Goal: Task Accomplishment & Management: Complete application form

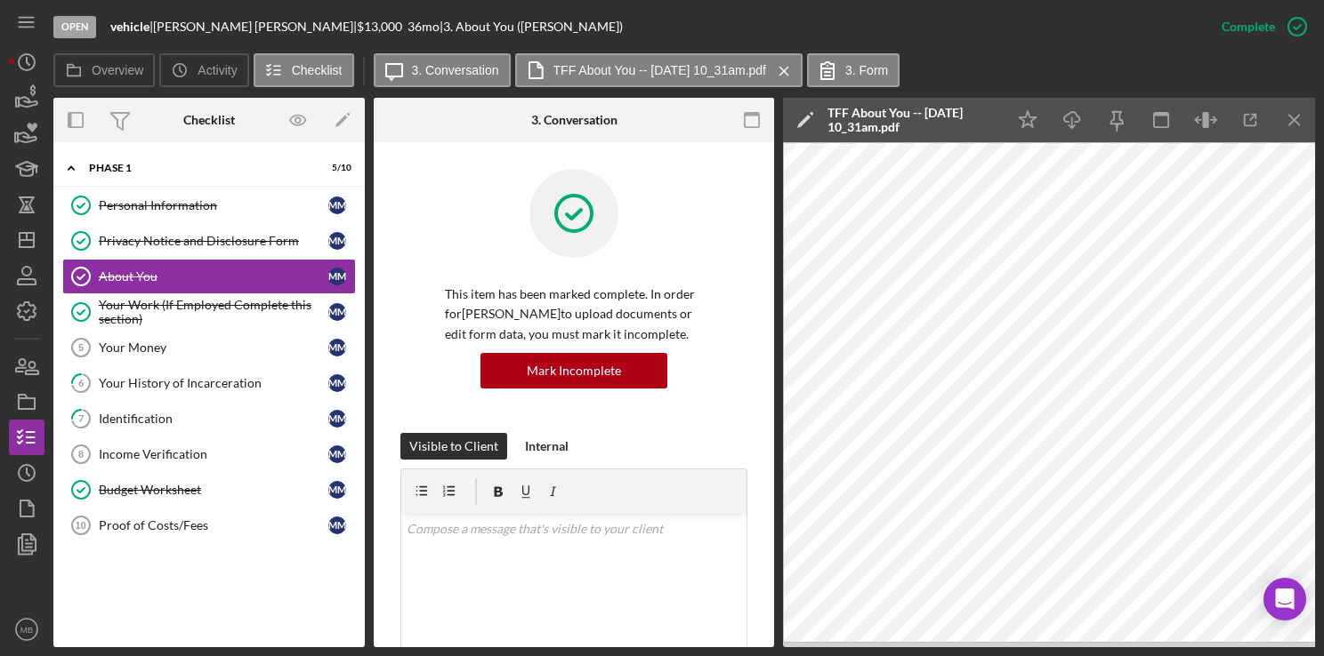
scroll to position [512, 0]
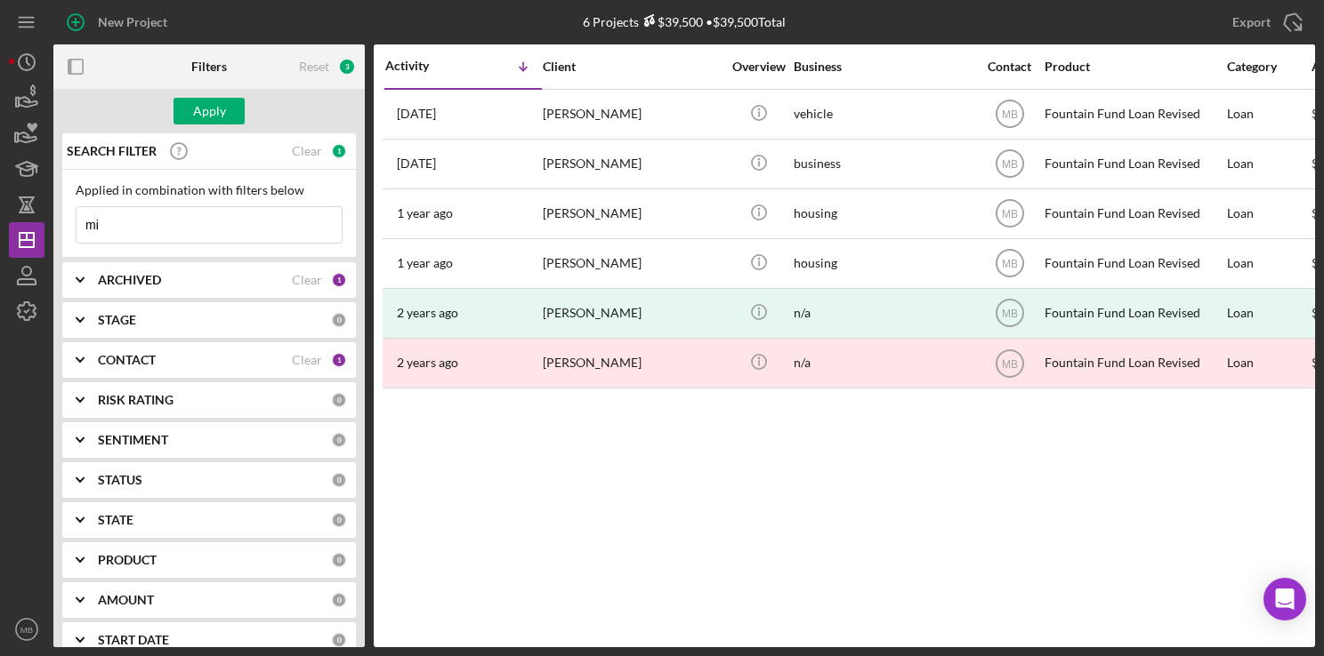
type input "m"
click at [105, 17] on div "New Project" at bounding box center [132, 22] width 69 height 36
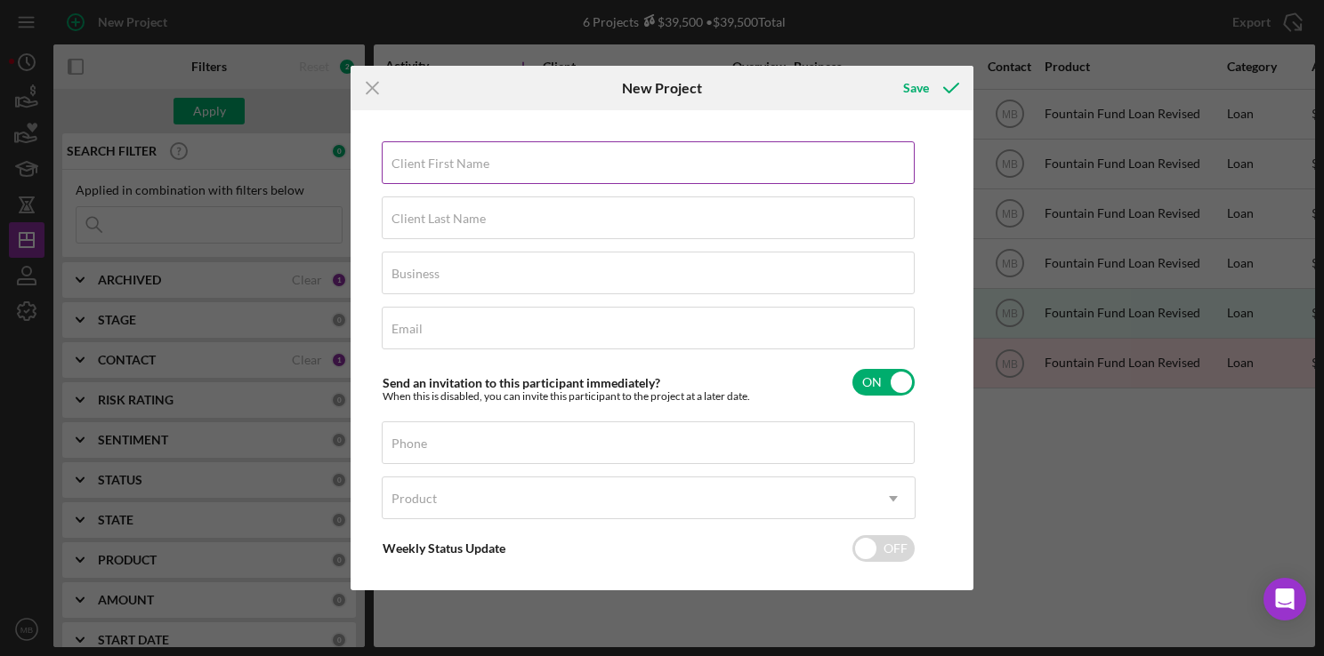
click at [484, 157] on label "Client First Name" at bounding box center [440, 164] width 98 height 14
click at [484, 157] on input "Client First Name" at bounding box center [648, 162] width 533 height 43
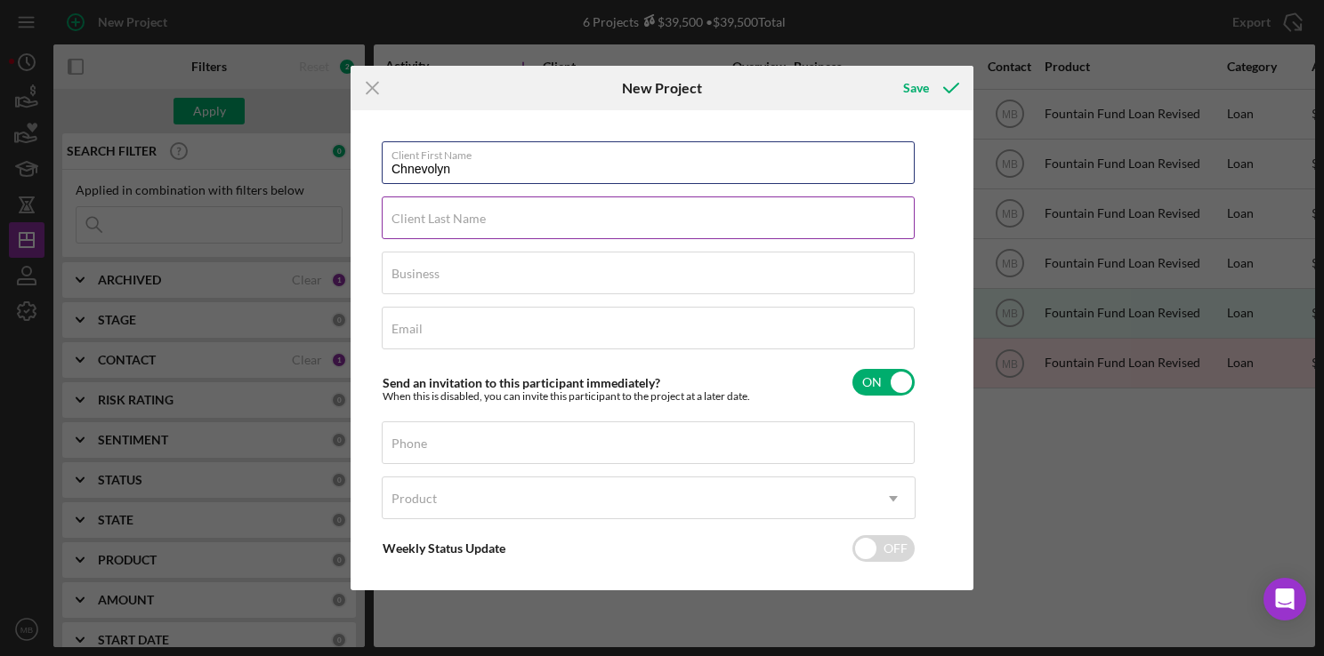
type input "Chnevolyn"
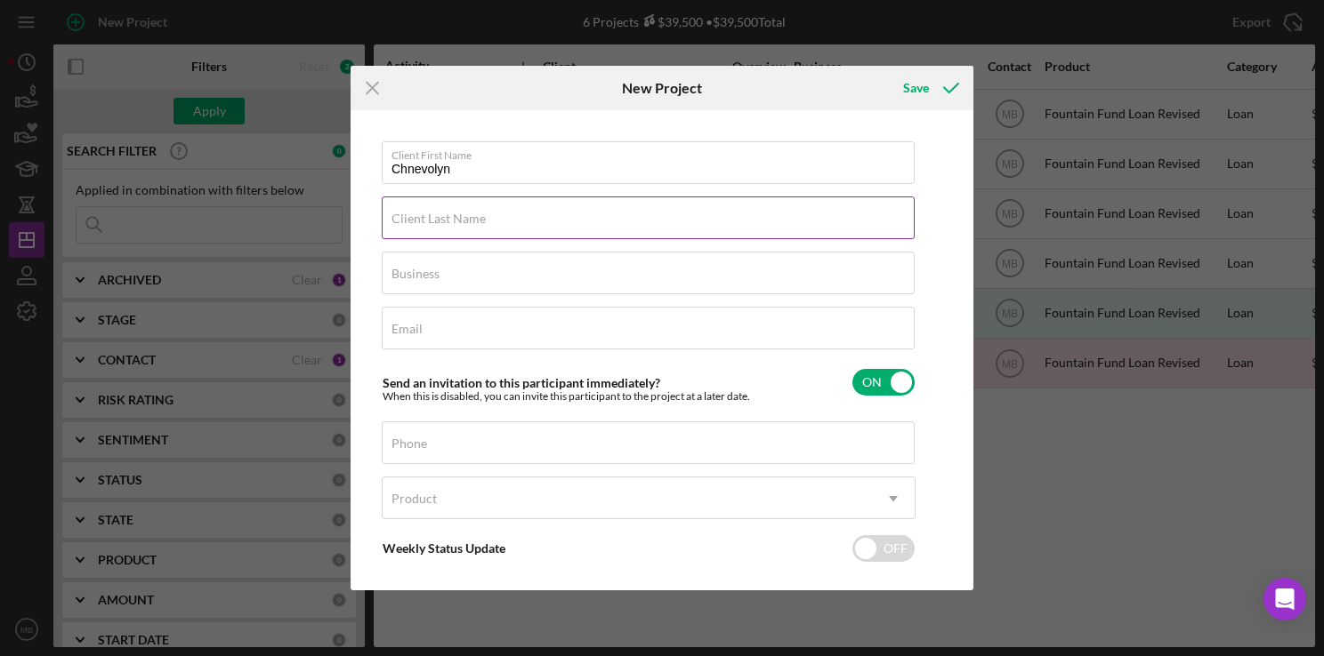
click at [745, 221] on div "Client Last Name Required" at bounding box center [649, 219] width 534 height 44
click at [822, 222] on input "Client Last Name" at bounding box center [648, 218] width 533 height 43
click at [805, 229] on input "Client Last Name" at bounding box center [648, 218] width 533 height 43
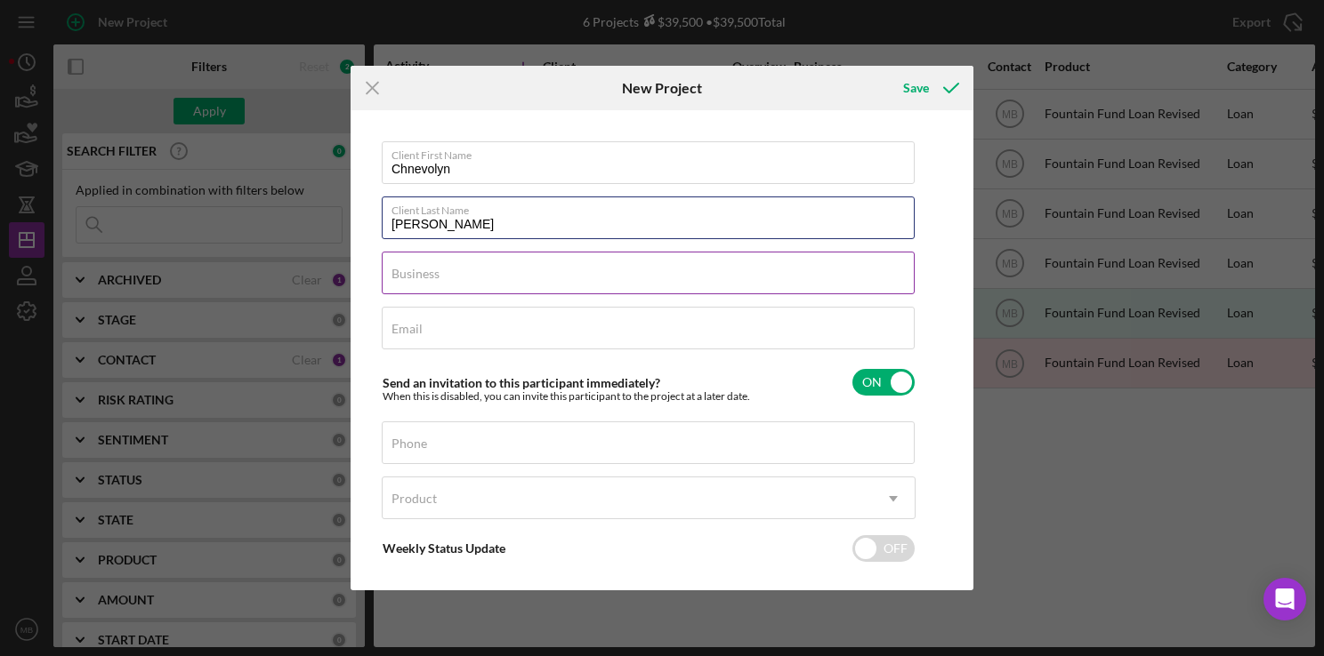
type input "Mckoy"
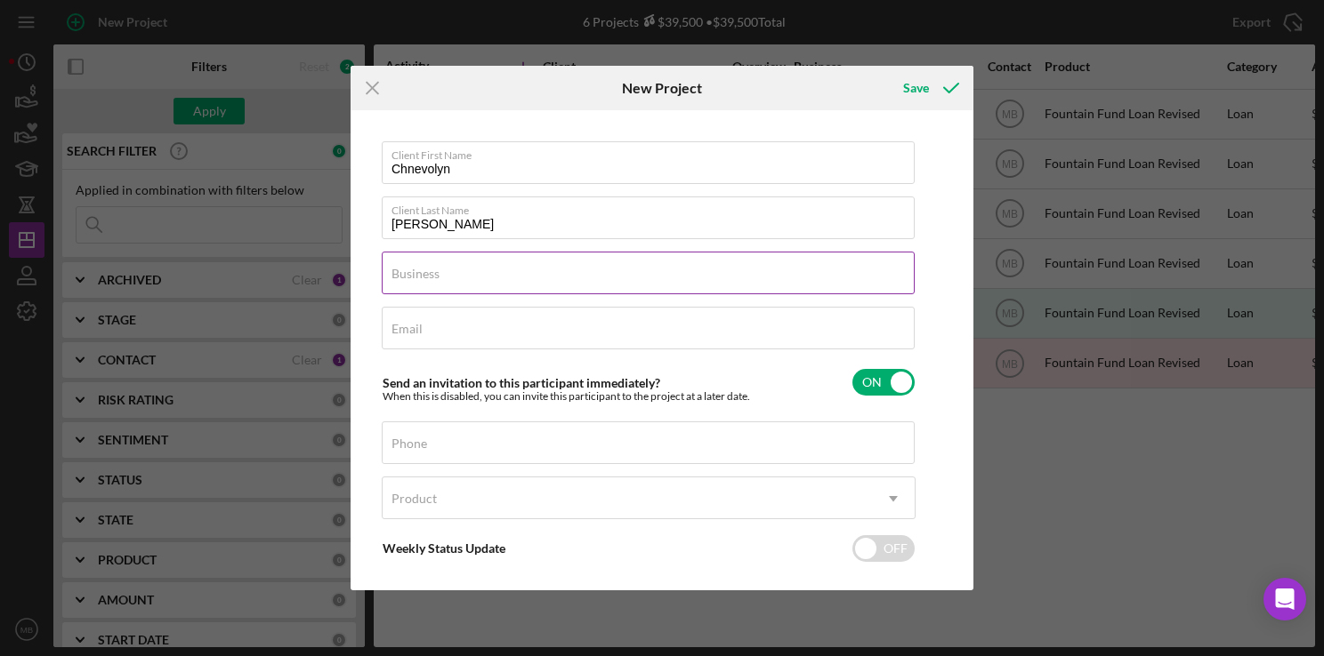
click at [690, 285] on input "Business" at bounding box center [648, 273] width 533 height 43
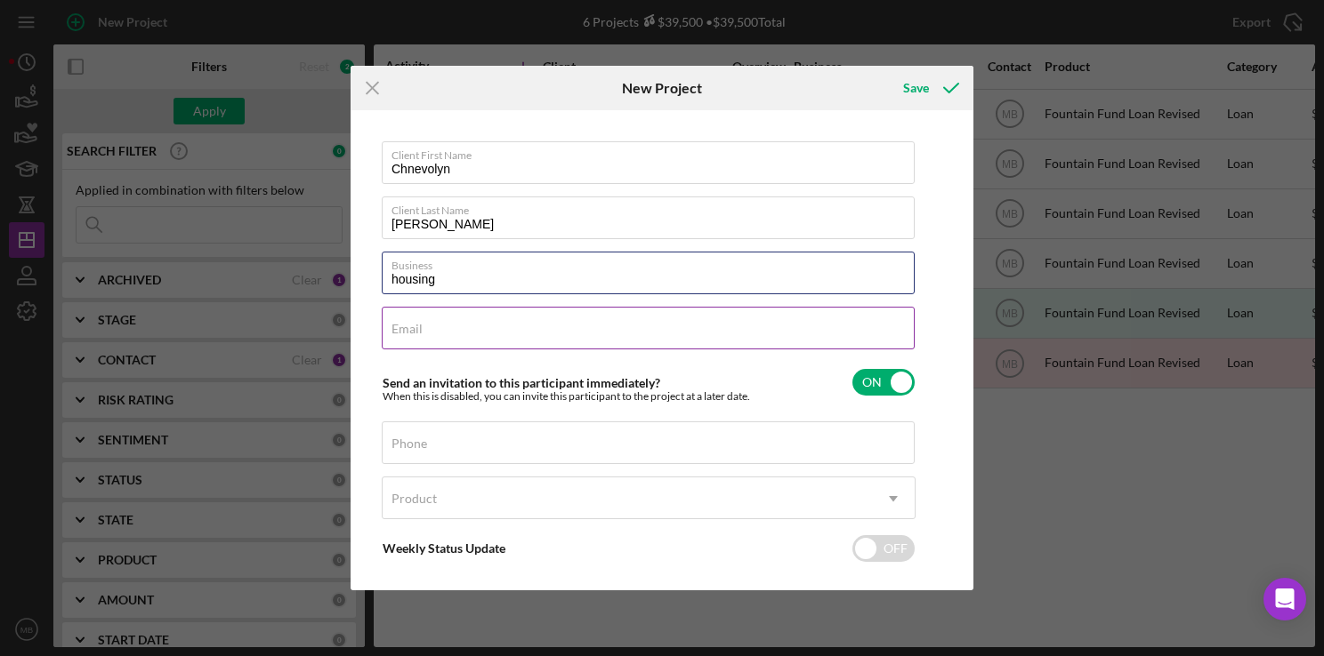
type input "housing"
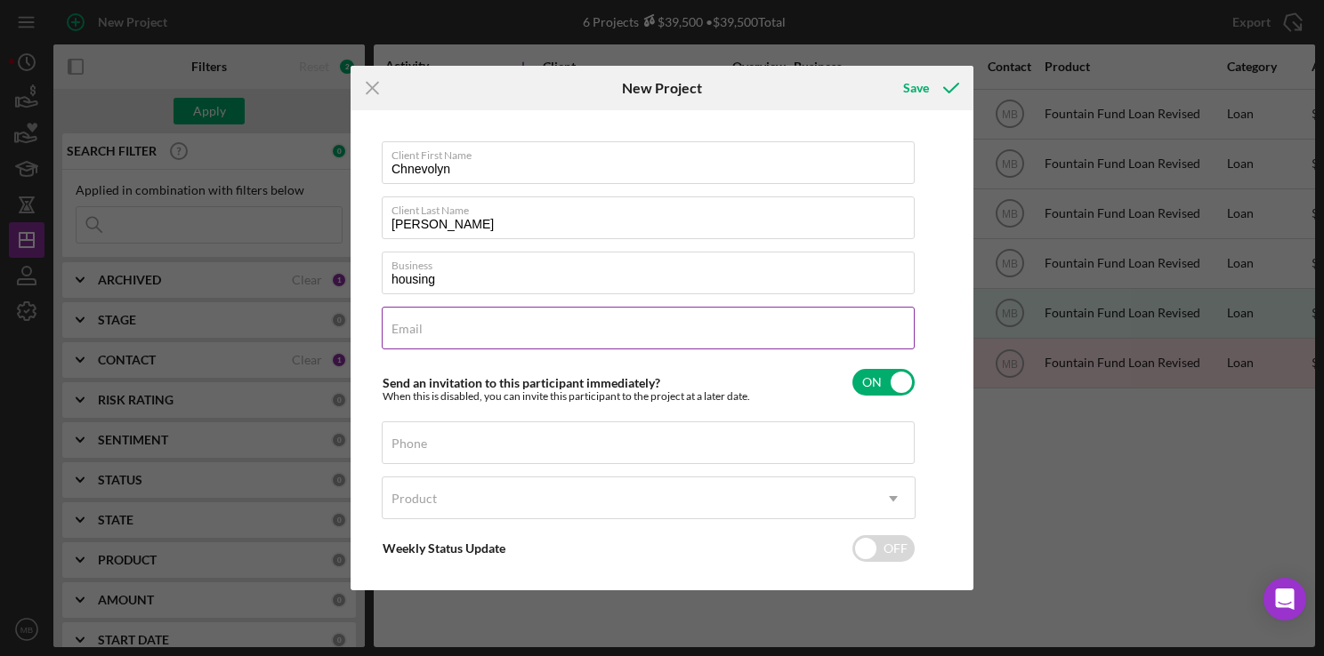
click at [784, 336] on input "Email" at bounding box center [648, 328] width 533 height 43
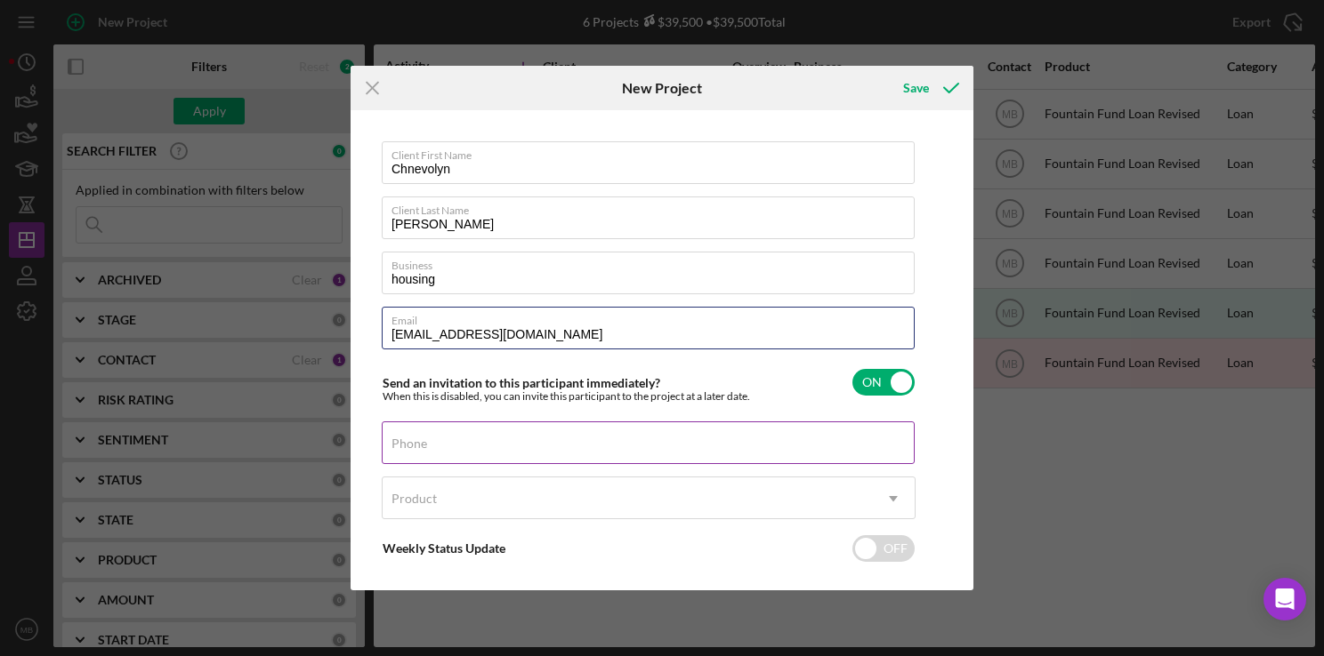
type input "heidimckoy04@gmail.com"
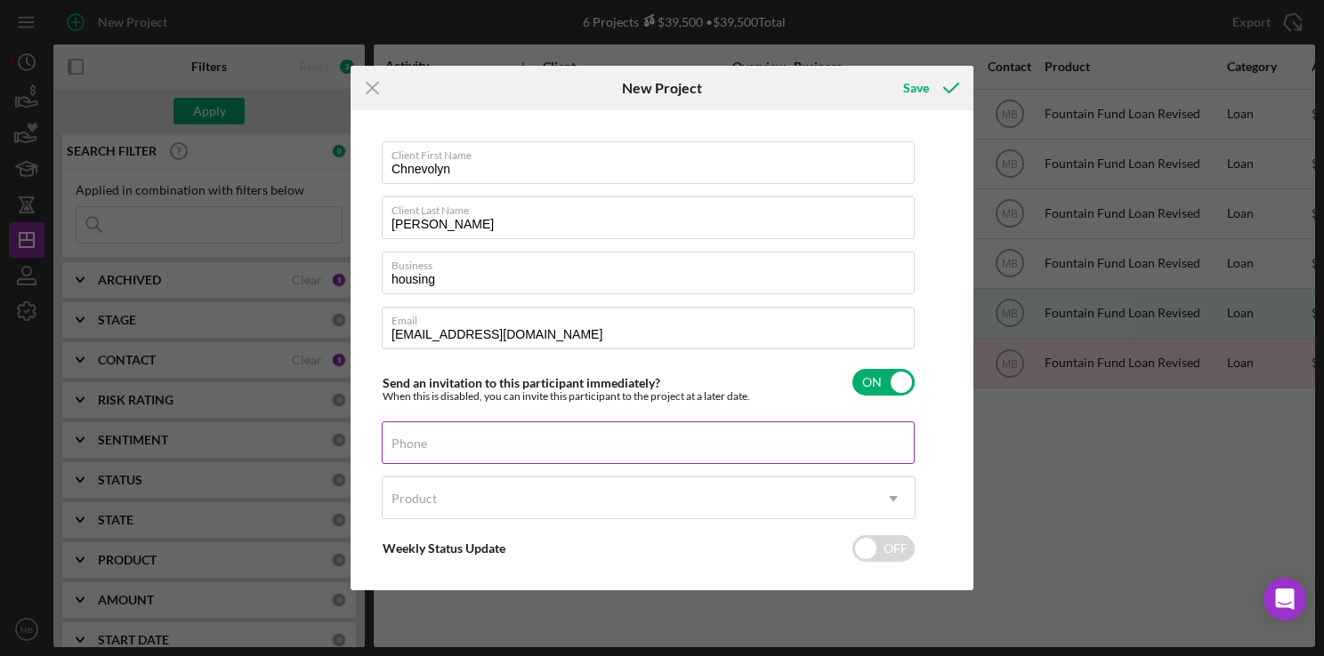
click at [616, 450] on div "Phone" at bounding box center [649, 444] width 534 height 44
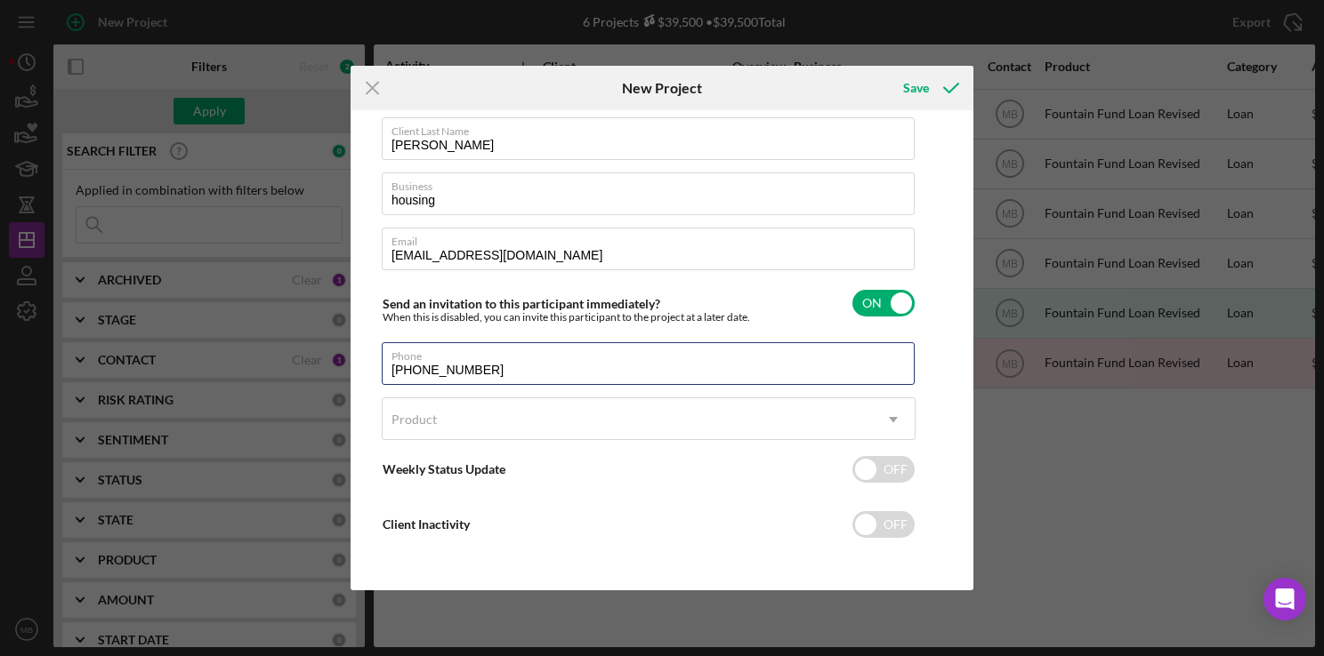
type input "(267) 486-4079"
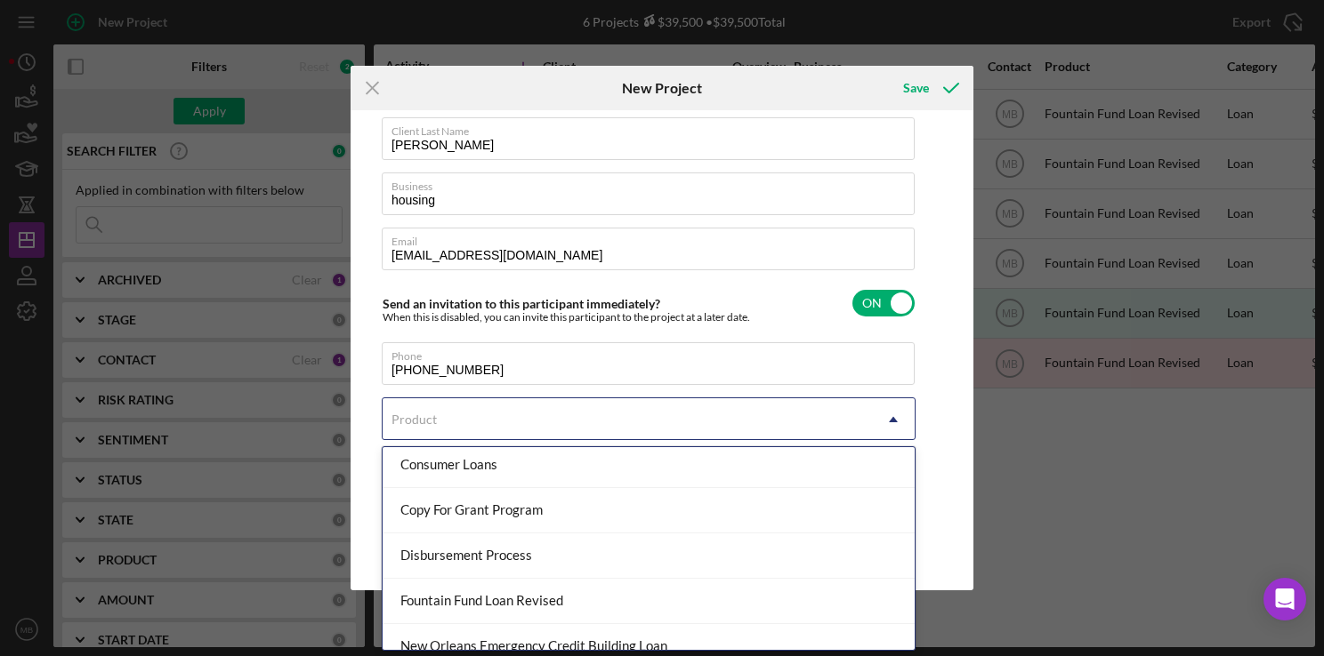
scroll to position [157, 0]
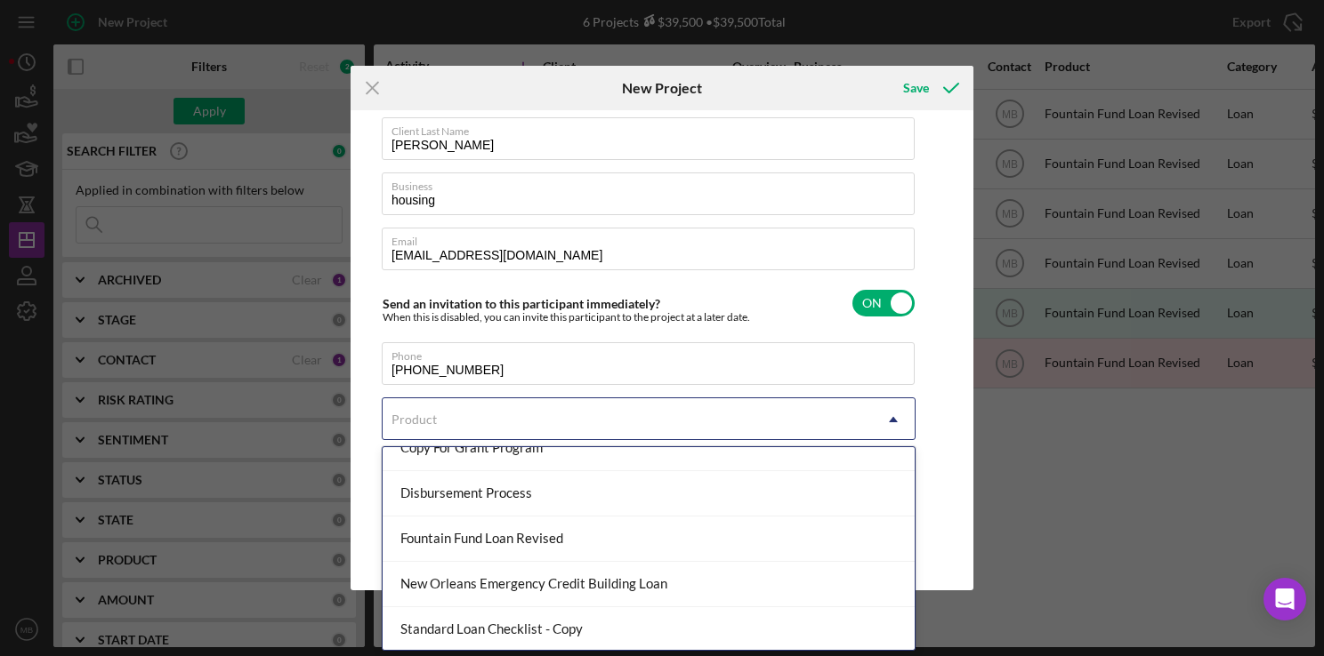
click at [648, 547] on div "Fountain Fund Loan Revised" at bounding box center [648, 539] width 532 height 45
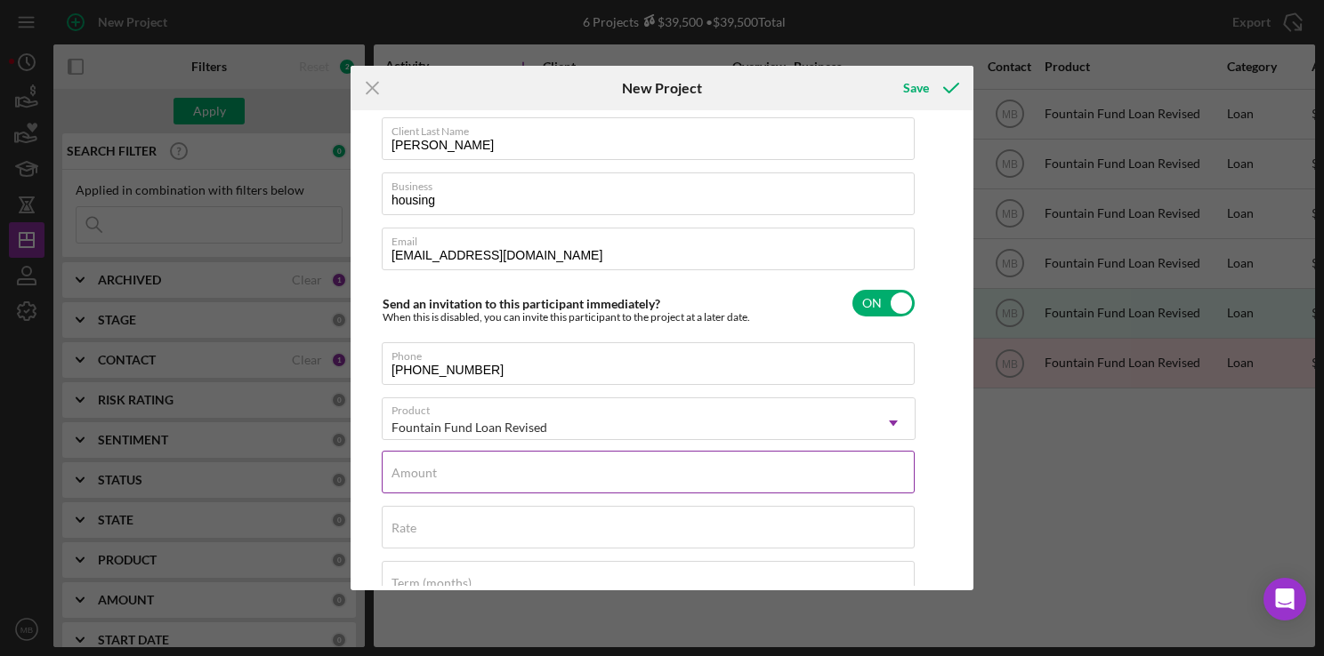
click at [660, 481] on input "Amount" at bounding box center [648, 472] width 533 height 43
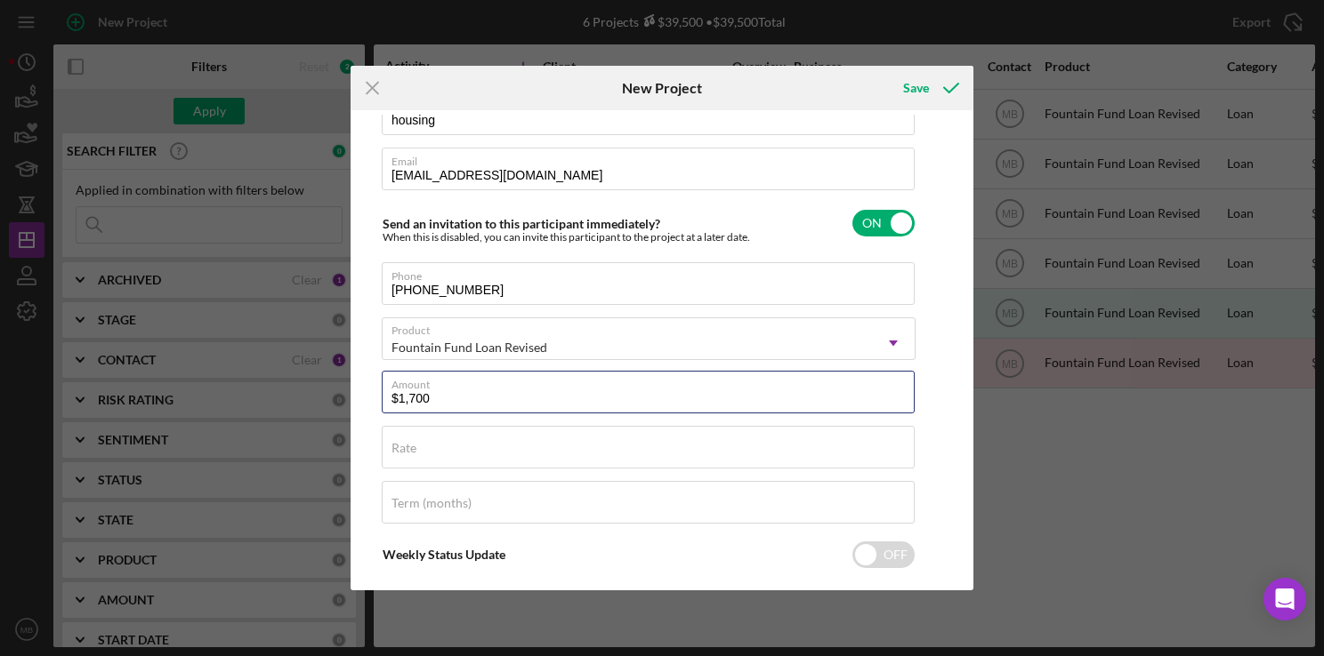
scroll to position [165, 0]
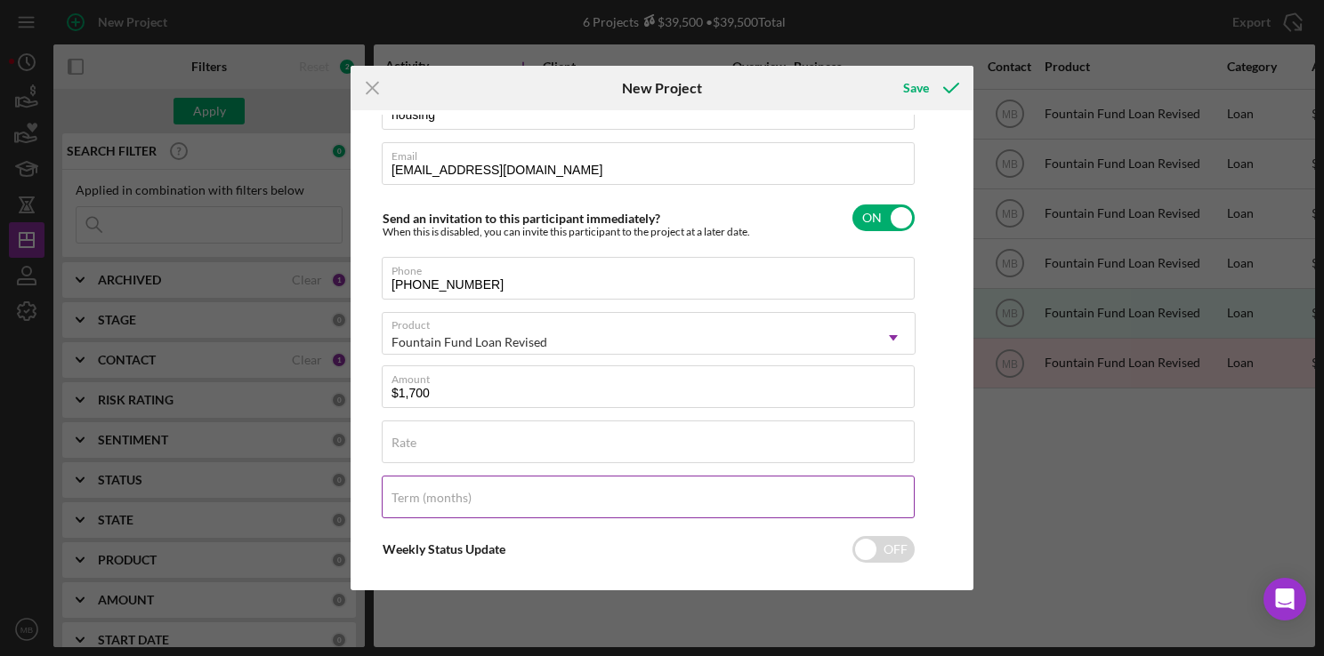
click at [696, 506] on input "Term (months)" at bounding box center [648, 497] width 533 height 43
click at [779, 395] on input "$1,700" at bounding box center [648, 387] width 533 height 43
type input "$1,708.00"
click at [641, 502] on div "Term (months)" at bounding box center [649, 498] width 534 height 44
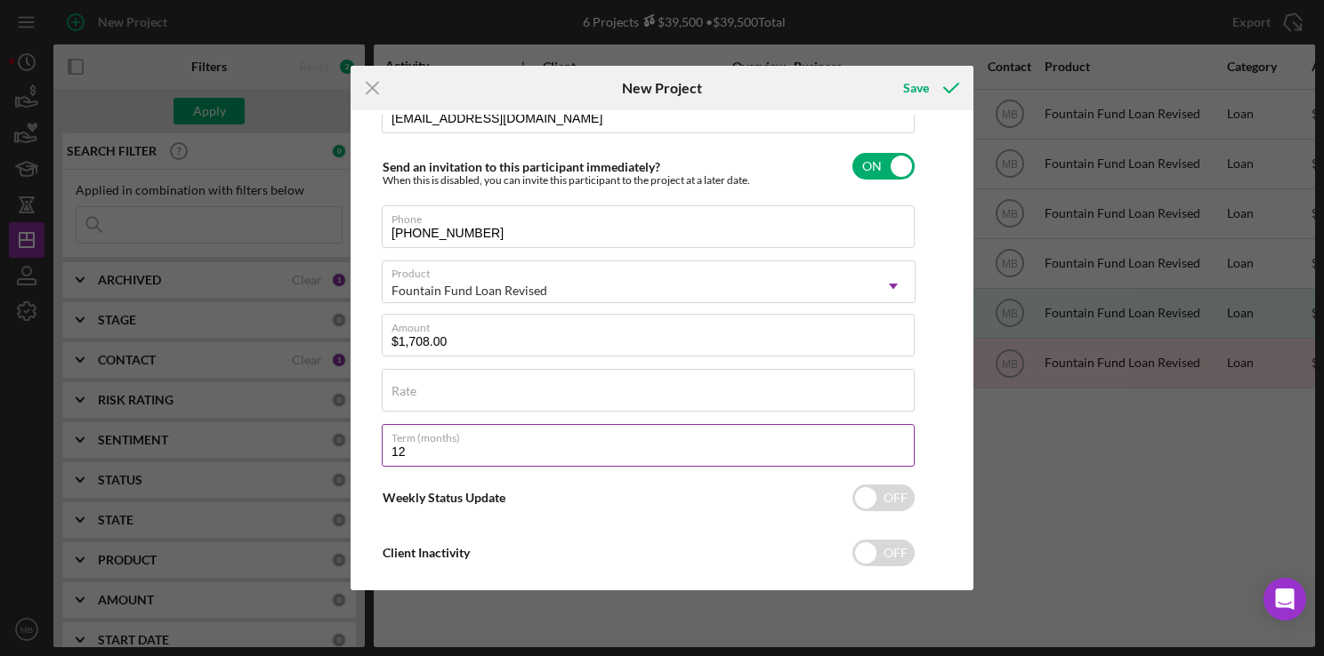
scroll to position [223, 0]
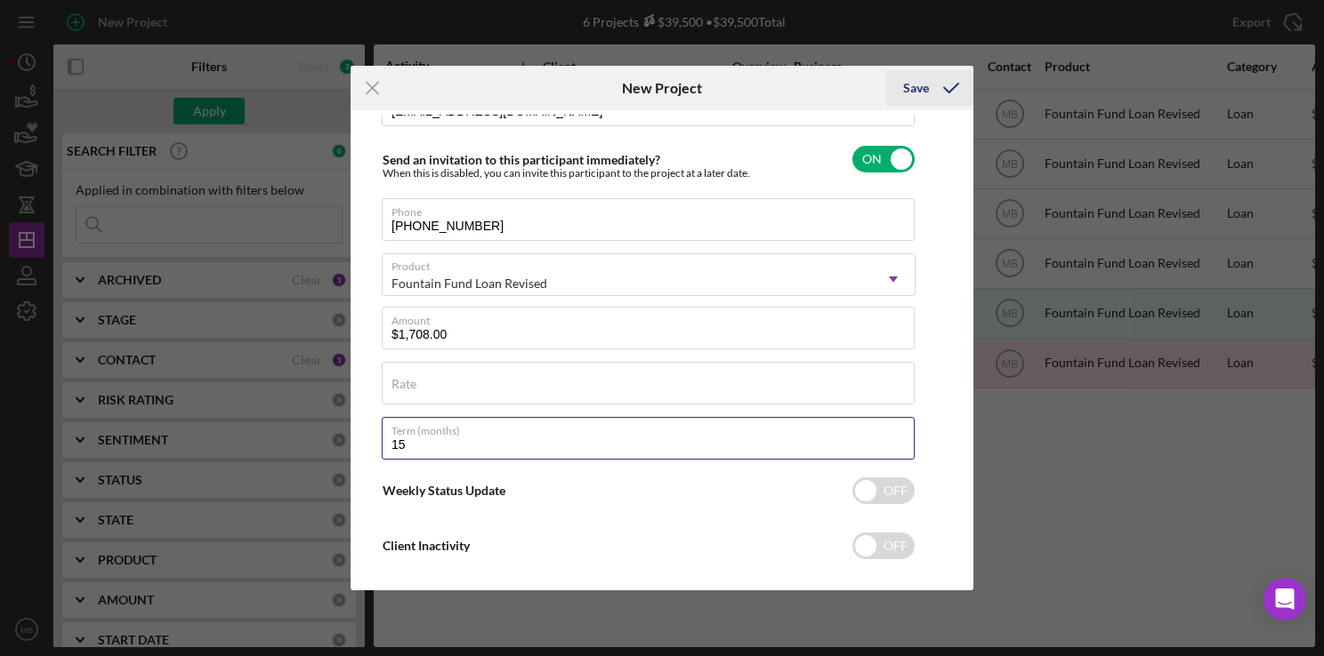
type input "15"
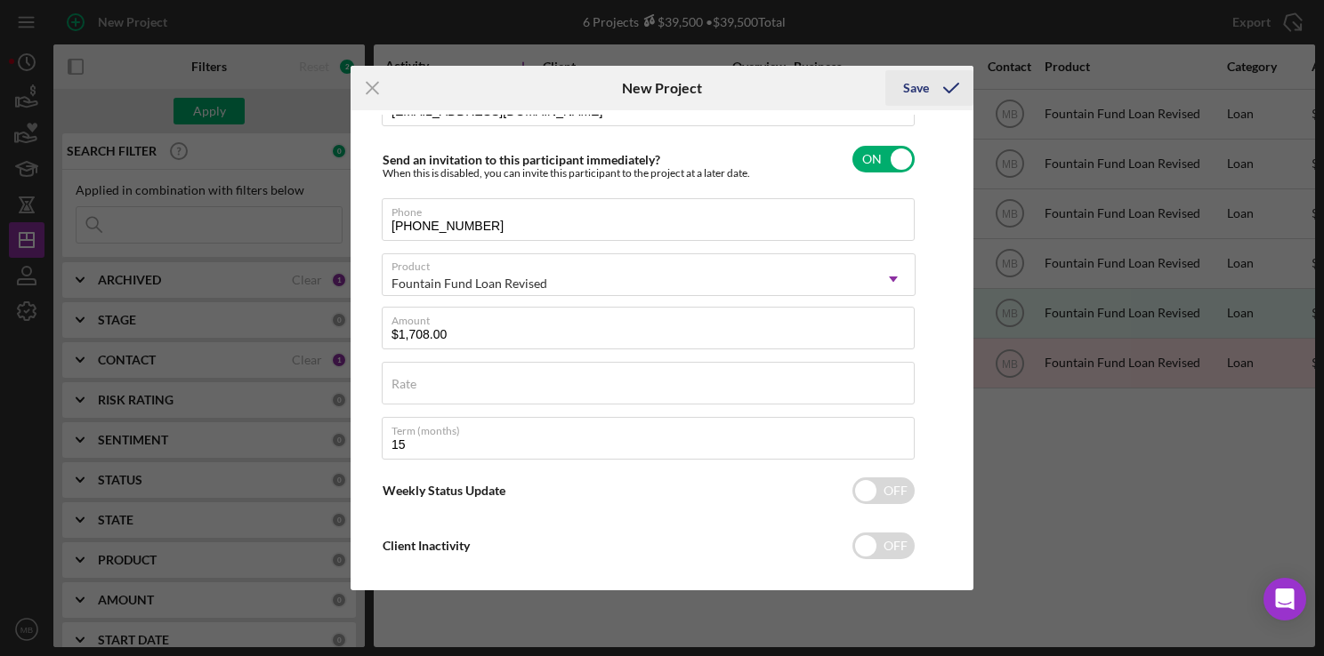
click at [930, 89] on icon "submit" at bounding box center [951, 88] width 44 height 44
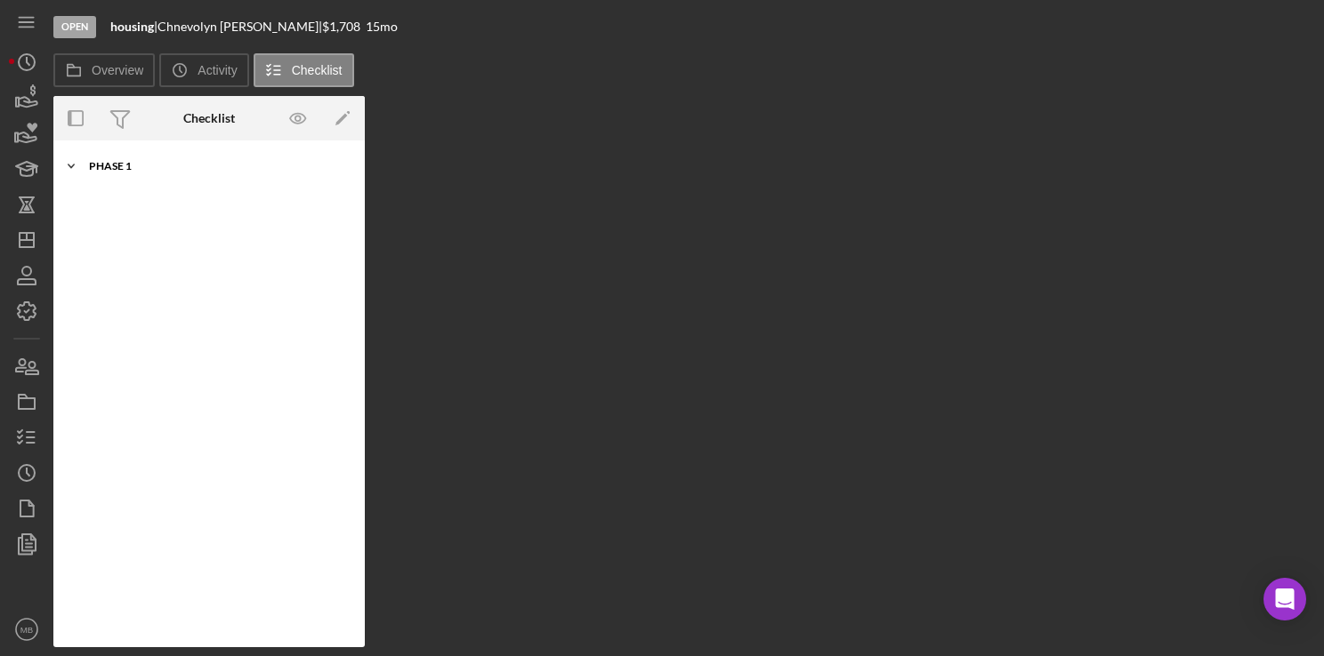
click at [113, 163] on div "Phase 1" at bounding box center [216, 166] width 254 height 11
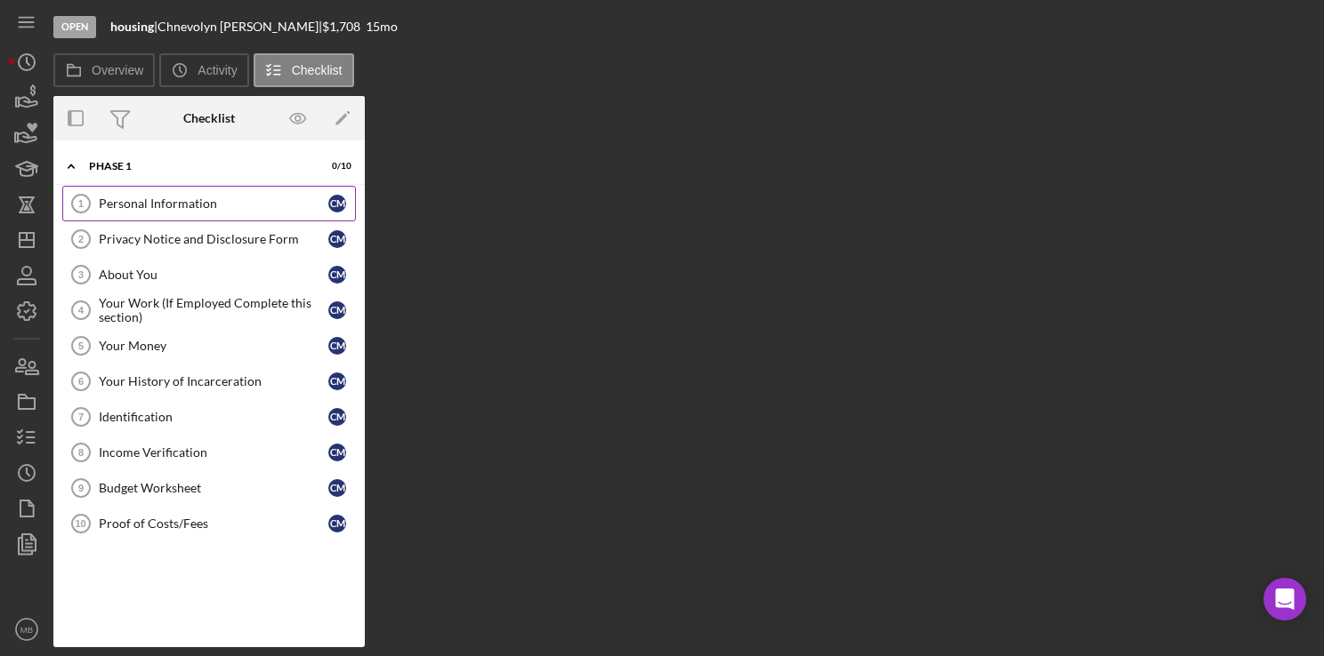
click at [166, 203] on div "Personal Information" at bounding box center [213, 204] width 229 height 14
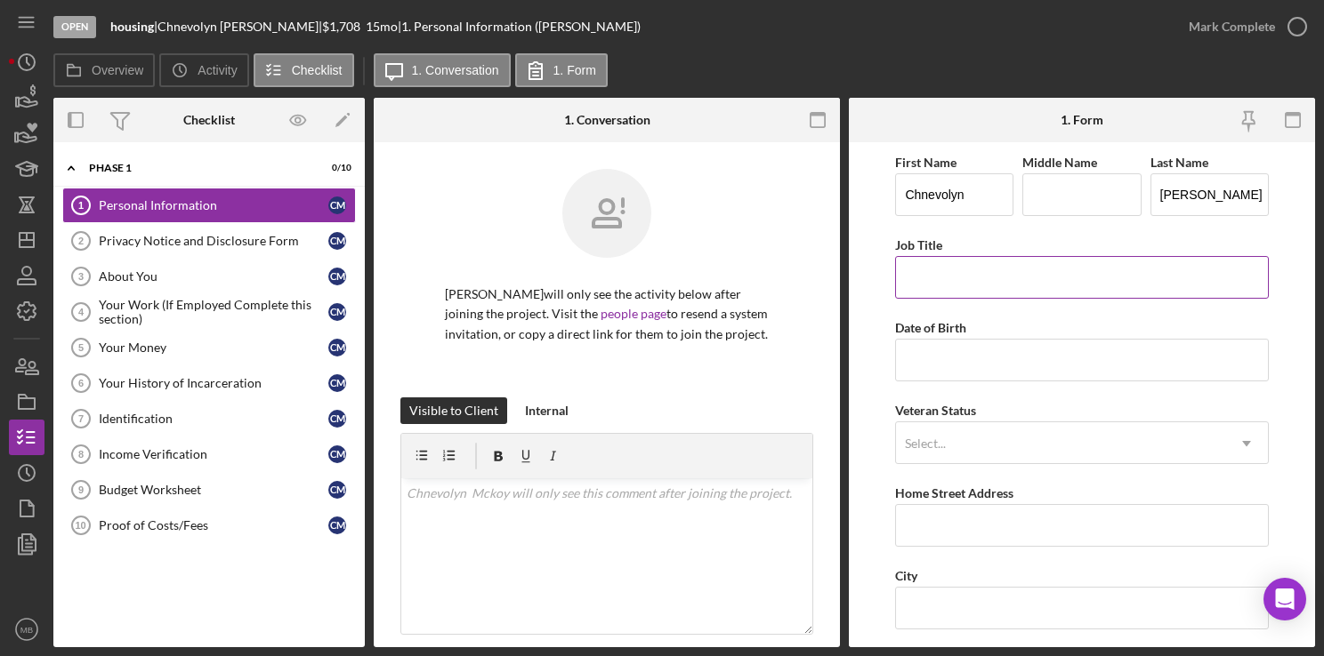
click at [1088, 279] on input "Job Title" at bounding box center [1081, 277] width 373 height 43
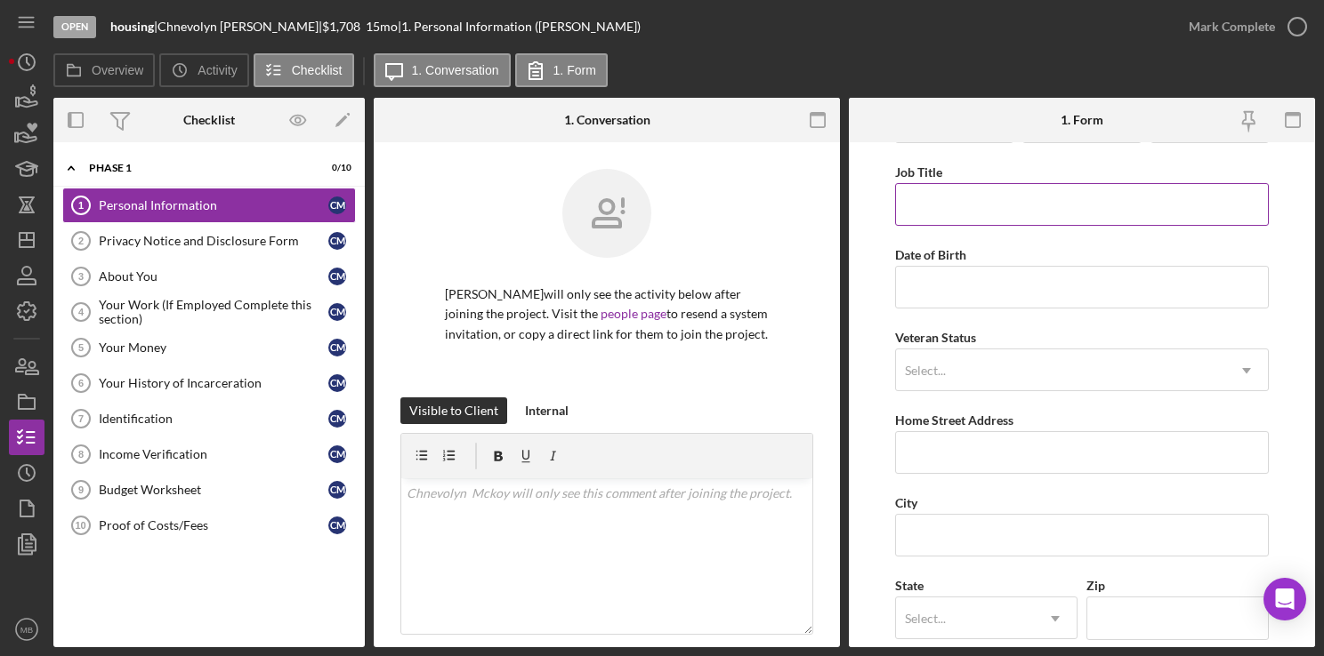
scroll to position [76, 0]
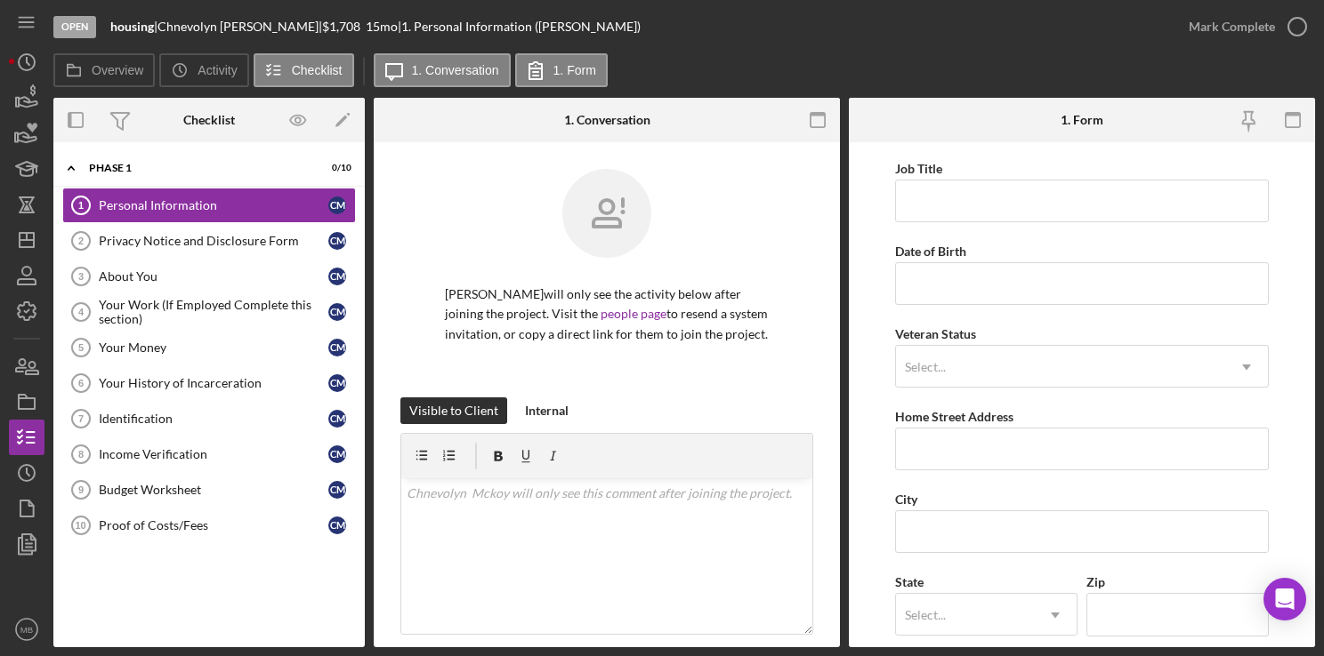
click at [1271, 325] on form "First Name Chnevolyn Middle Name Last Name Mckoy Job Title Date of Birth Vetera…" at bounding box center [1082, 394] width 466 height 505
click at [1049, 288] on input "Date of Birth" at bounding box center [1081, 283] width 373 height 43
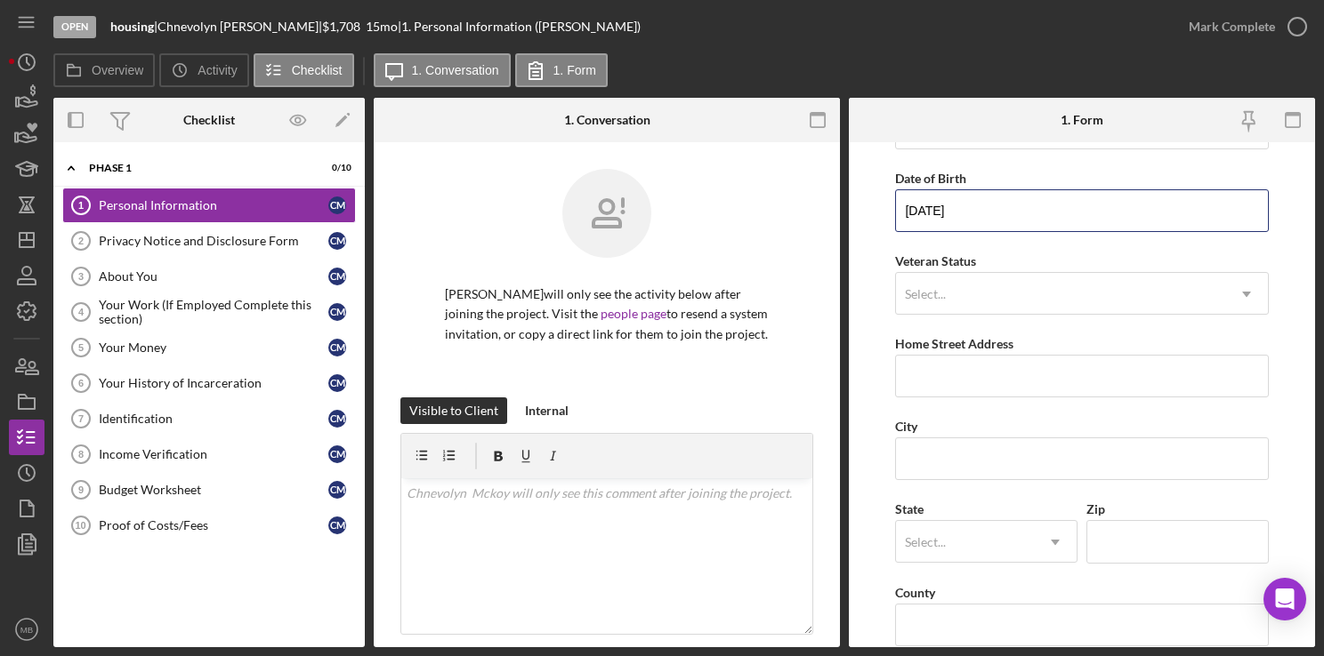
scroll to position [150, 0]
type input "10/24/1984"
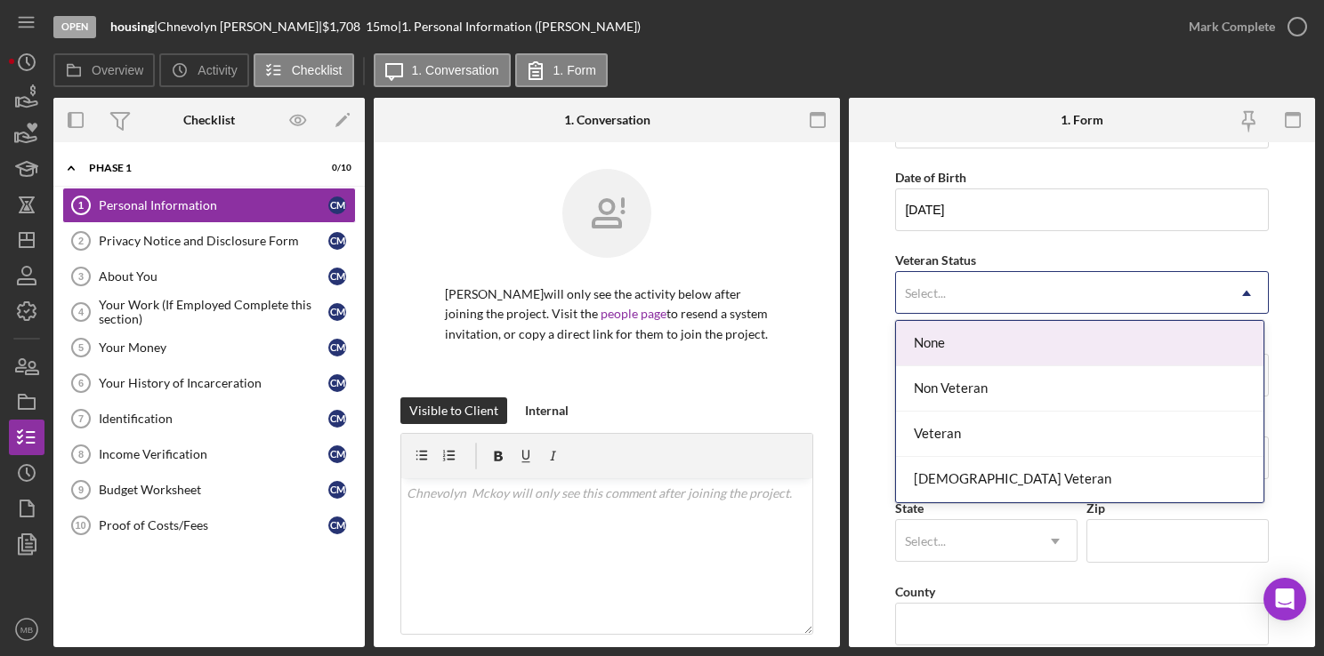
click at [1002, 392] on div "Non Veteran" at bounding box center [1079, 388] width 367 height 45
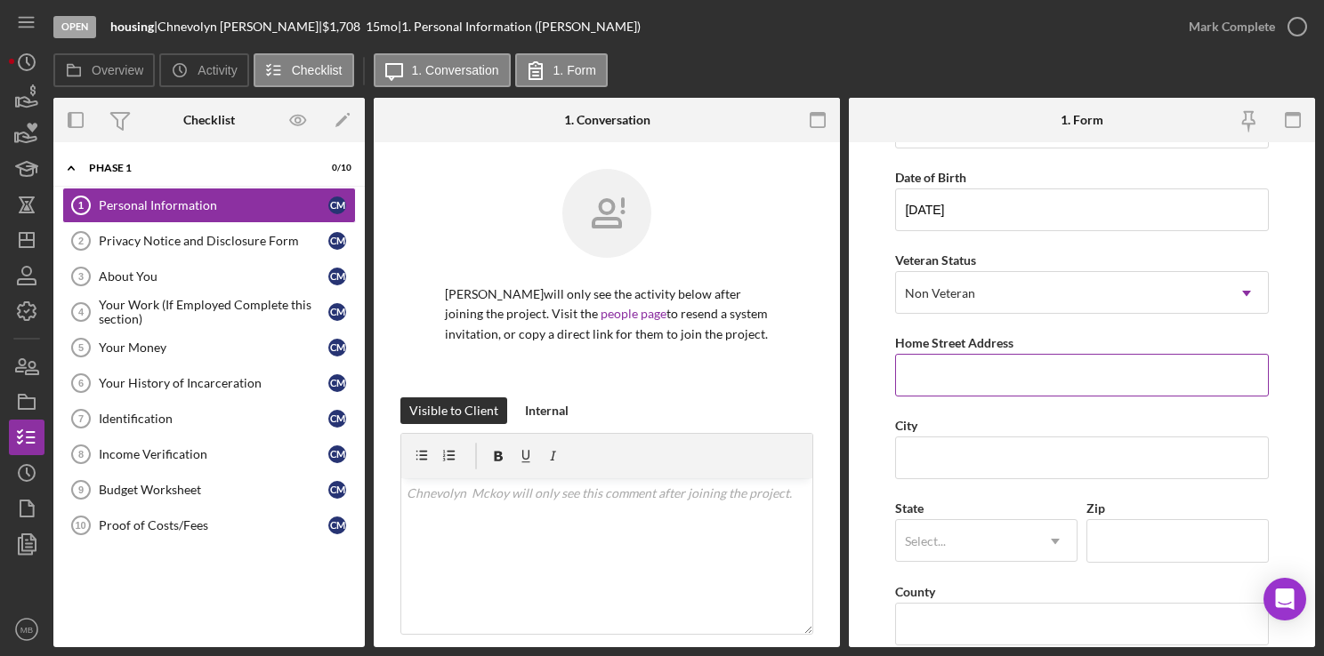
click at [1053, 378] on input "Home Street Address" at bounding box center [1081, 375] width 373 height 43
type input "1826 Filmore Street"
click at [1137, 544] on input "Zip" at bounding box center [1177, 540] width 182 height 43
type input "19124"
click at [966, 462] on input "City" at bounding box center [1081, 458] width 373 height 43
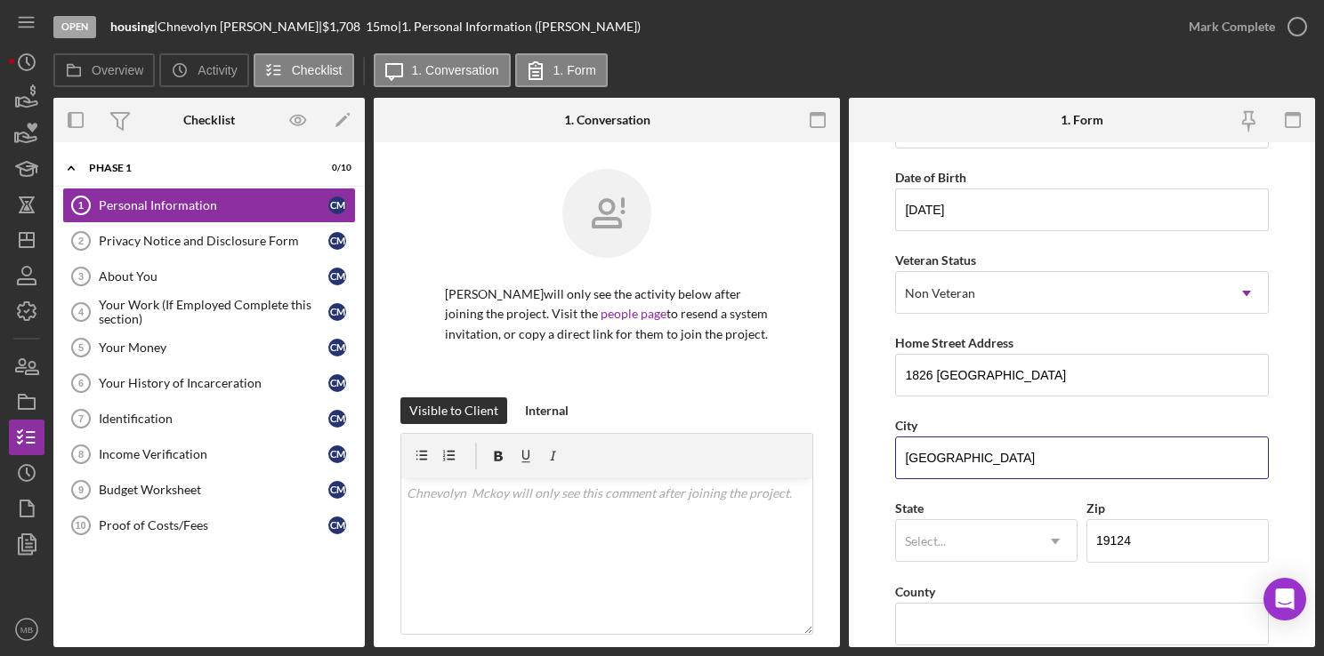
type input "[GEOGRAPHIC_DATA]"
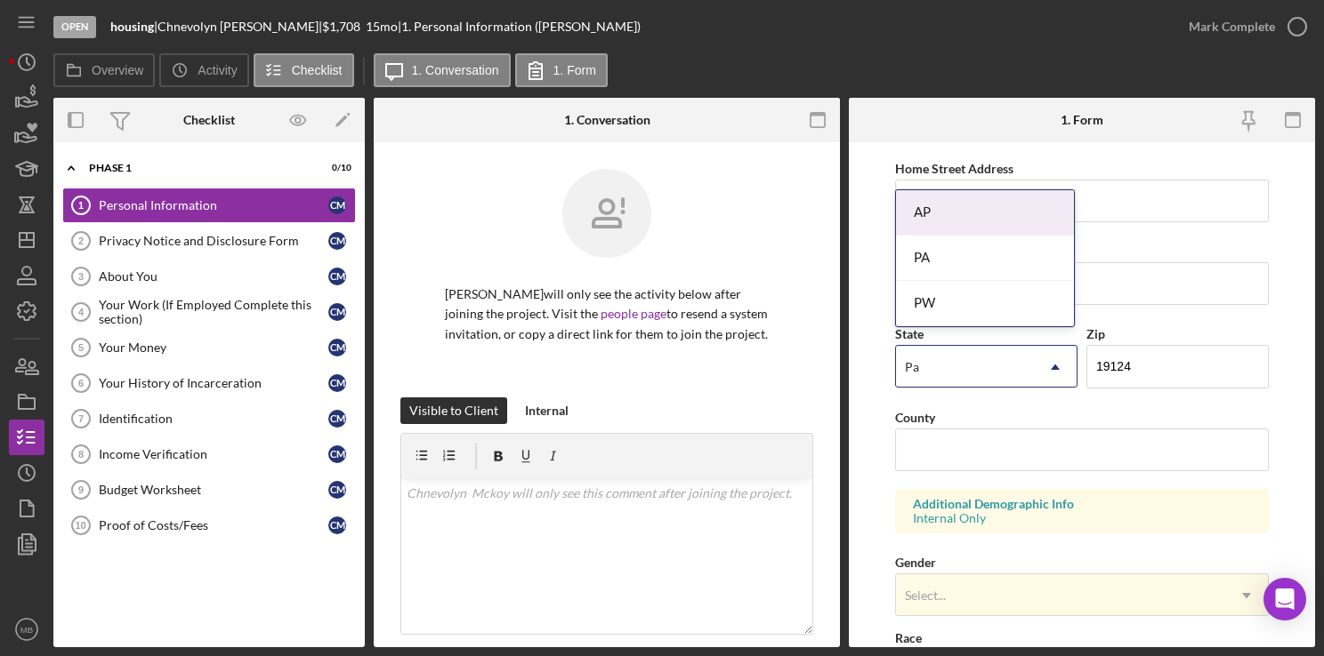
scroll to position [334, 0]
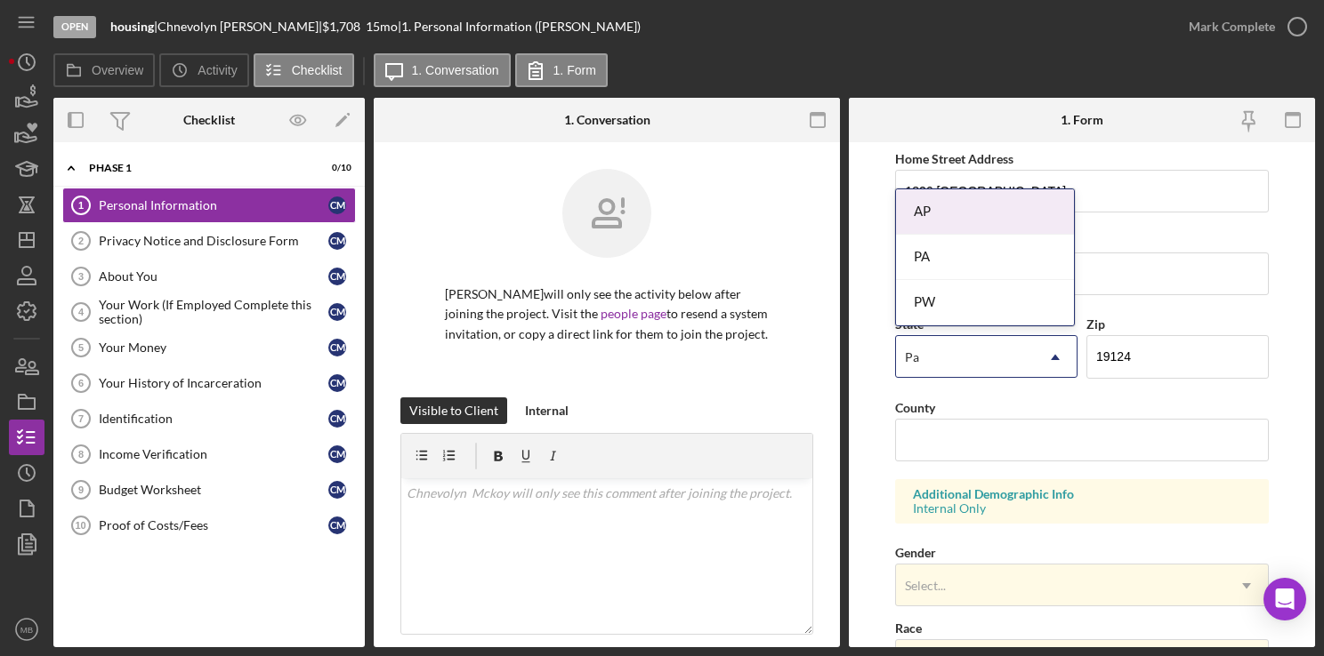
type input "Pa"
click at [1099, 454] on input "County" at bounding box center [1081, 440] width 373 height 43
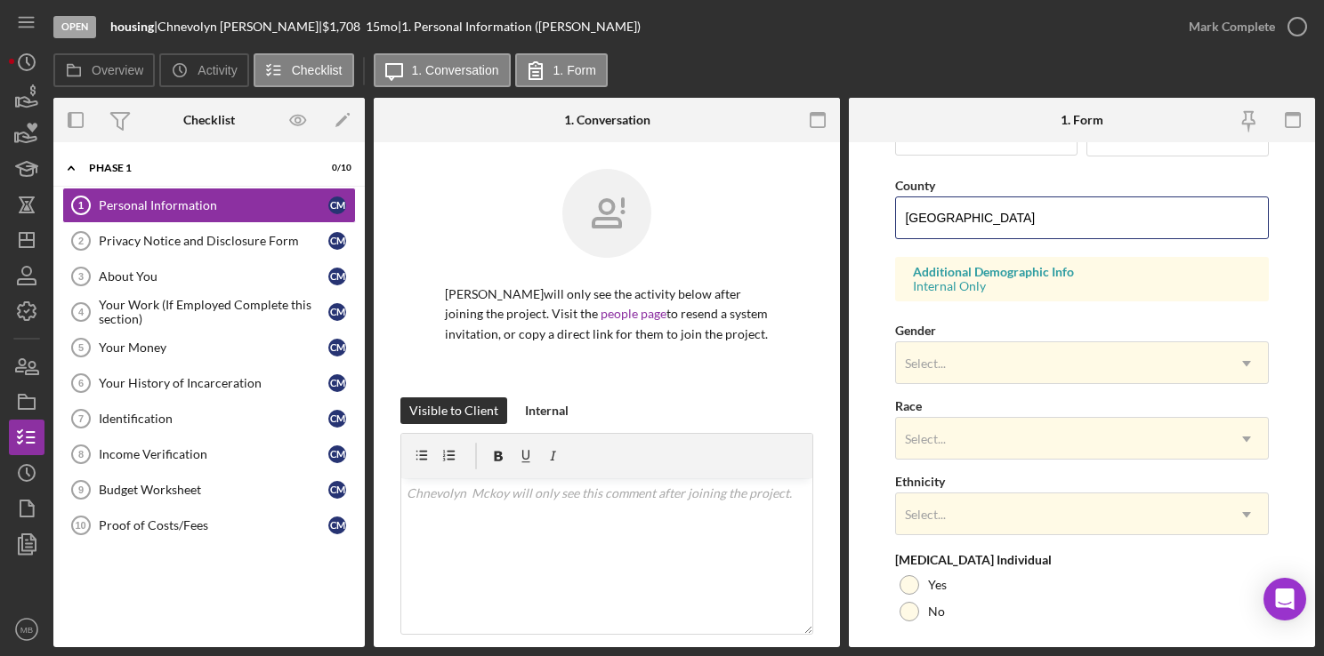
scroll to position [559, 0]
type input "[GEOGRAPHIC_DATA]"
click at [1274, 294] on form "First Name Chnevolyn Middle Name Last Name Mckoy Job Title Date of Birth 10/24/…" at bounding box center [1082, 394] width 466 height 505
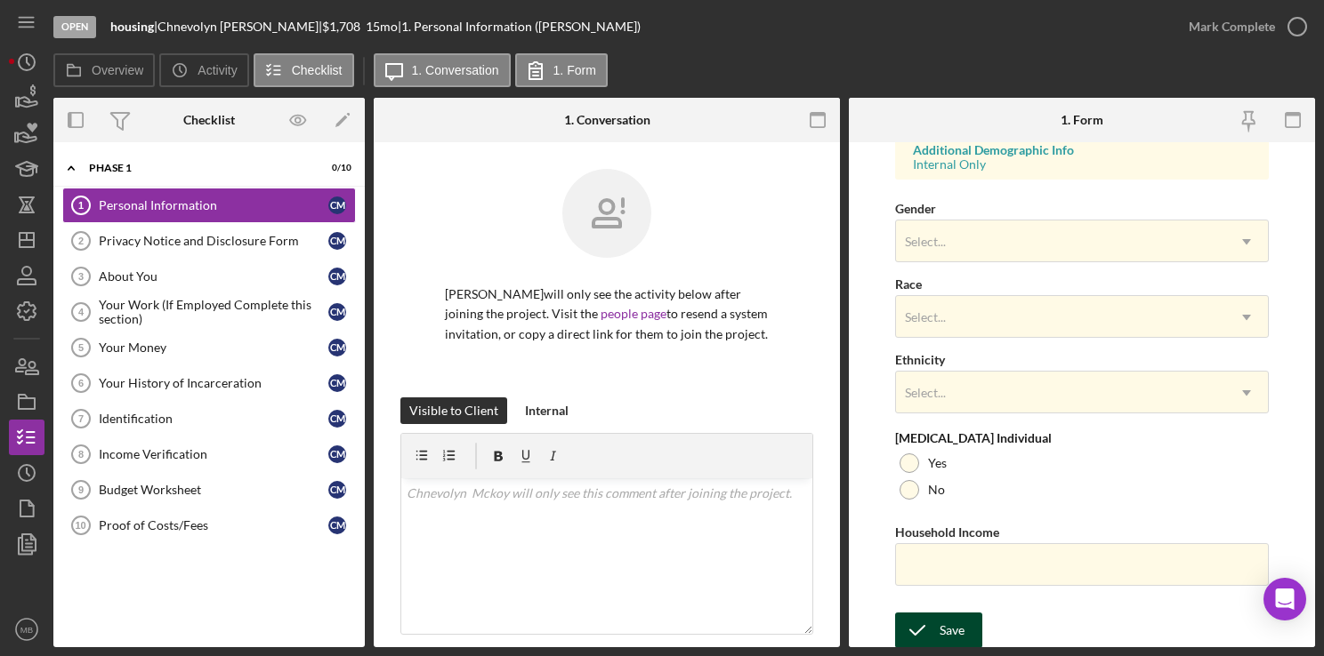
click at [936, 627] on icon "submit" at bounding box center [917, 630] width 44 height 44
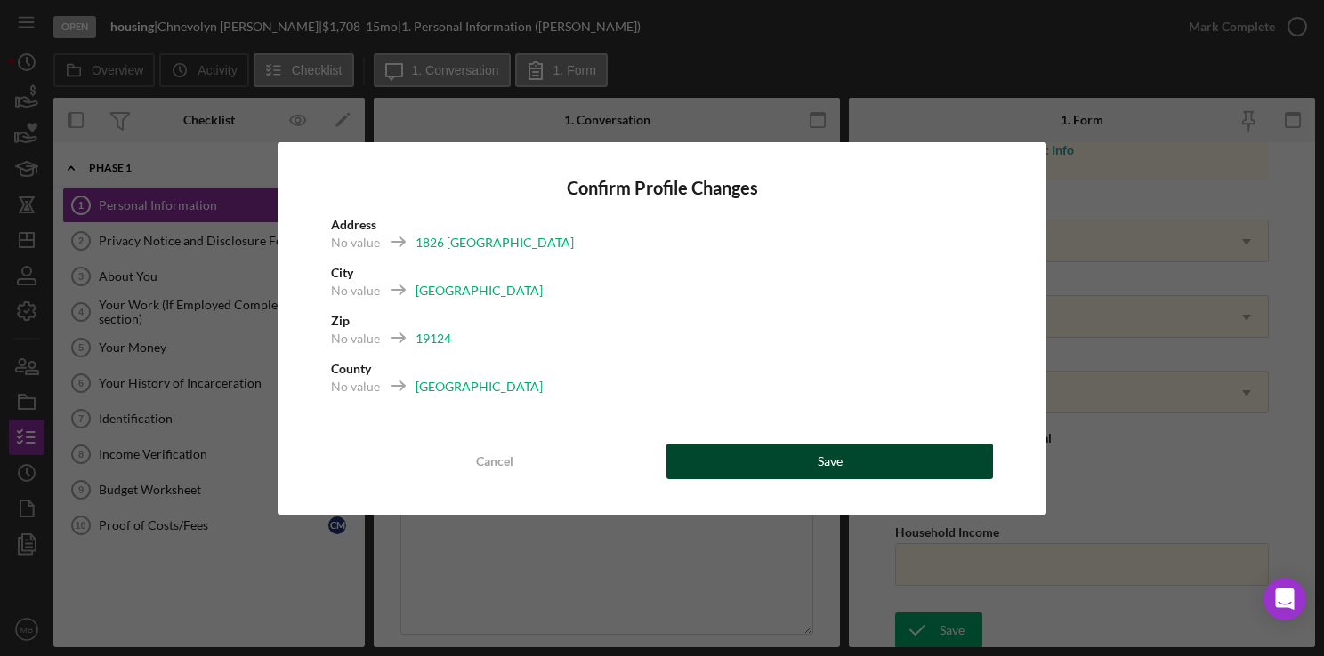
click at [839, 470] on div "Save" at bounding box center [829, 462] width 25 height 36
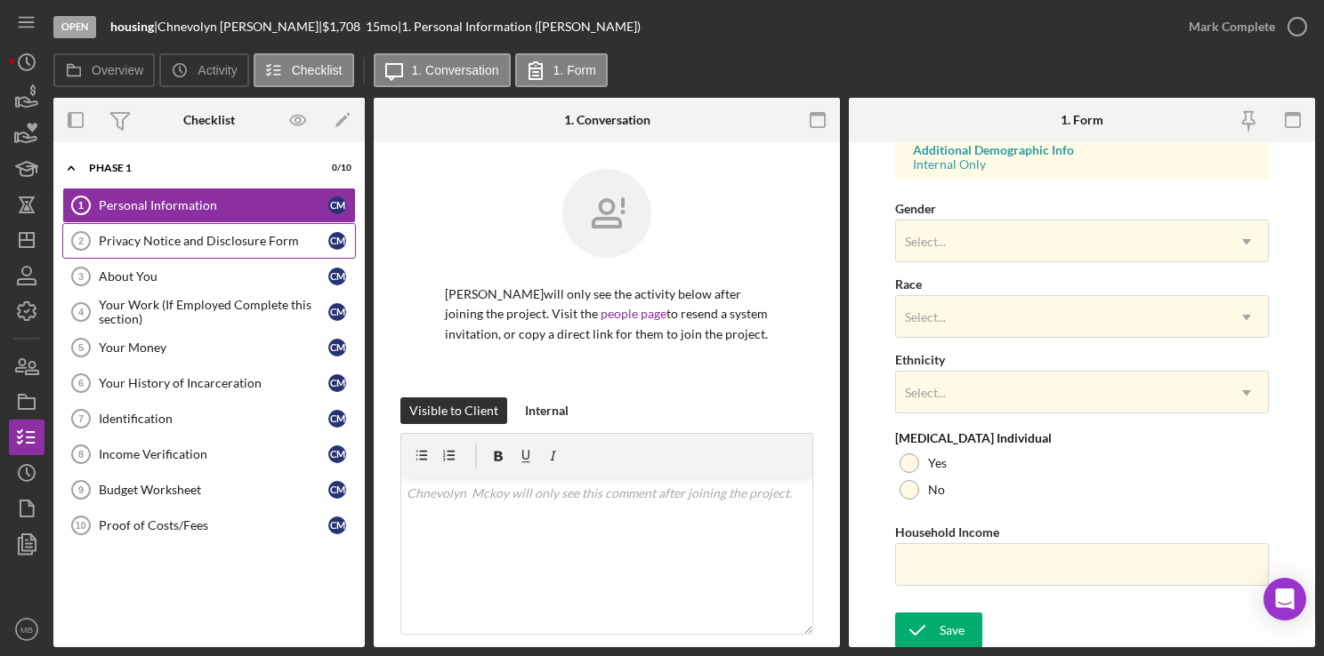
click at [203, 246] on div "Privacy Notice and Disclosure Form" at bounding box center [213, 241] width 229 height 14
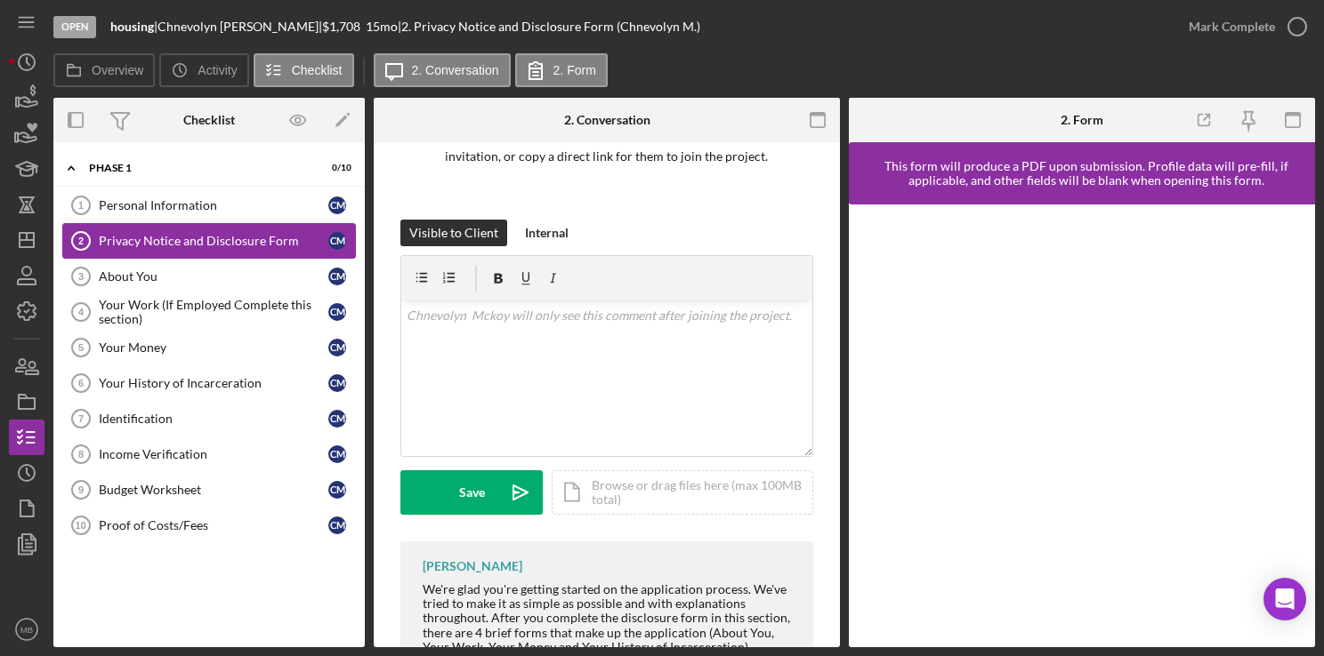
scroll to position [199, 0]
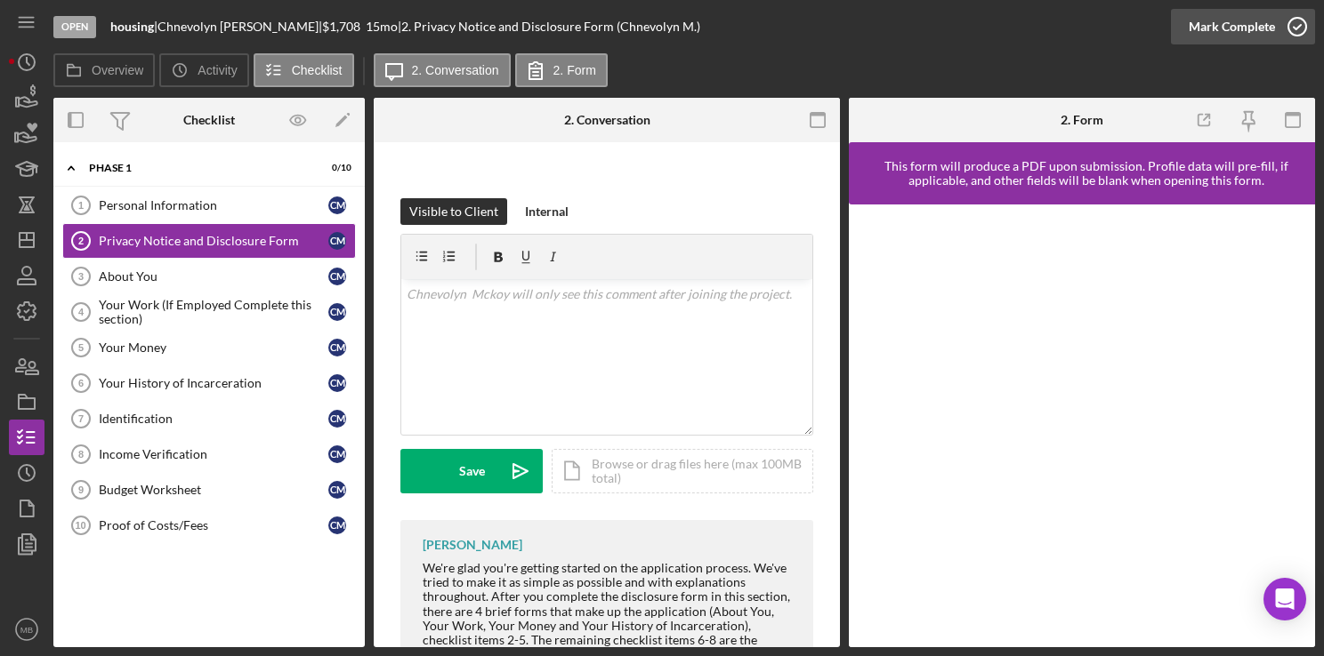
click at [1299, 28] on icon "button" at bounding box center [1297, 26] width 44 height 44
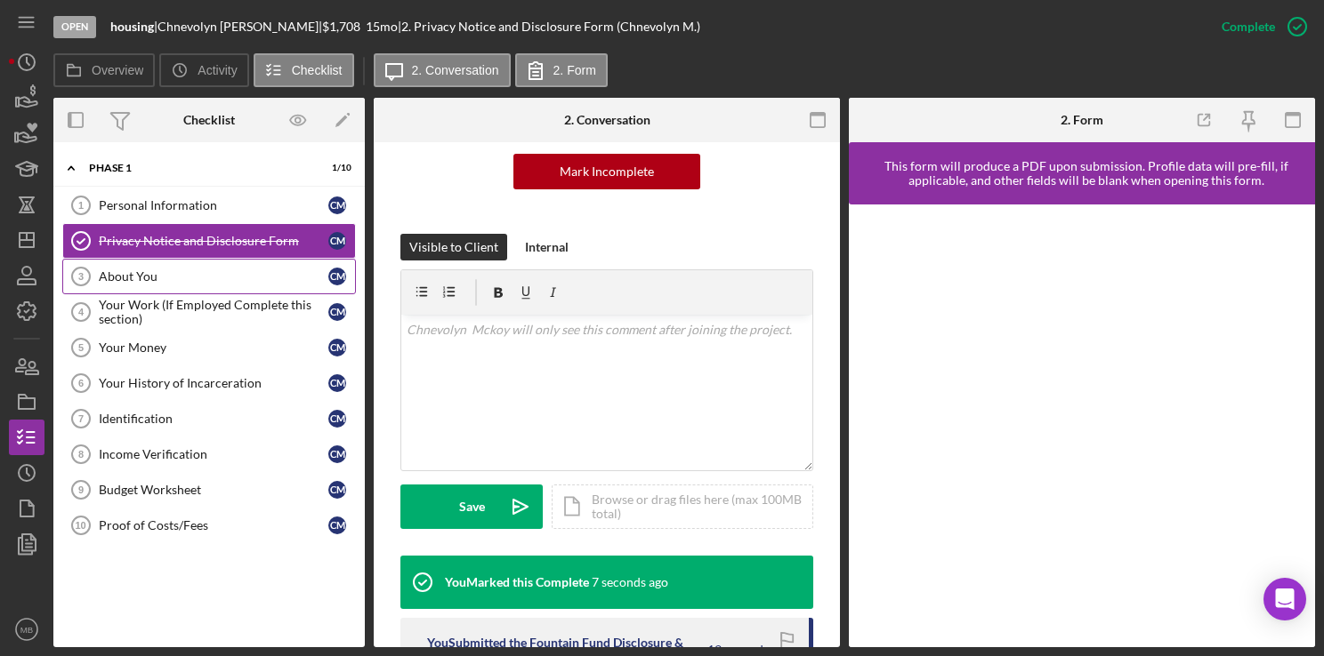
click at [109, 286] on link "About You 3 About You C M" at bounding box center [209, 277] width 294 height 36
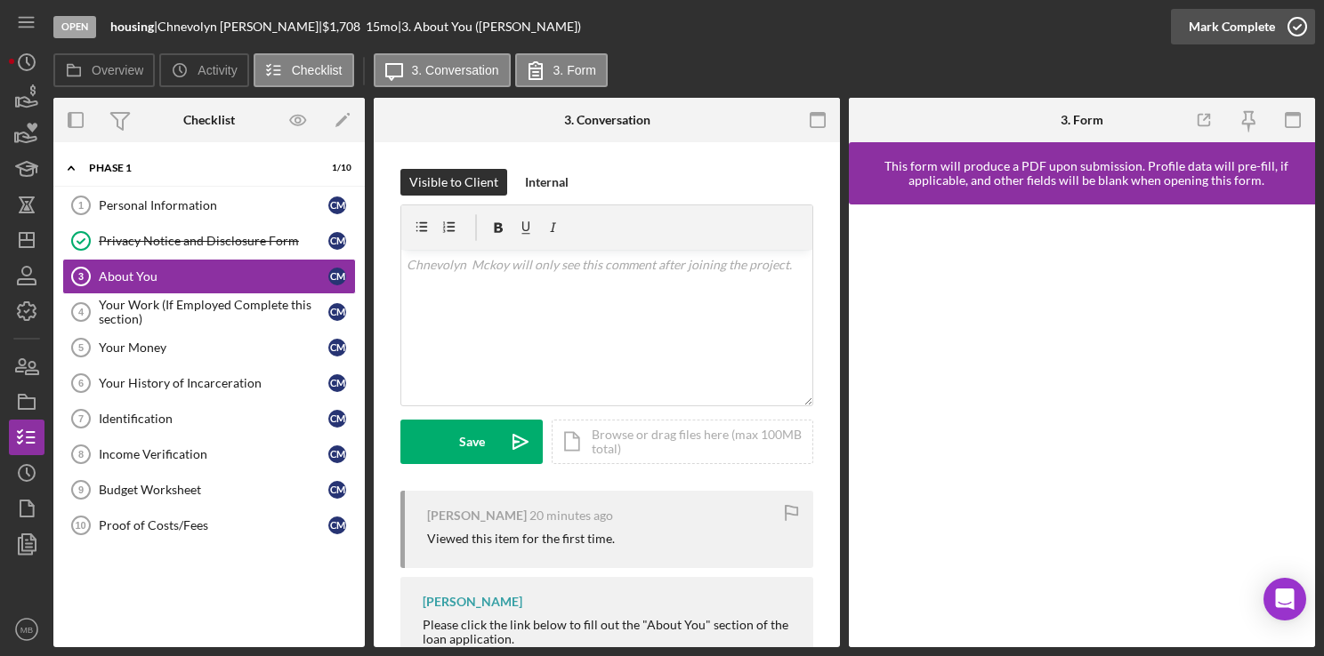
click at [1296, 32] on icon "button" at bounding box center [1297, 26] width 44 height 44
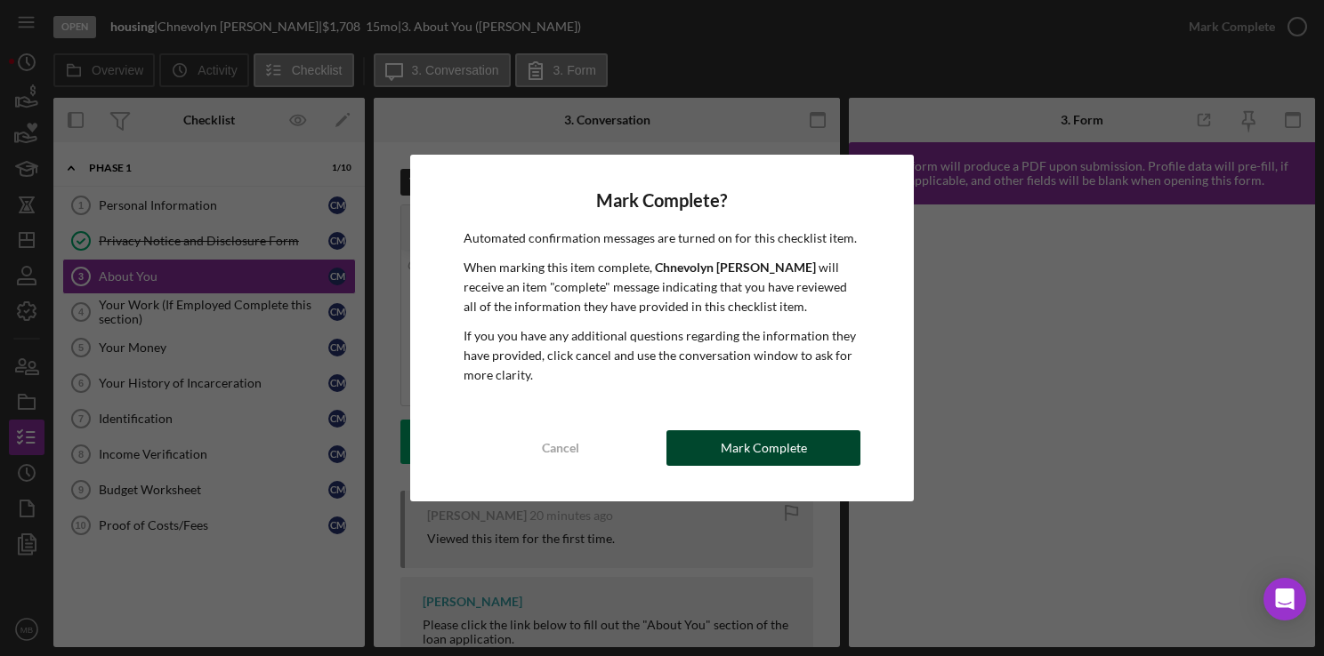
click at [753, 455] on div "Mark Complete" at bounding box center [764, 449] width 86 height 36
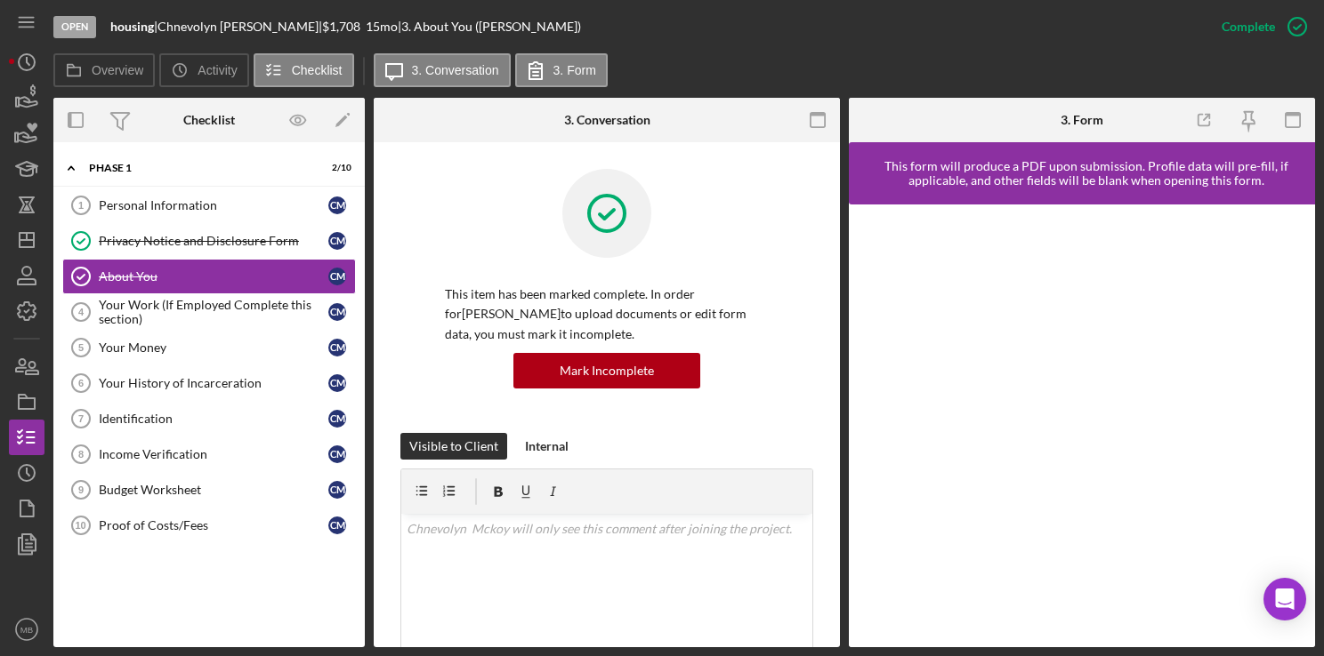
click at [162, 319] on div "Your Work (If Employed Complete this section)" at bounding box center [213, 312] width 229 height 28
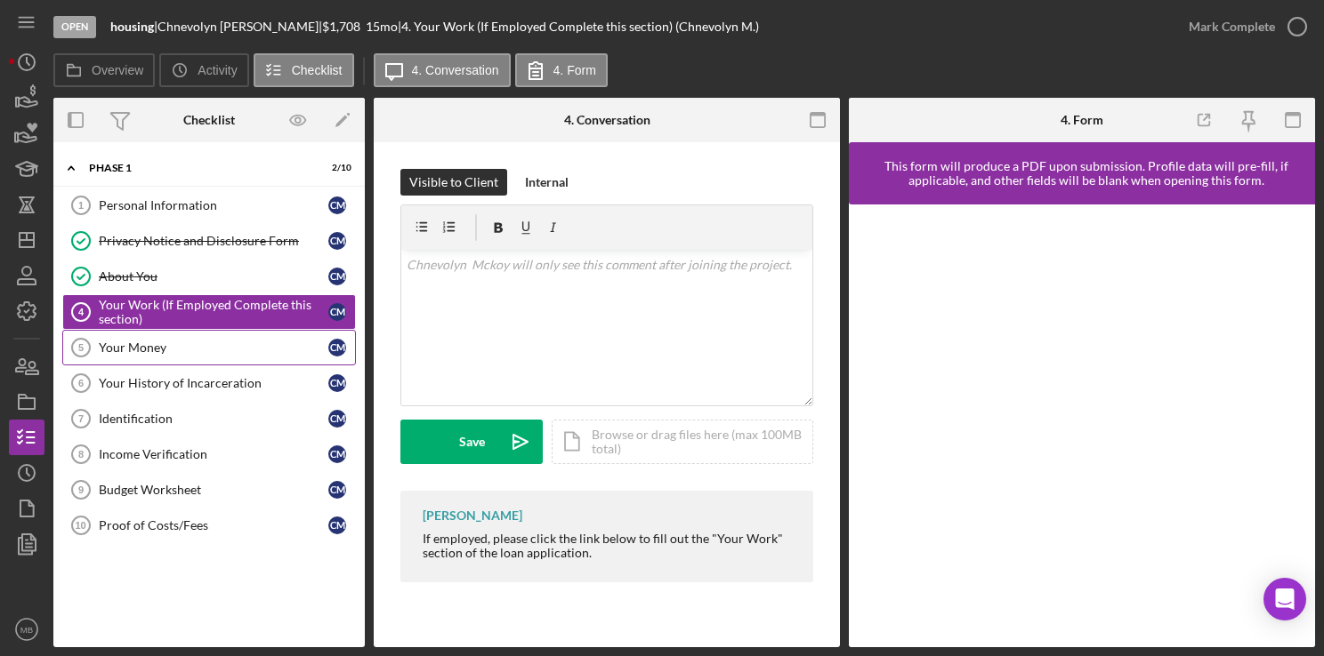
click at [132, 352] on div "Your Money" at bounding box center [213, 348] width 229 height 14
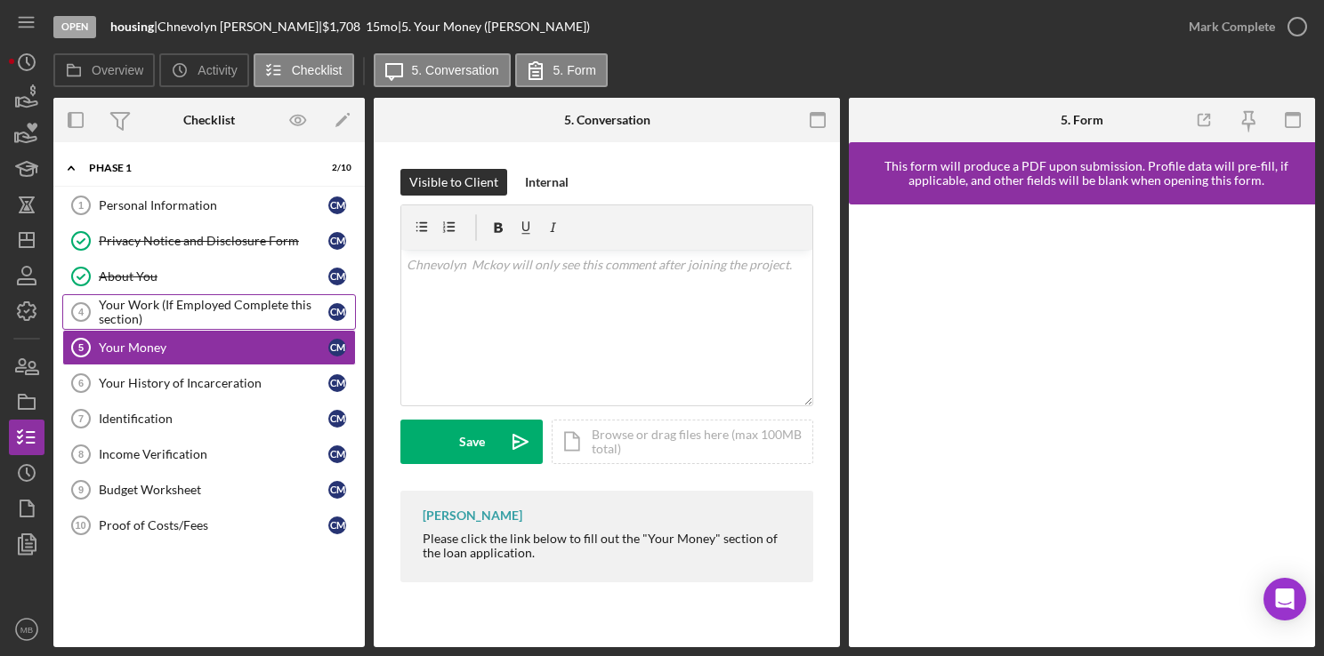
click at [230, 313] on div "Your Work (If Employed Complete this section)" at bounding box center [213, 312] width 229 height 28
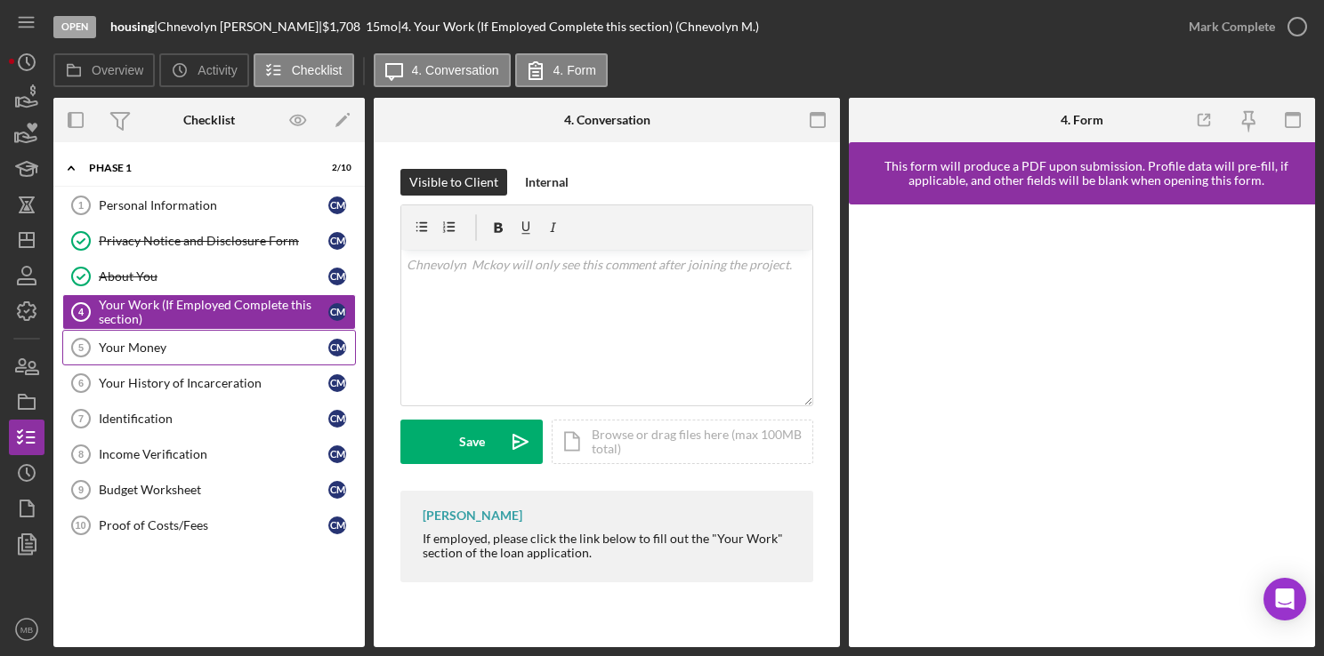
click at [149, 354] on link "Your Money 5 Your Money C M" at bounding box center [209, 348] width 294 height 36
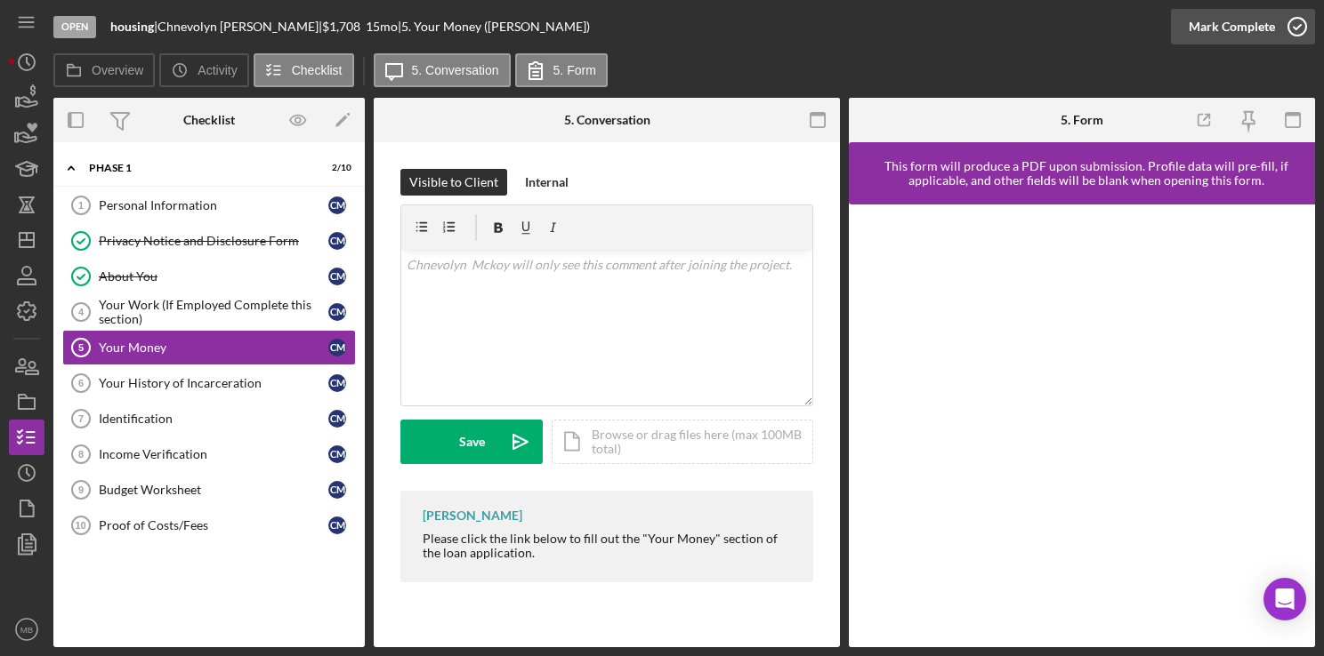
click at [1305, 37] on icon "button" at bounding box center [1297, 26] width 44 height 44
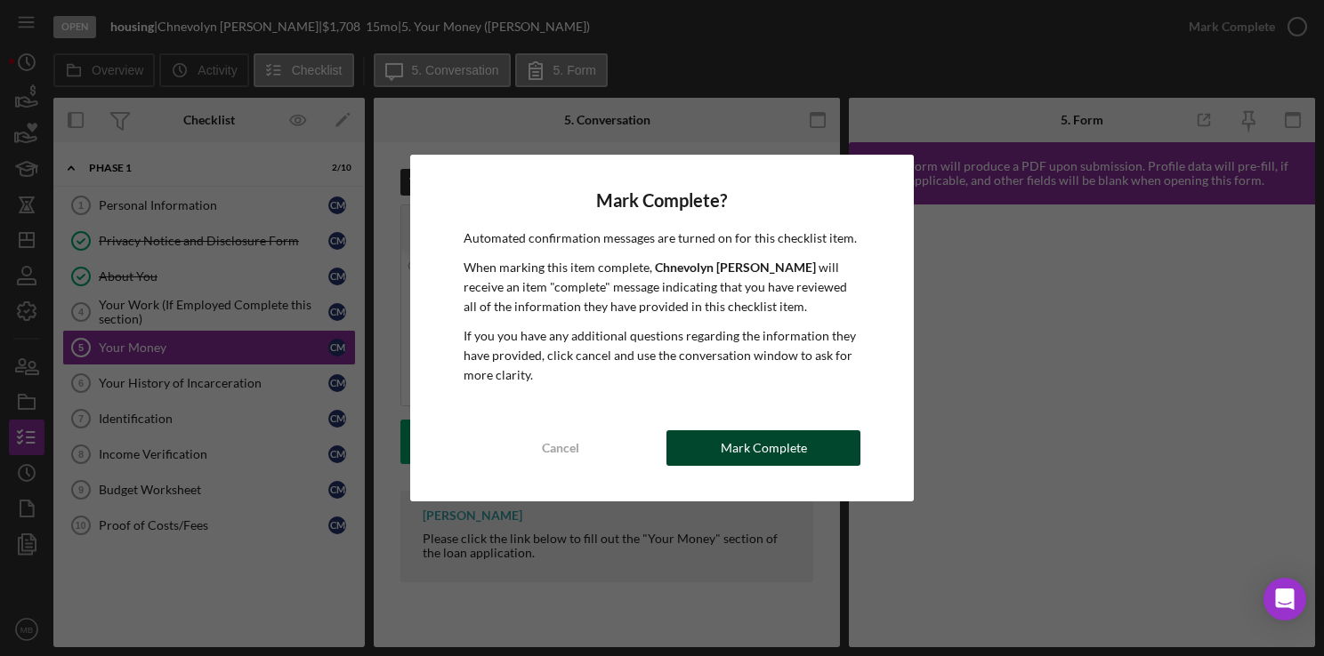
click at [777, 462] on div "Mark Complete" at bounding box center [764, 449] width 86 height 36
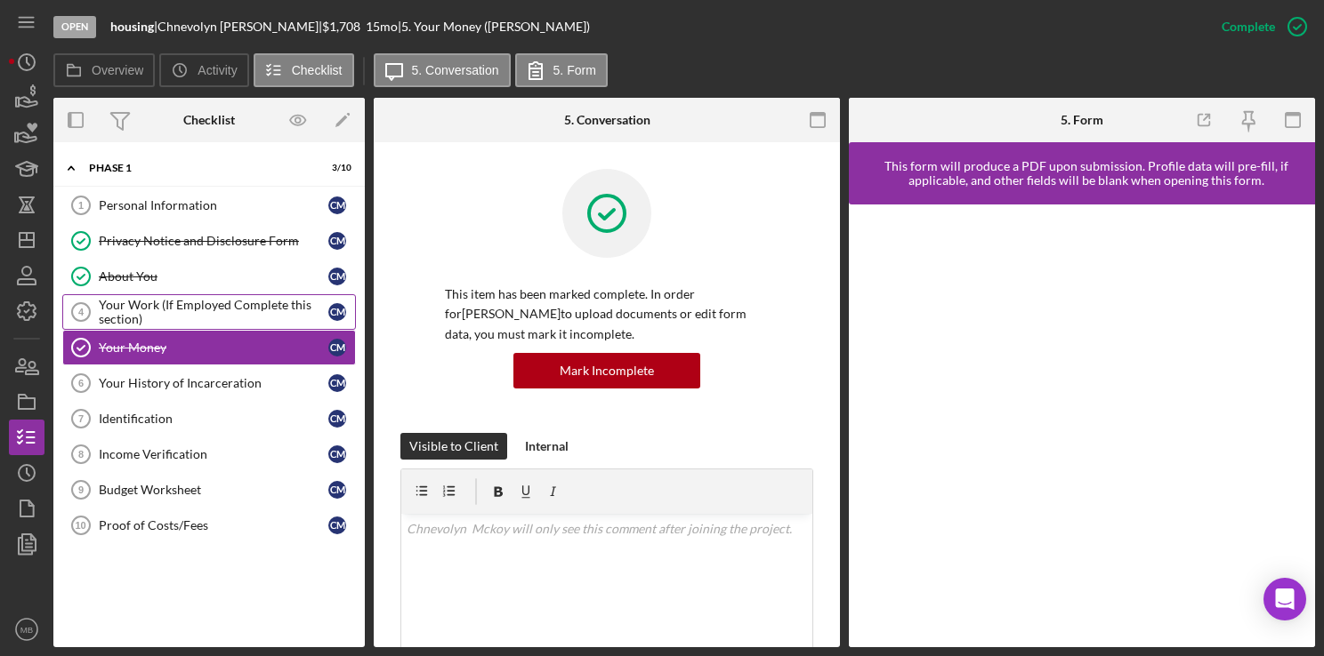
click at [213, 303] on div "Your Work (If Employed Complete this section)" at bounding box center [213, 312] width 229 height 28
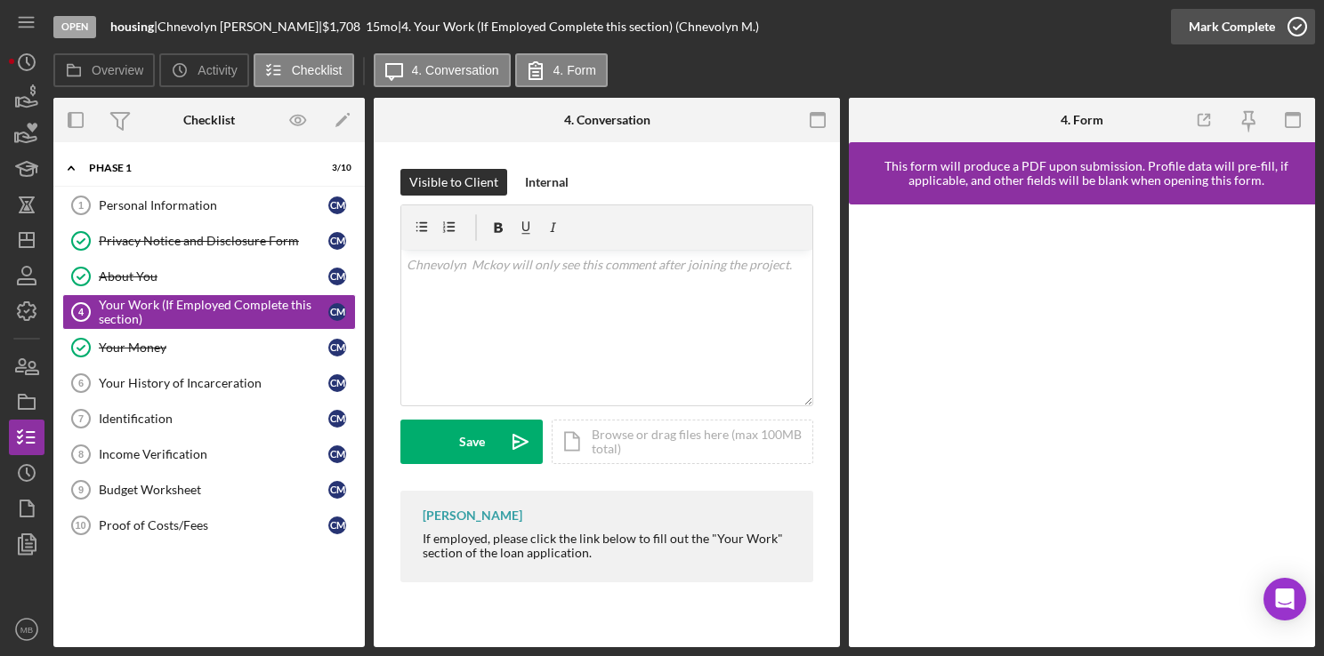
click at [1298, 34] on icon "button" at bounding box center [1297, 26] width 44 height 44
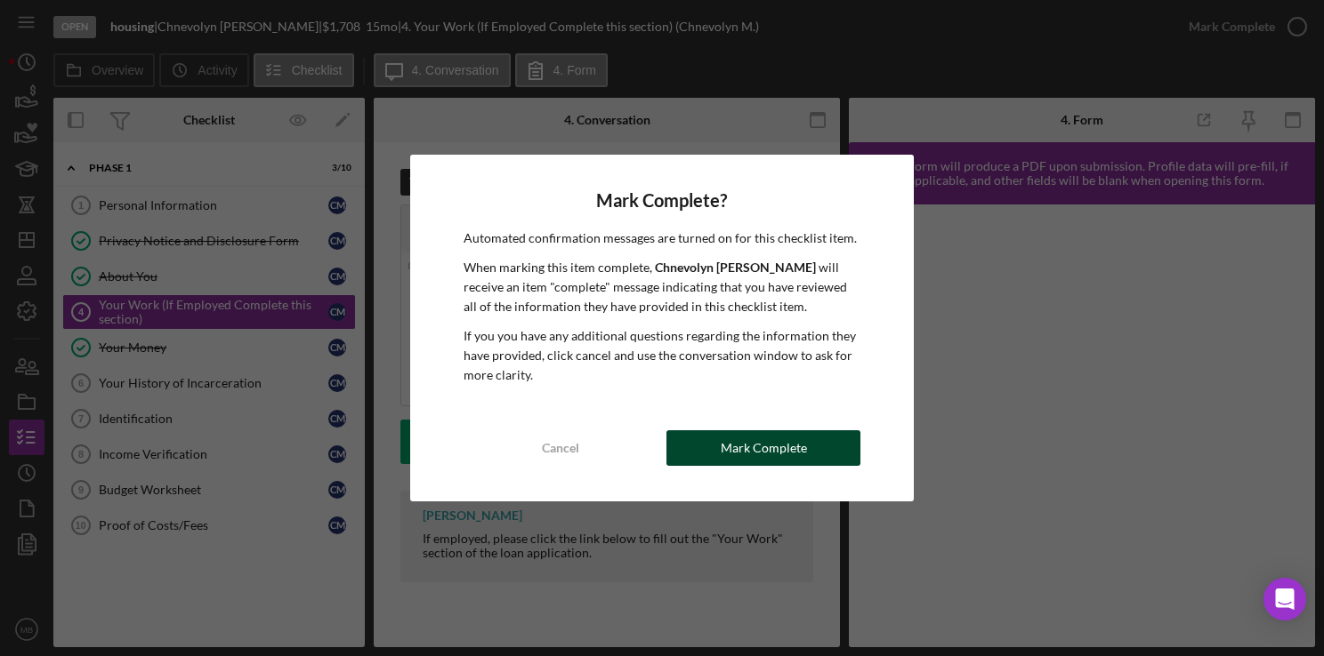
click at [766, 444] on div "Mark Complete" at bounding box center [764, 449] width 86 height 36
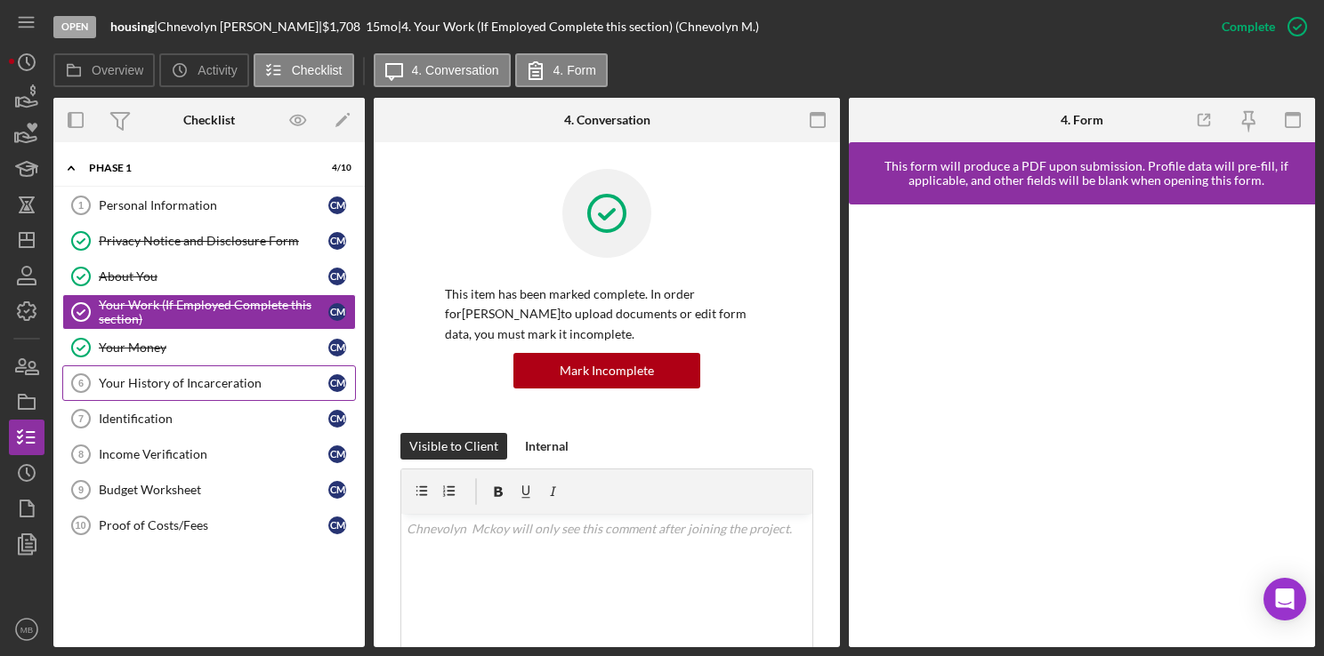
click at [176, 382] on div "Your History of Incarceration" at bounding box center [213, 383] width 229 height 14
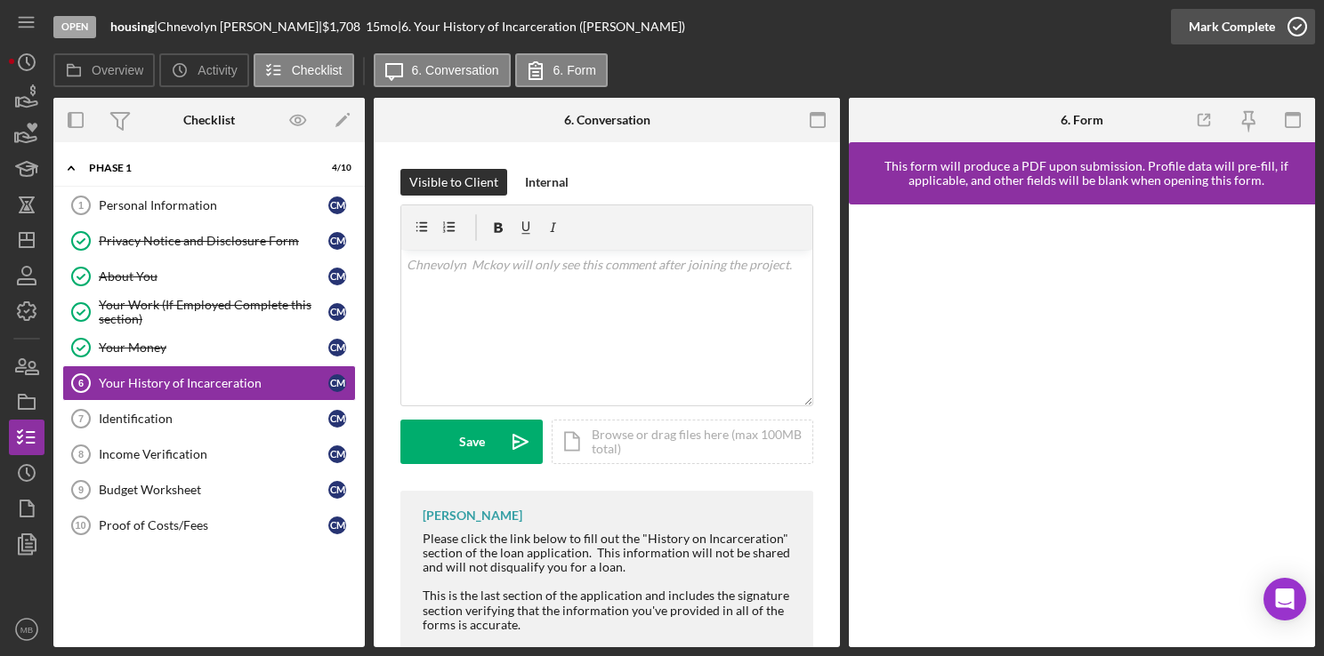
click at [1293, 25] on icon "button" at bounding box center [1297, 26] width 44 height 44
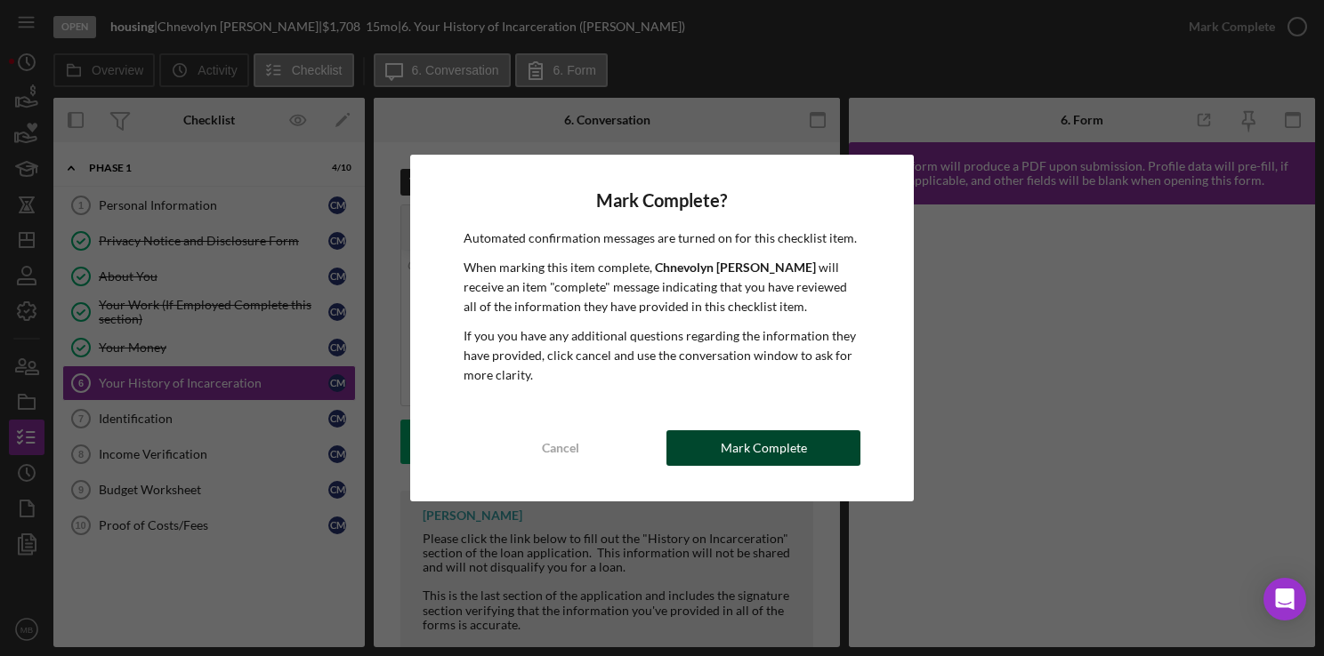
click at [761, 455] on div "Mark Complete" at bounding box center [764, 449] width 86 height 36
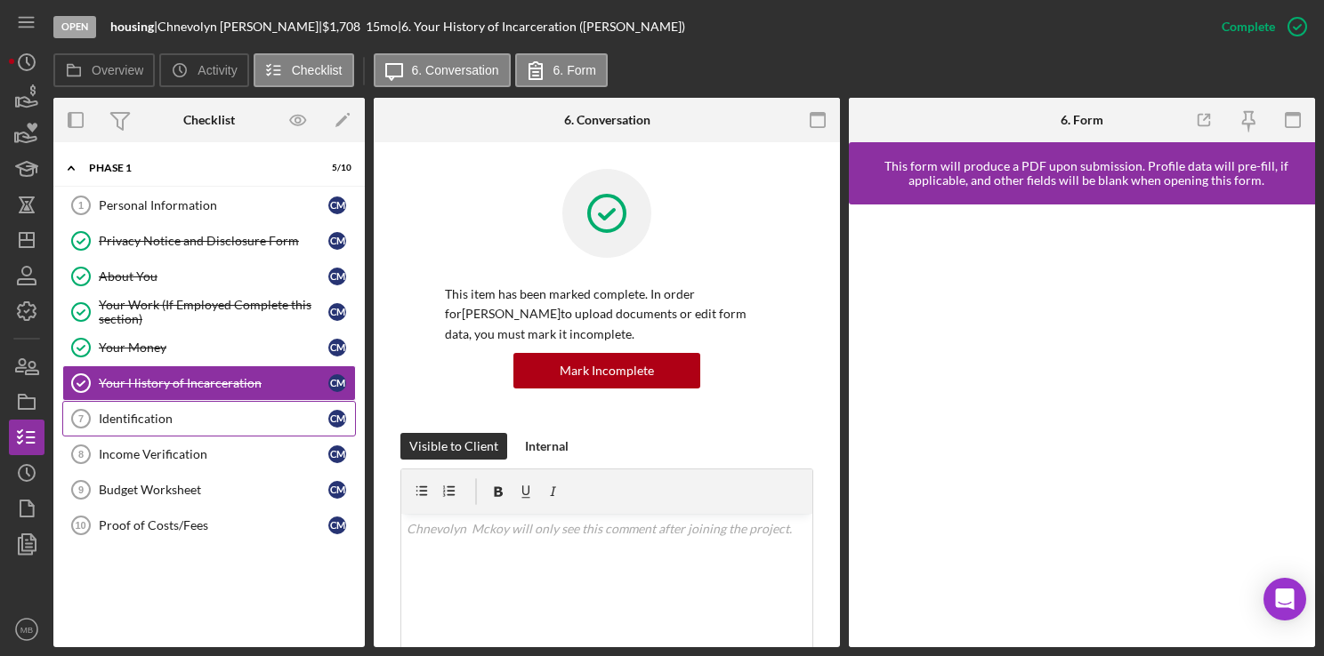
click at [128, 420] on div "Identification" at bounding box center [213, 419] width 229 height 14
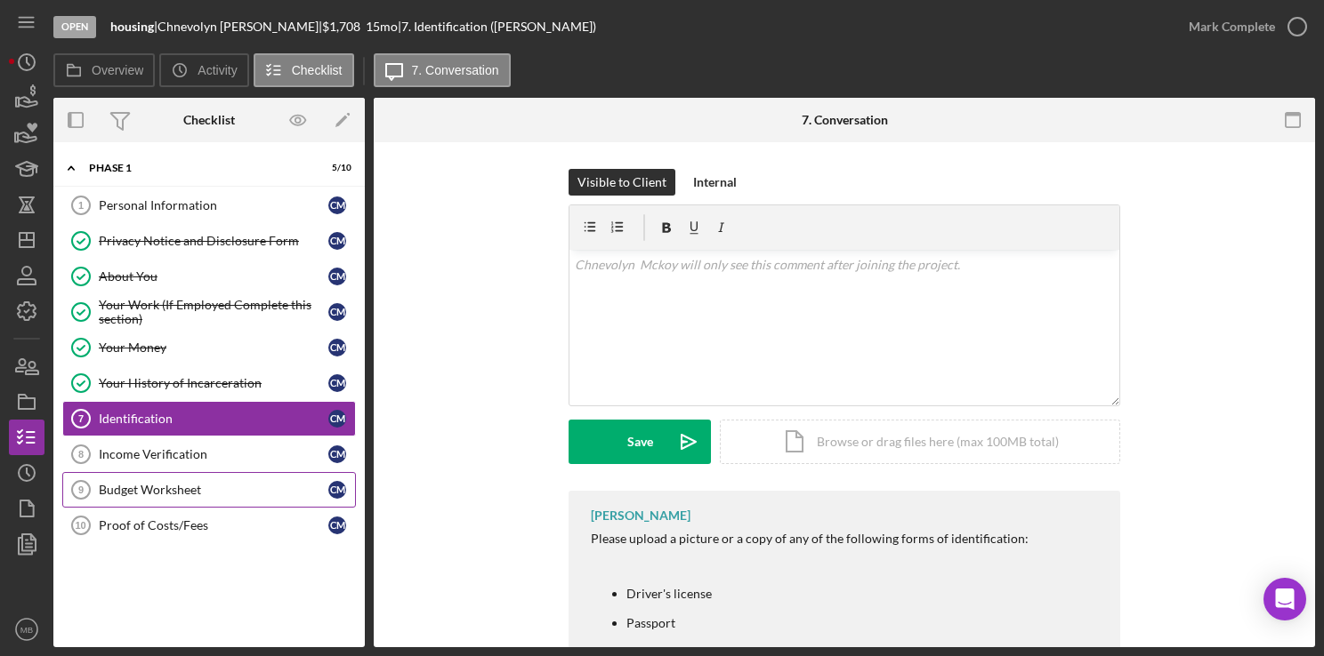
click at [165, 487] on div "Budget Worksheet" at bounding box center [213, 490] width 229 height 14
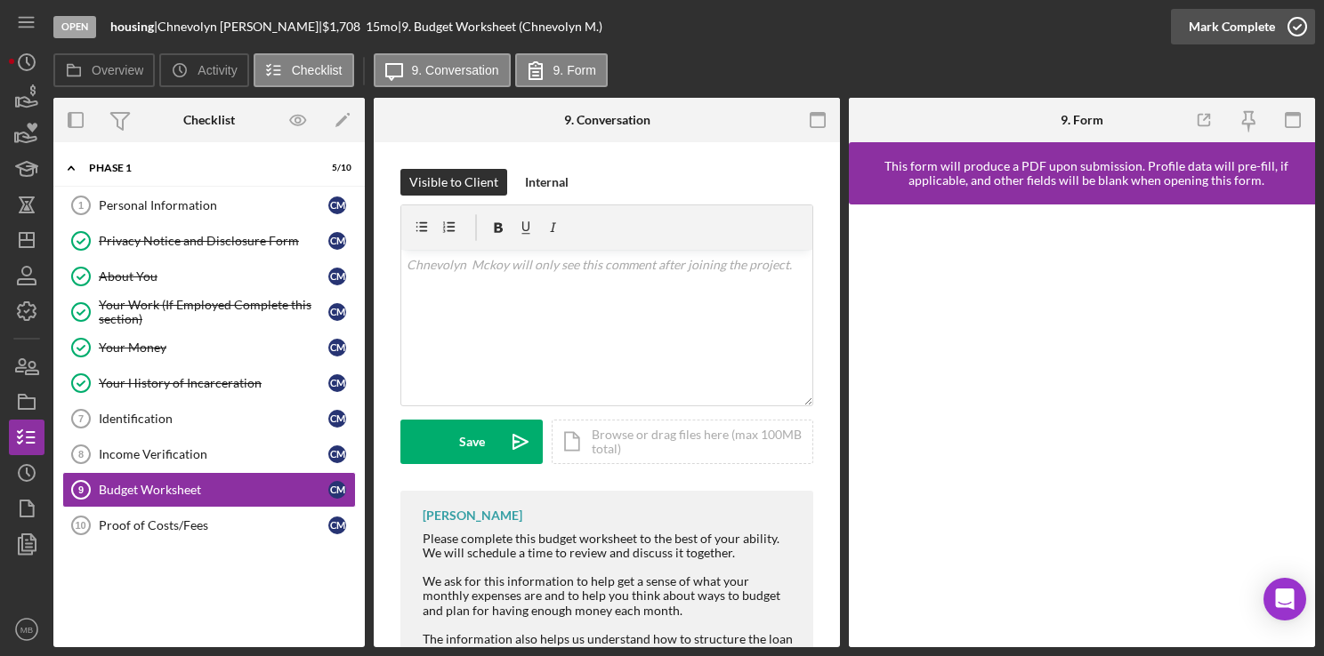
click at [1301, 32] on icon "button" at bounding box center [1297, 26] width 44 height 44
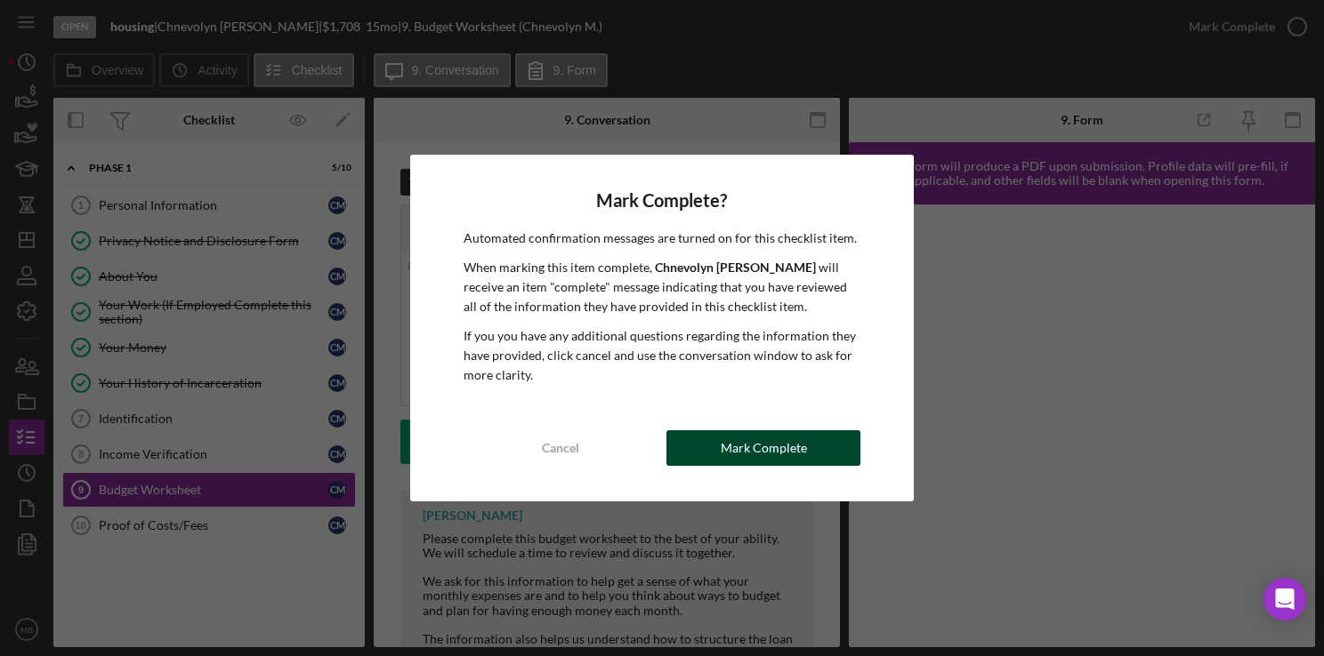
click at [758, 454] on div "Mark Complete" at bounding box center [764, 449] width 86 height 36
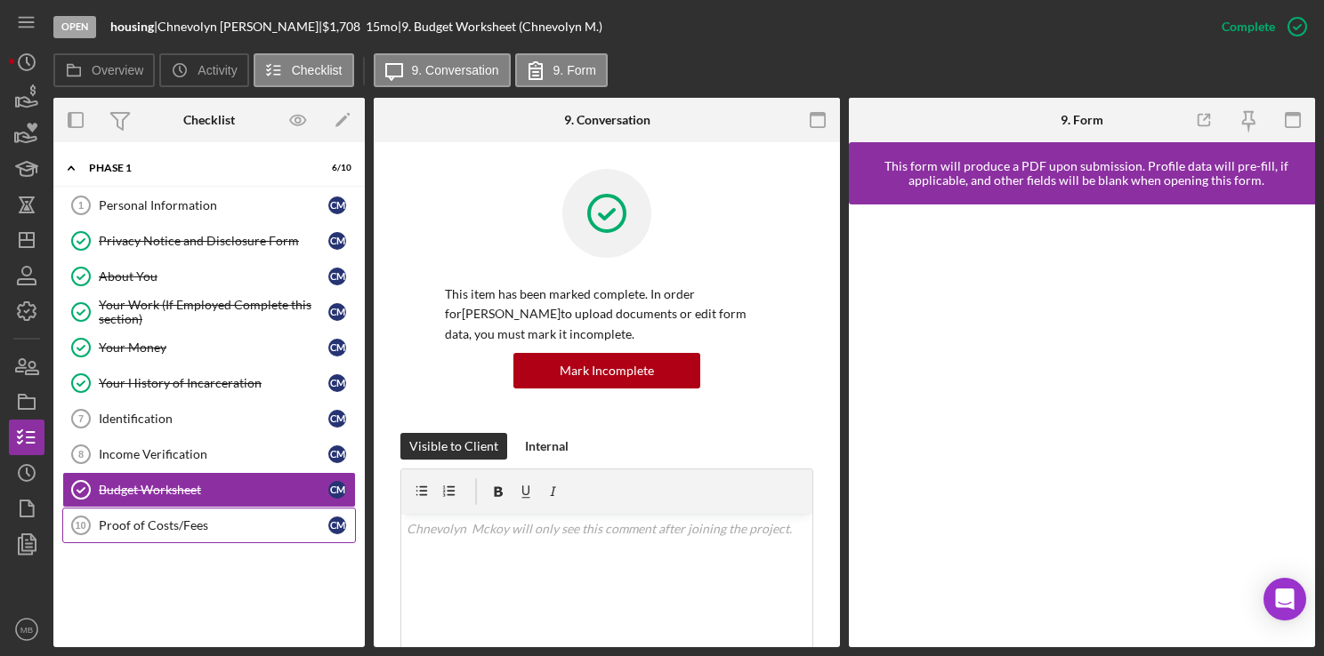
click at [164, 521] on div "Proof of Costs/Fees" at bounding box center [213, 526] width 229 height 14
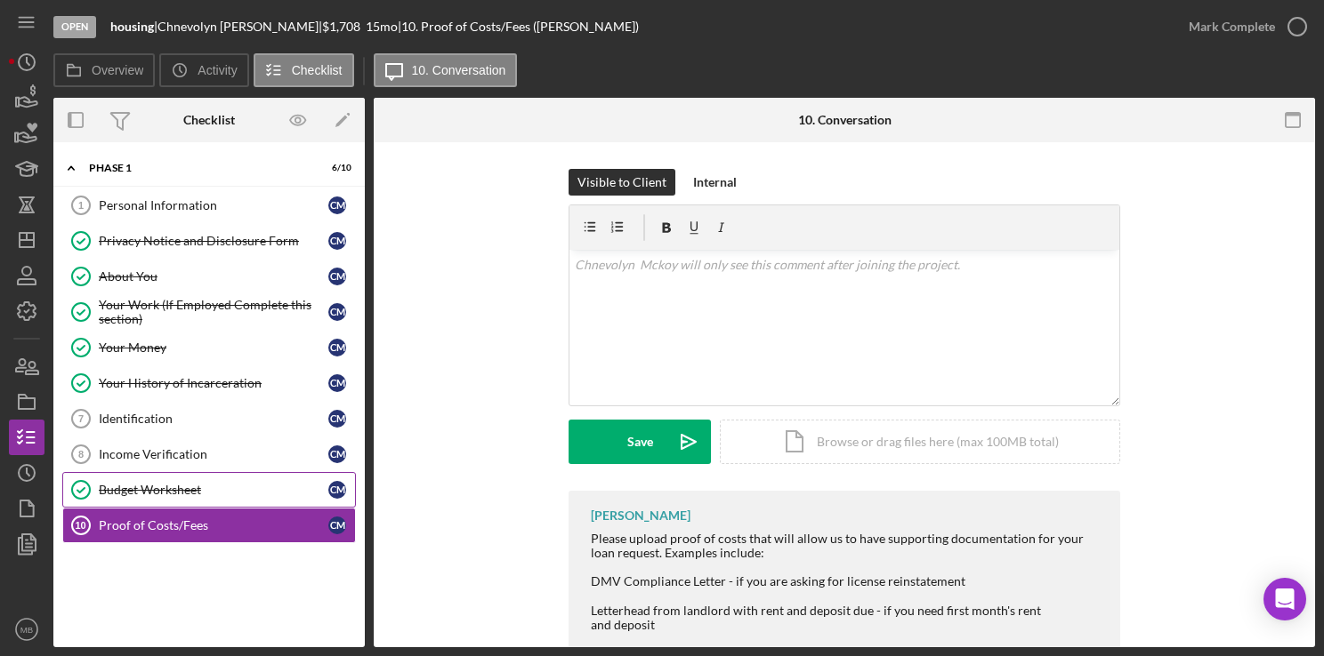
click at [176, 491] on div "Budget Worksheet" at bounding box center [213, 490] width 229 height 14
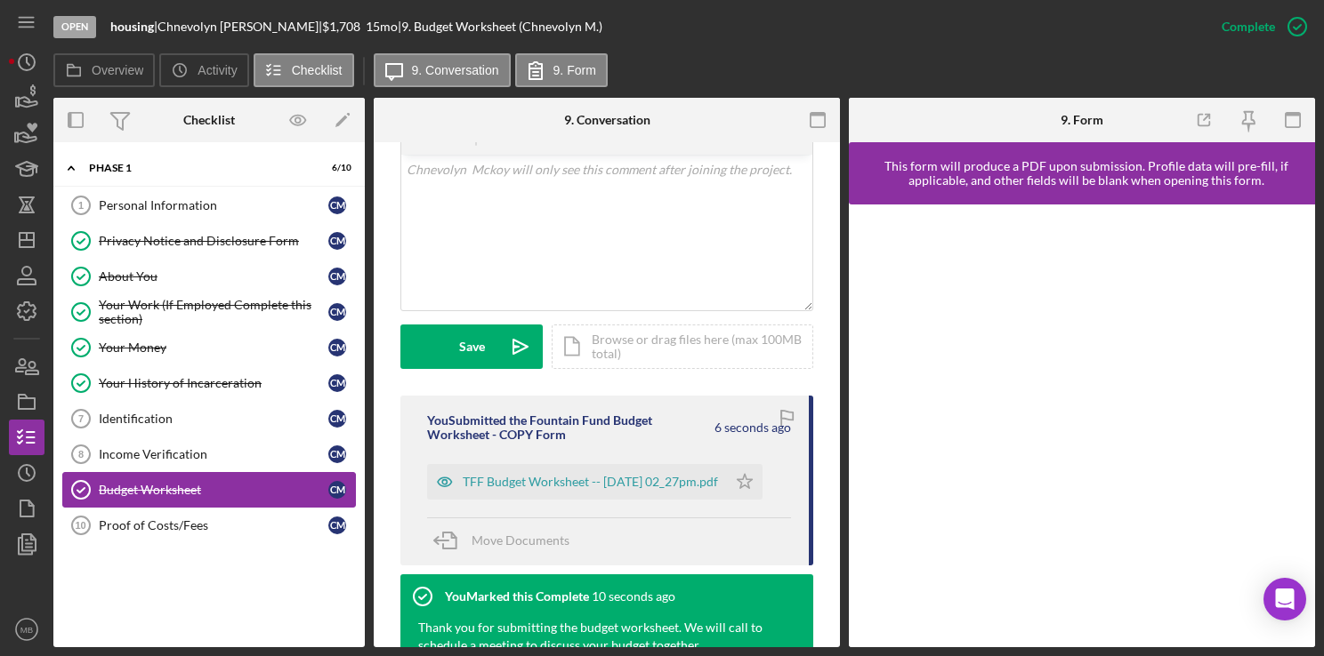
scroll to position [360, 0]
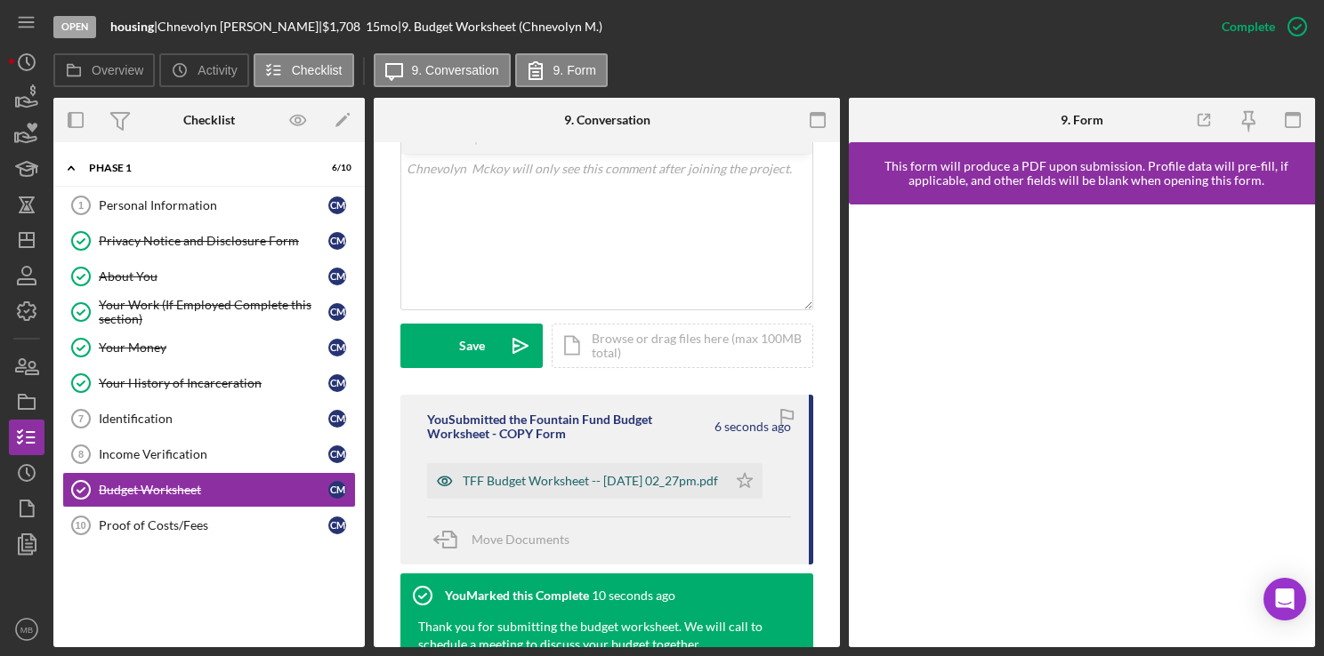
click at [610, 487] on div "TFF Budget Worksheet -- 2025-09-08 02_27pm.pdf" at bounding box center [590, 481] width 255 height 14
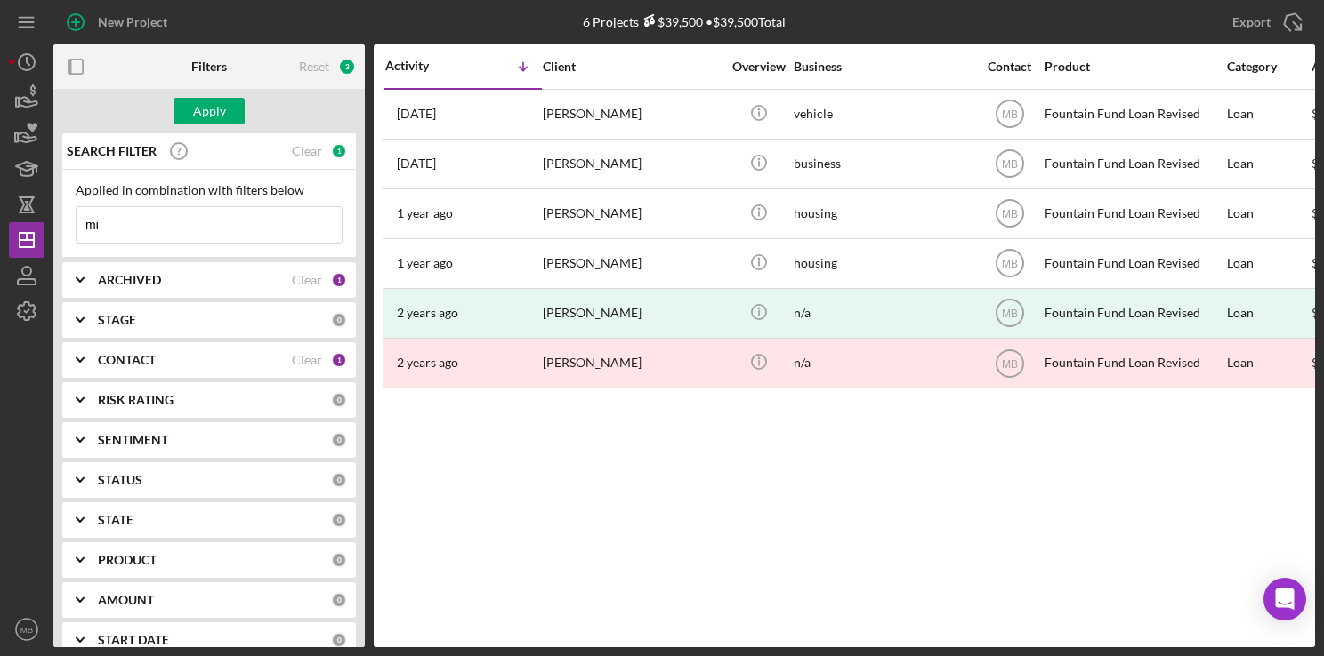
type input "m"
click at [253, 229] on input at bounding box center [208, 225] width 265 height 36
click at [121, 16] on div "New Project" at bounding box center [132, 22] width 69 height 36
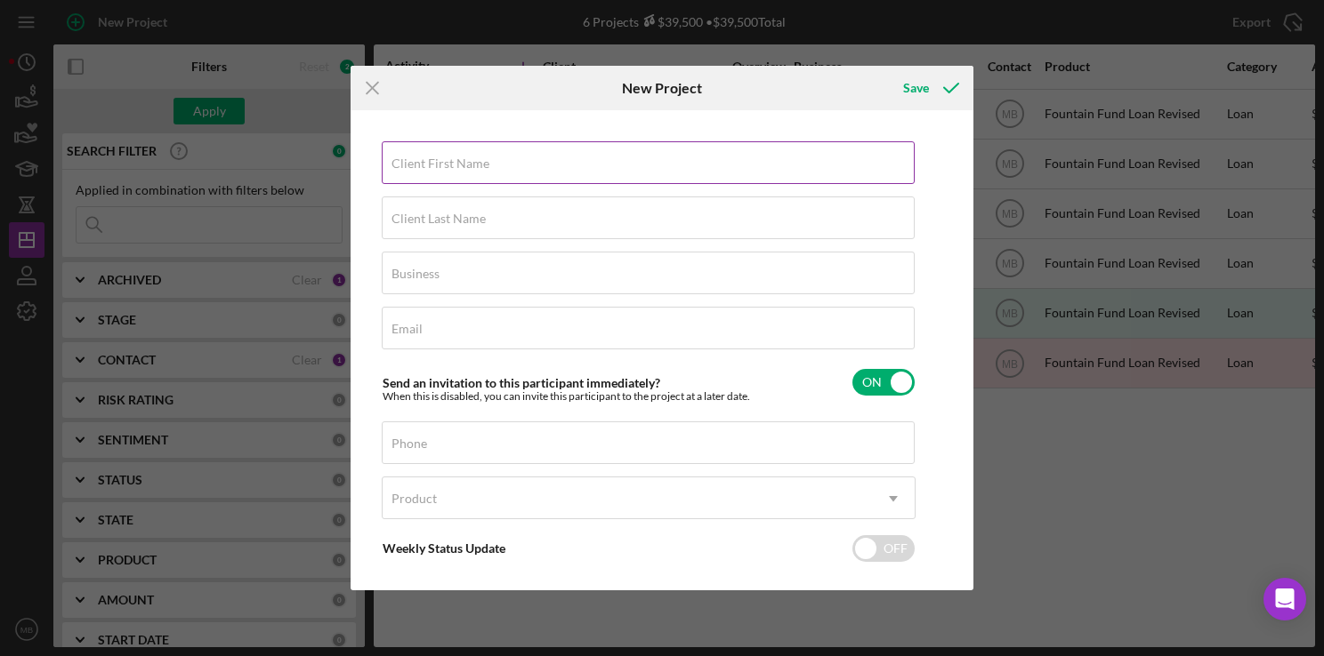
click at [451, 151] on div "Client First Name Required" at bounding box center [649, 163] width 534 height 44
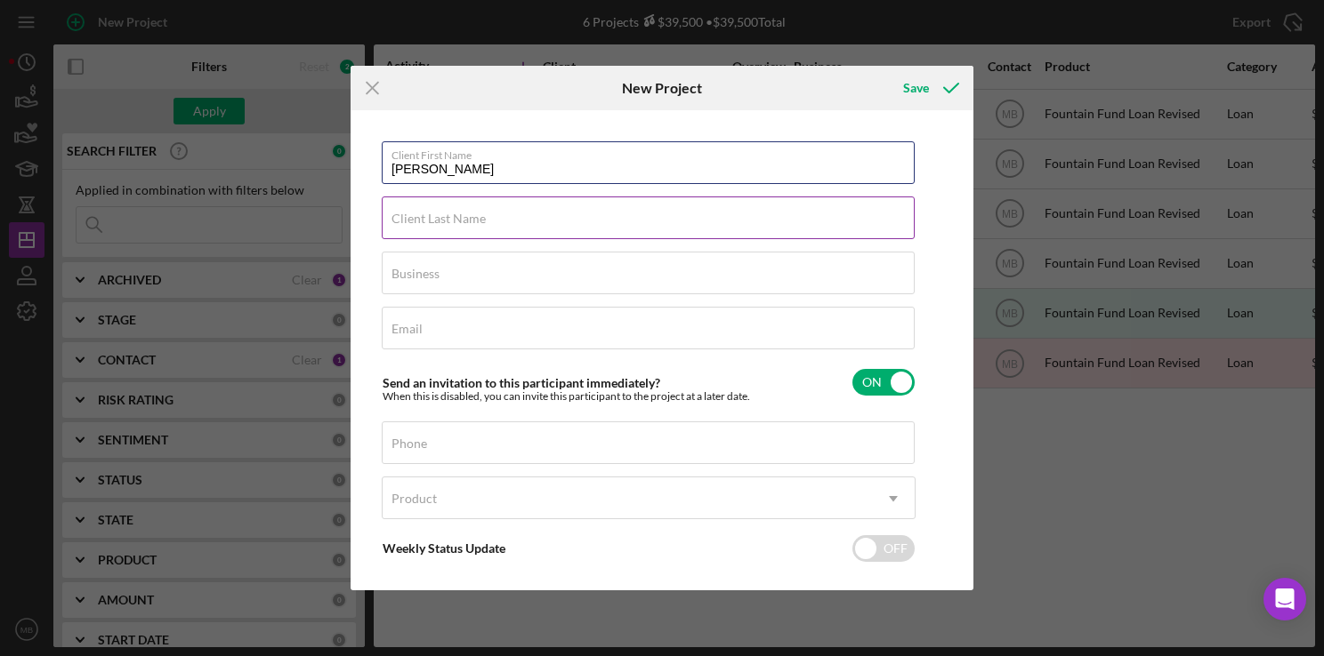
type input "[PERSON_NAME]"
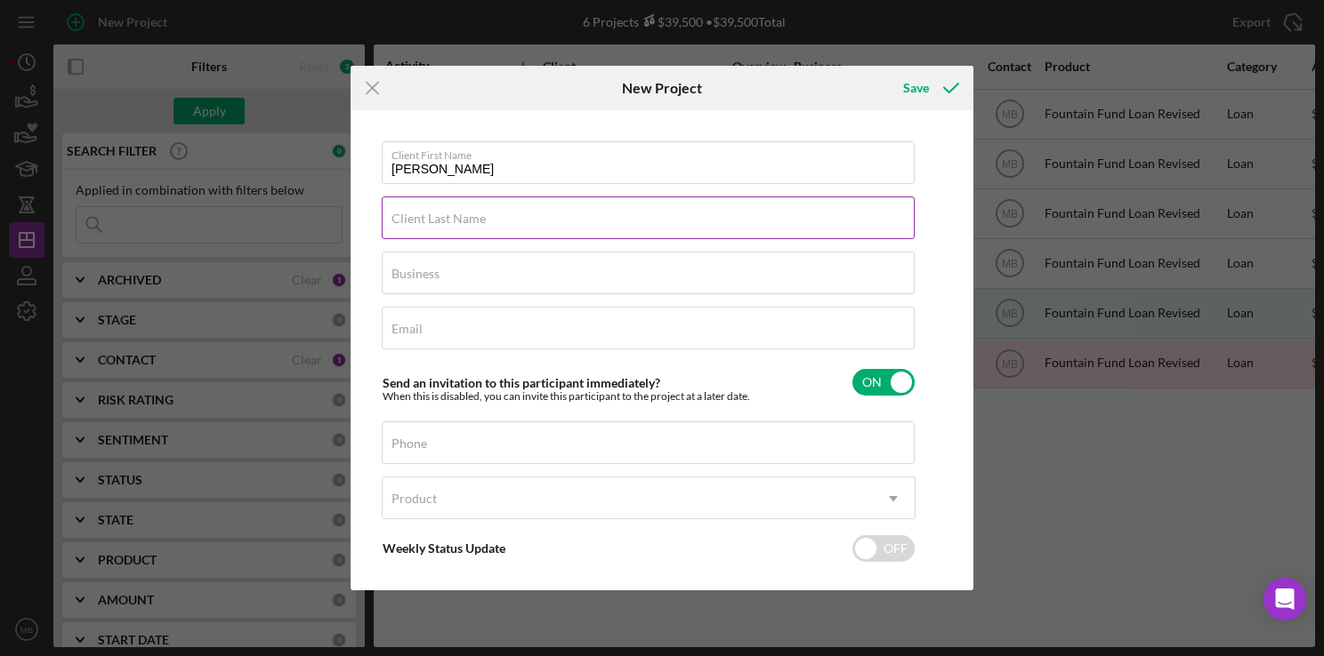
click at [666, 223] on div "Client Last Name Required" at bounding box center [649, 219] width 534 height 44
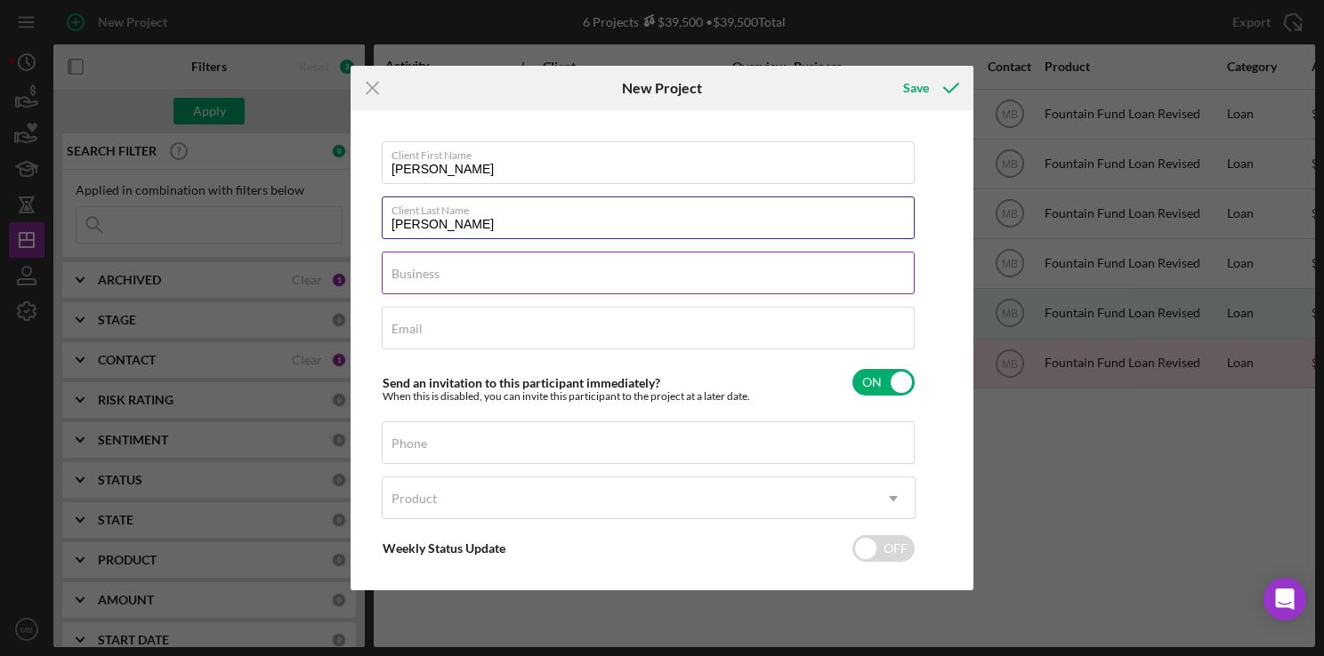
type input "[PERSON_NAME]"
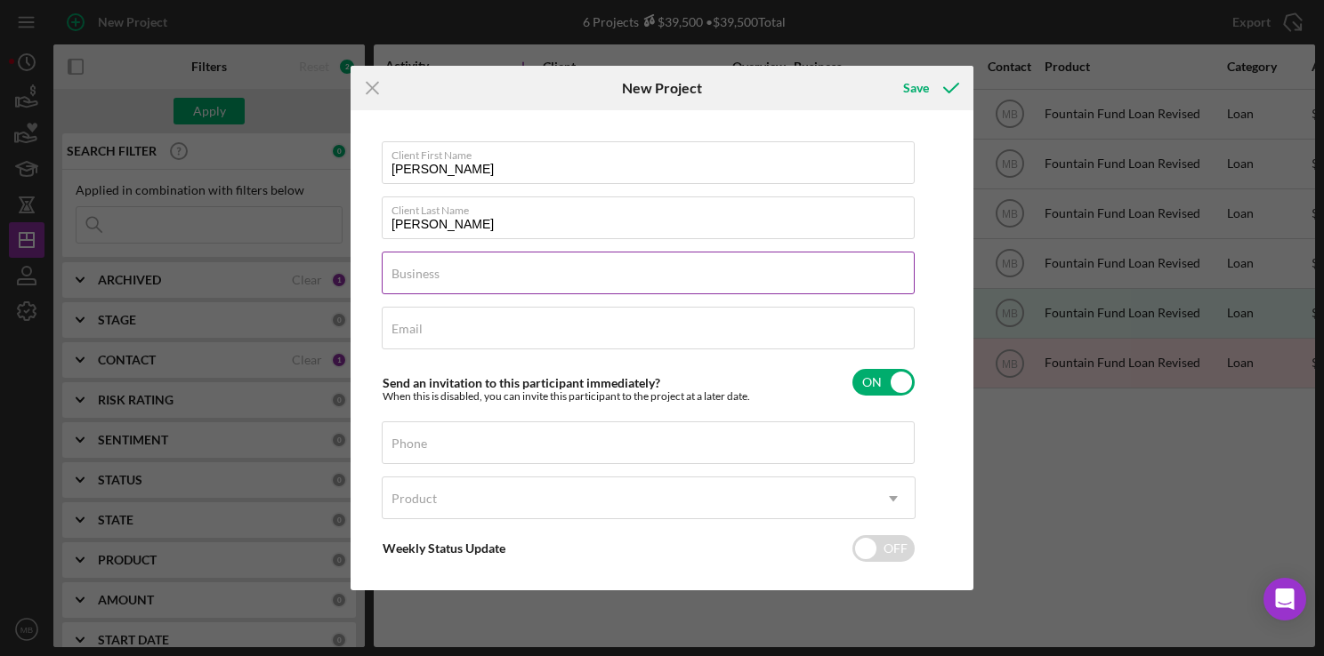
click at [628, 280] on div "Business Required" at bounding box center [649, 274] width 534 height 44
type input "vehicle"
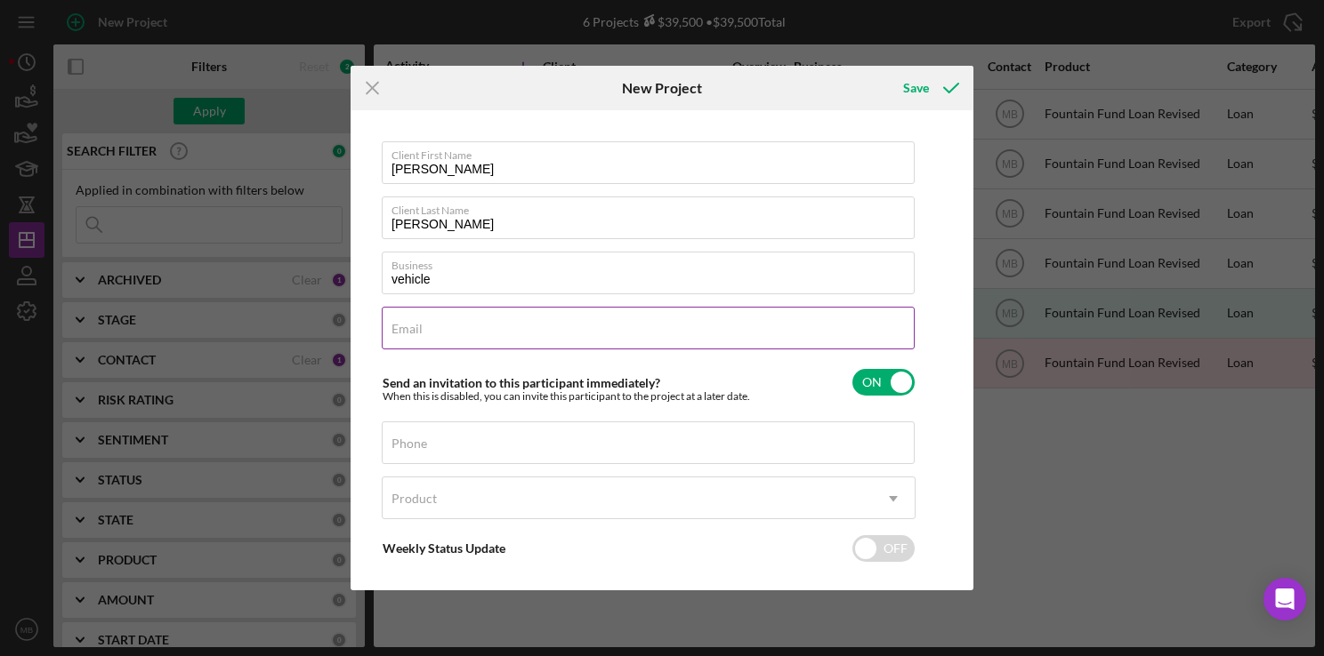
click at [713, 335] on div "Email Required" at bounding box center [649, 329] width 534 height 44
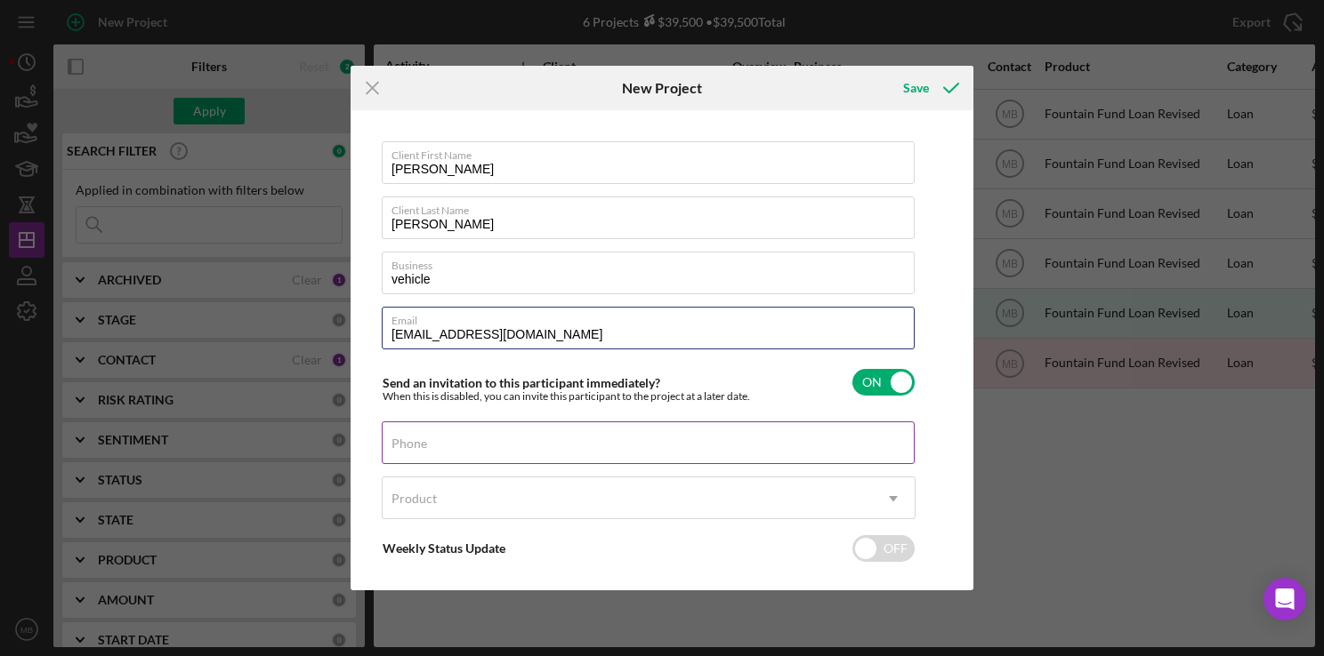
type input "[EMAIL_ADDRESS][DOMAIN_NAME]"
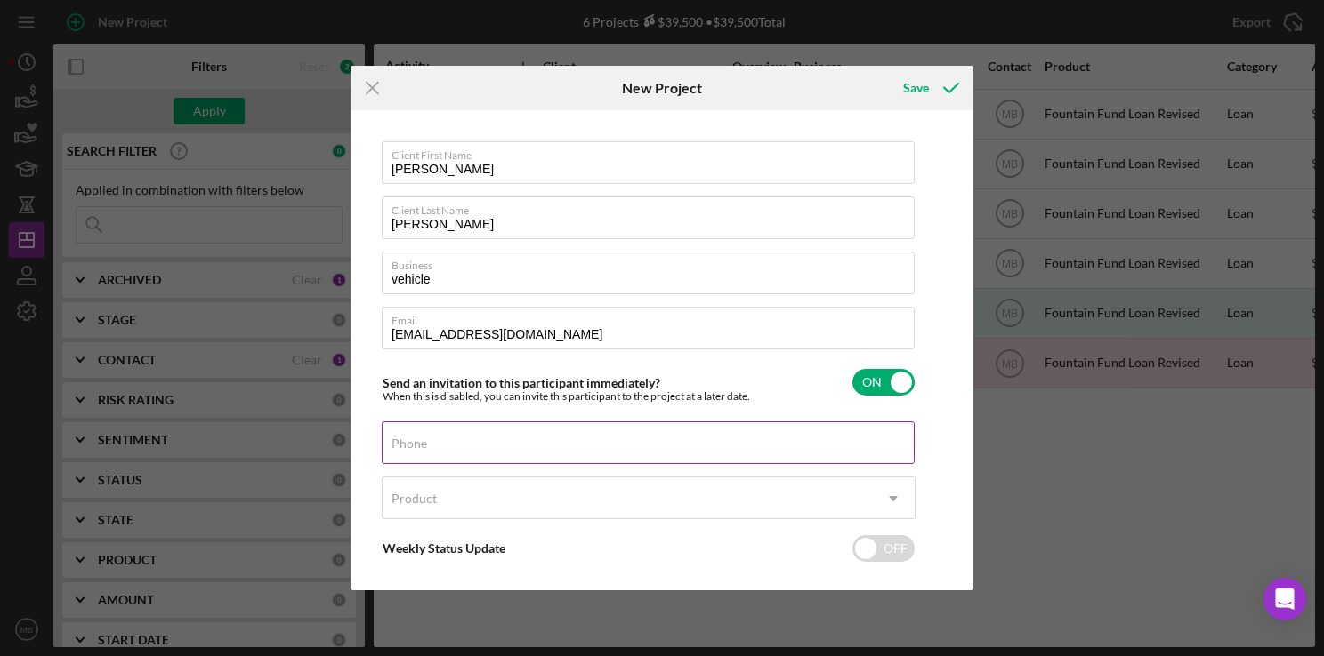
click at [712, 448] on div "Phone" at bounding box center [649, 444] width 534 height 44
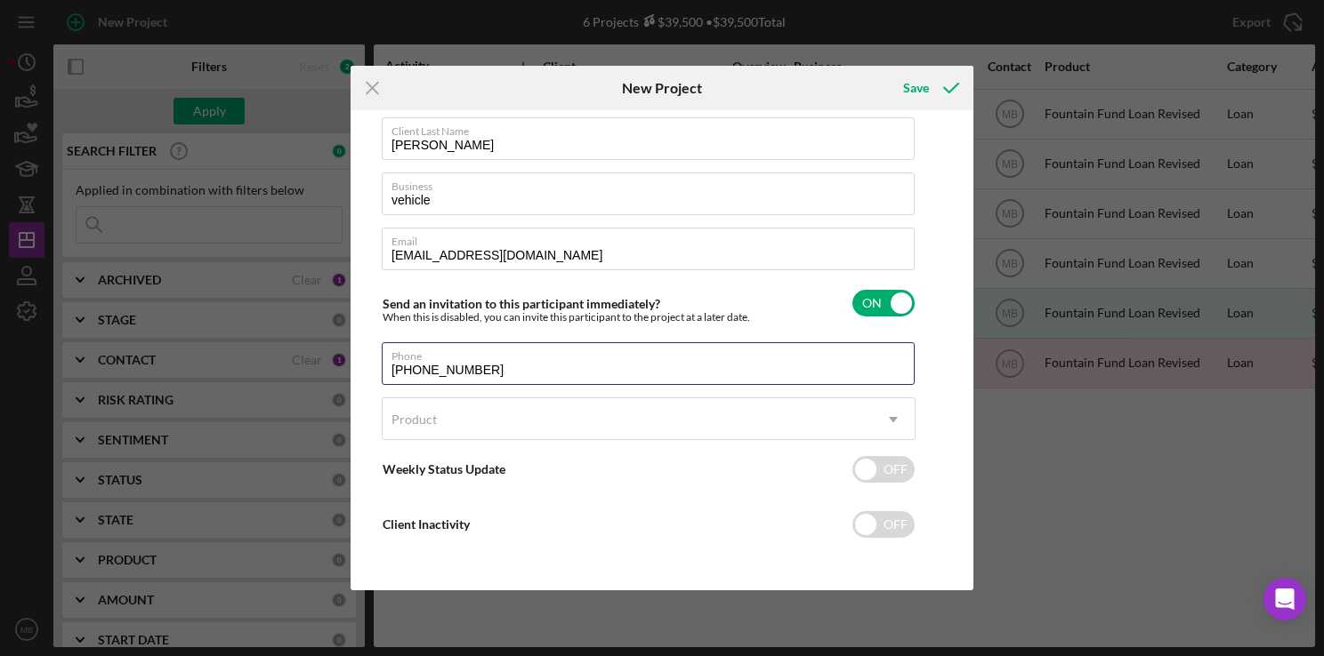
type input "[PHONE_NUMBER]"
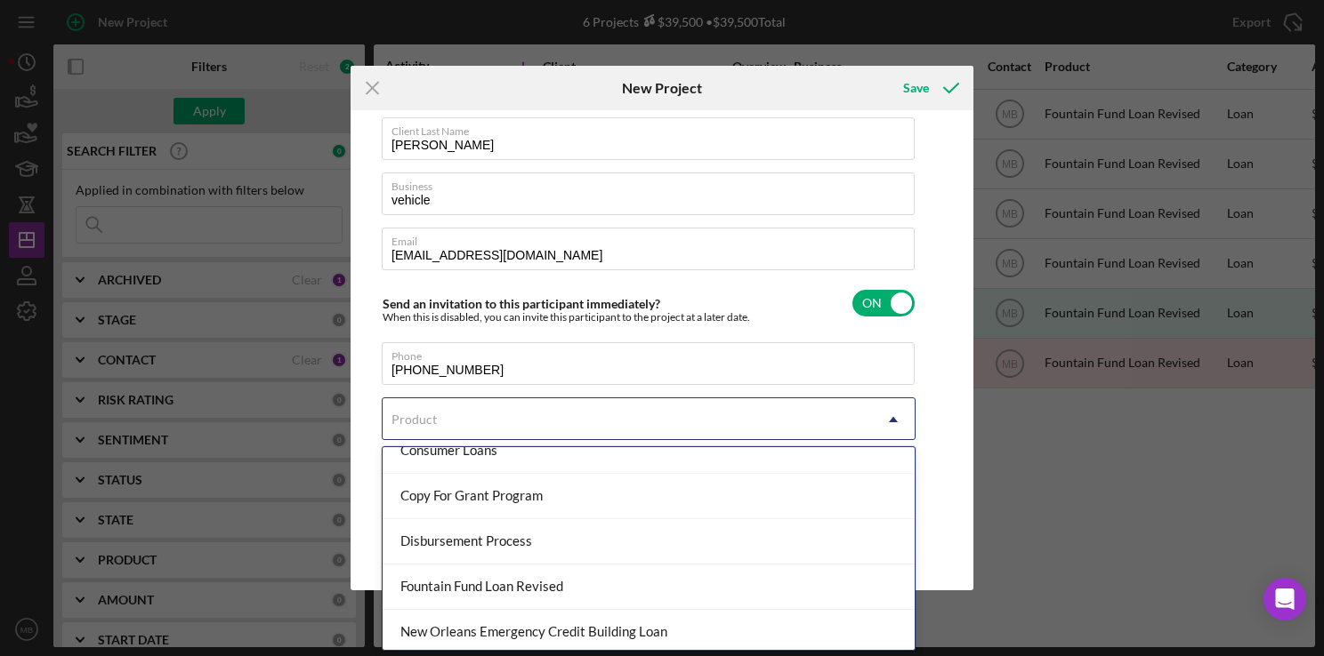
scroll to position [157, 0]
click at [595, 548] on div "Fountain Fund Loan Revised" at bounding box center [648, 539] width 532 height 45
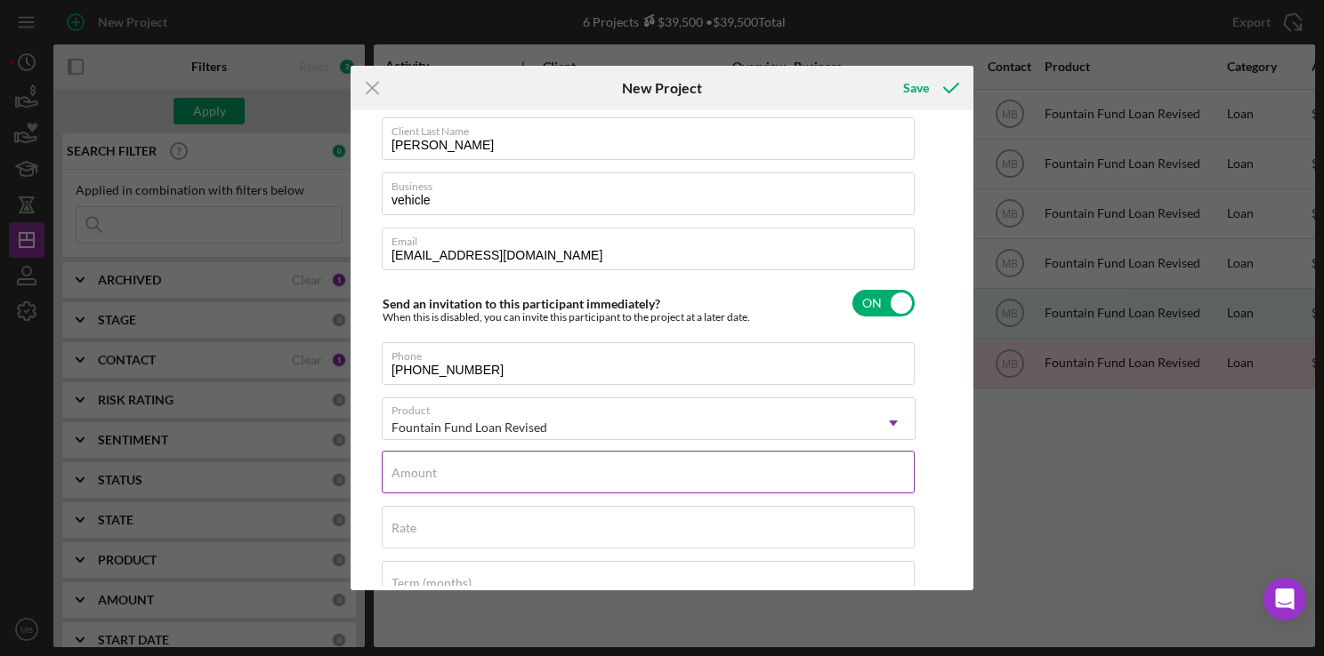
click at [647, 479] on input "Amount" at bounding box center [648, 472] width 533 height 43
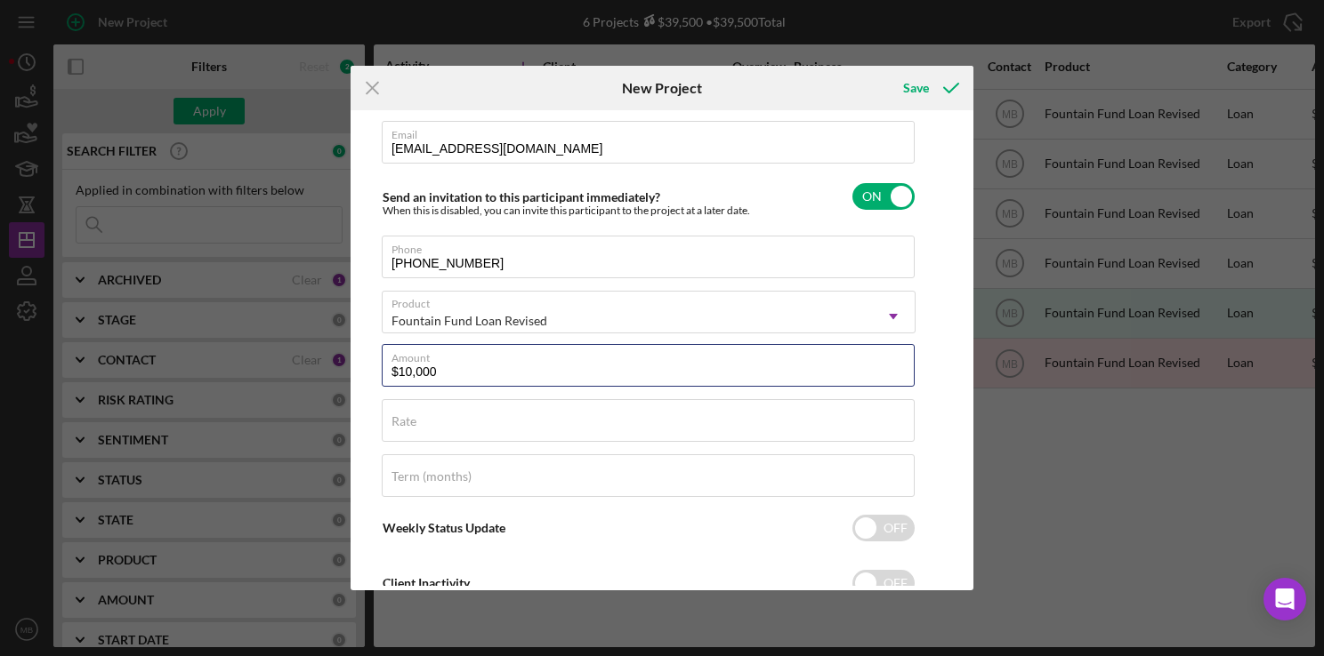
scroll to position [224, 0]
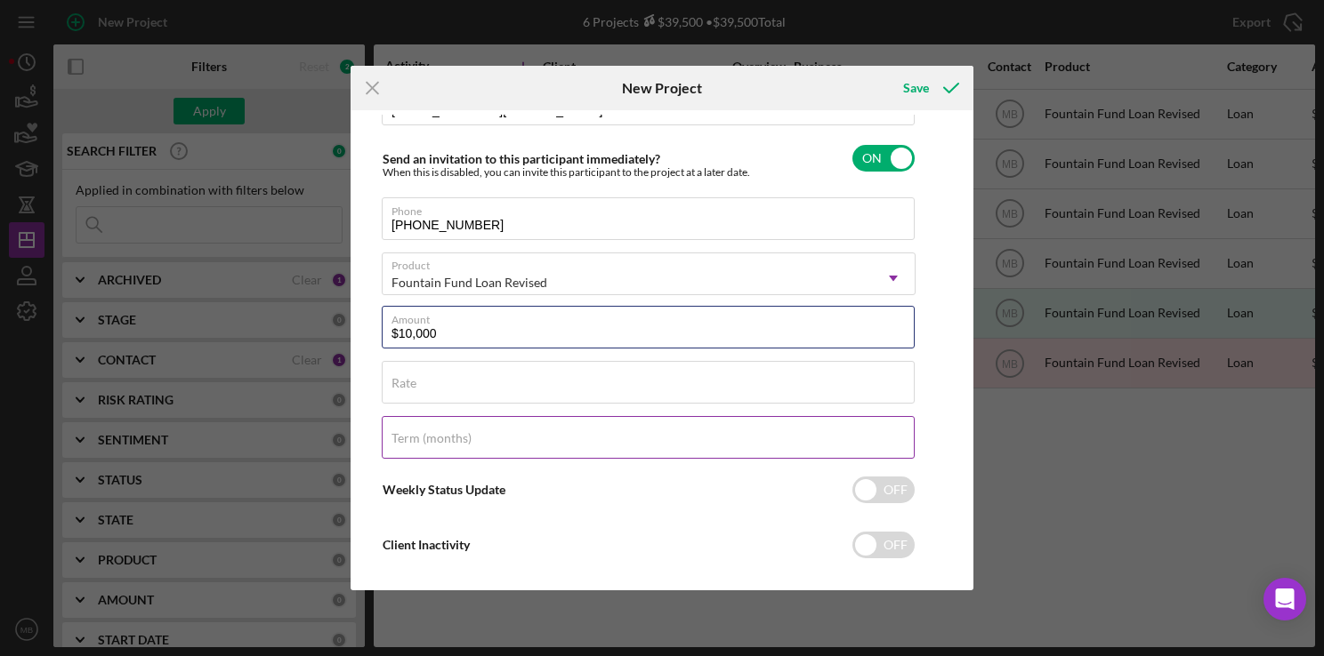
type input "$10,000"
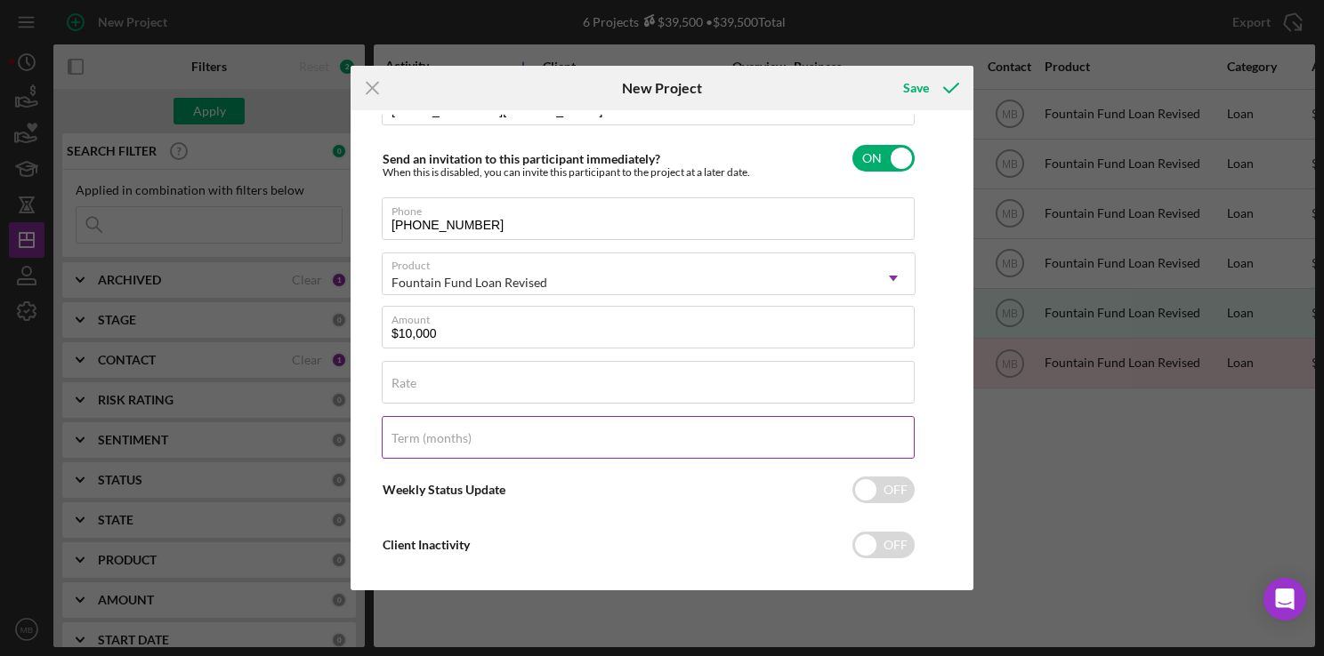
click at [704, 445] on input "Term (months)" at bounding box center [648, 437] width 533 height 43
type input "36"
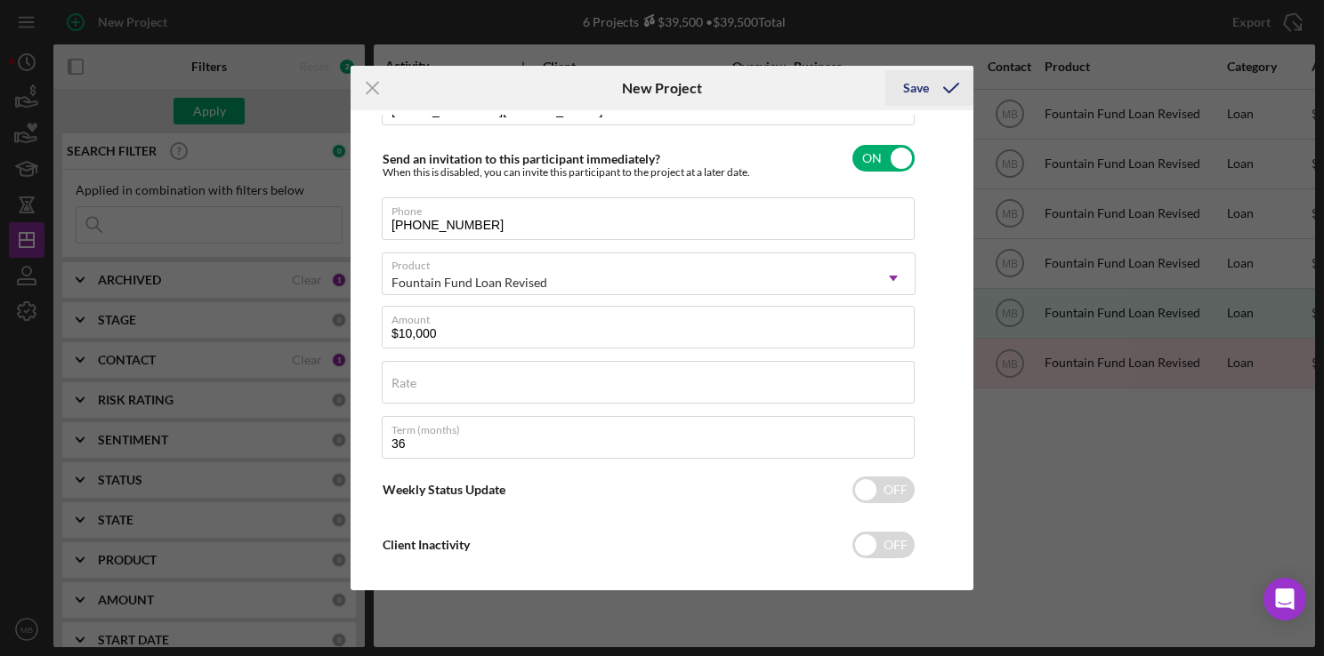
click at [906, 84] on div "Save" at bounding box center [916, 88] width 26 height 36
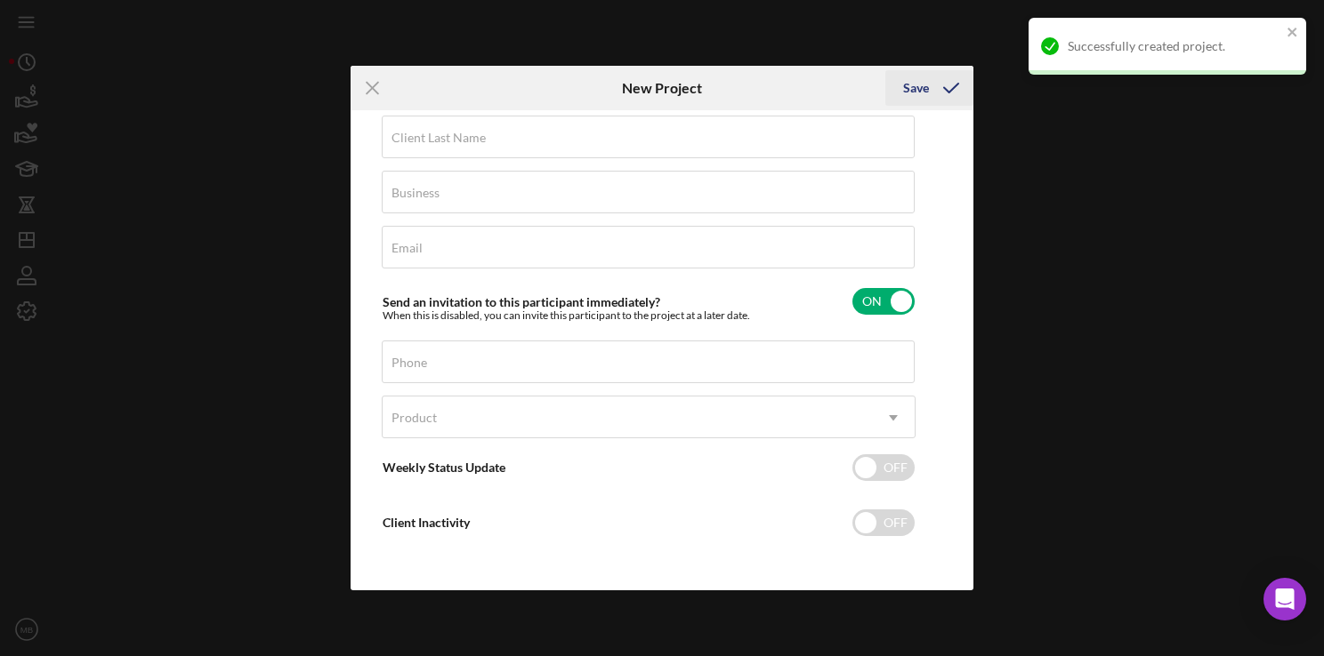
scroll to position [79, 0]
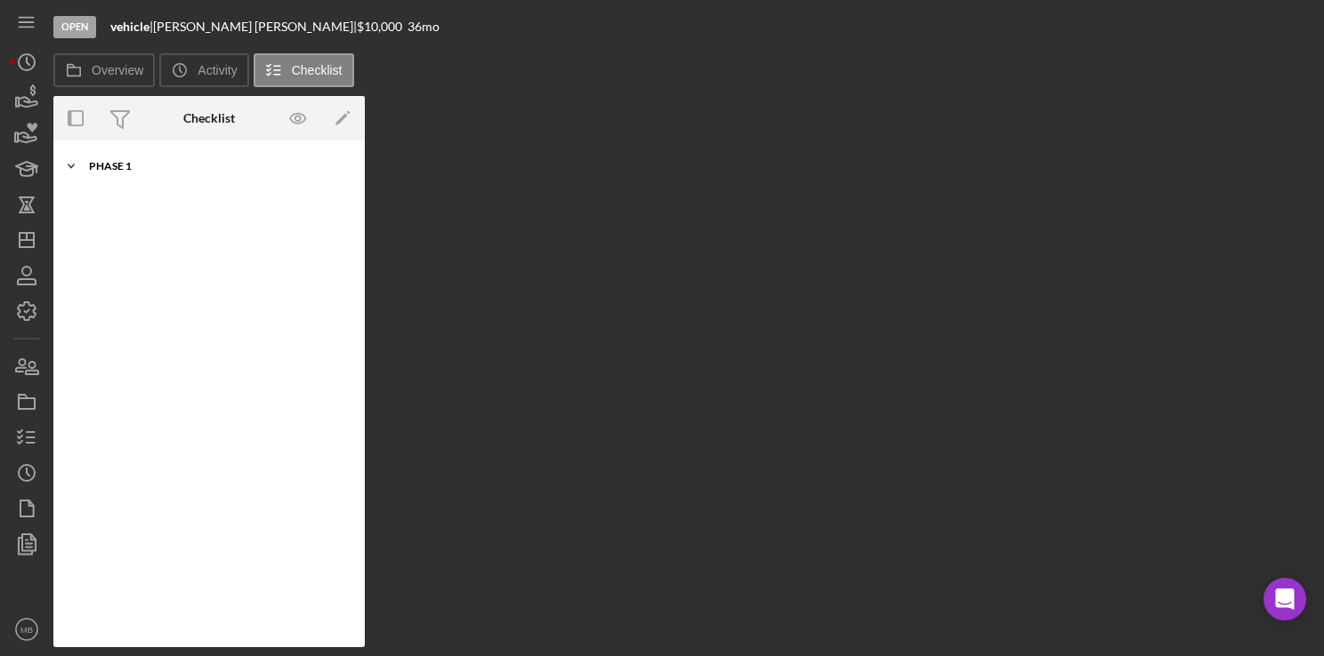
click at [107, 168] on div "Phase 1" at bounding box center [216, 166] width 254 height 11
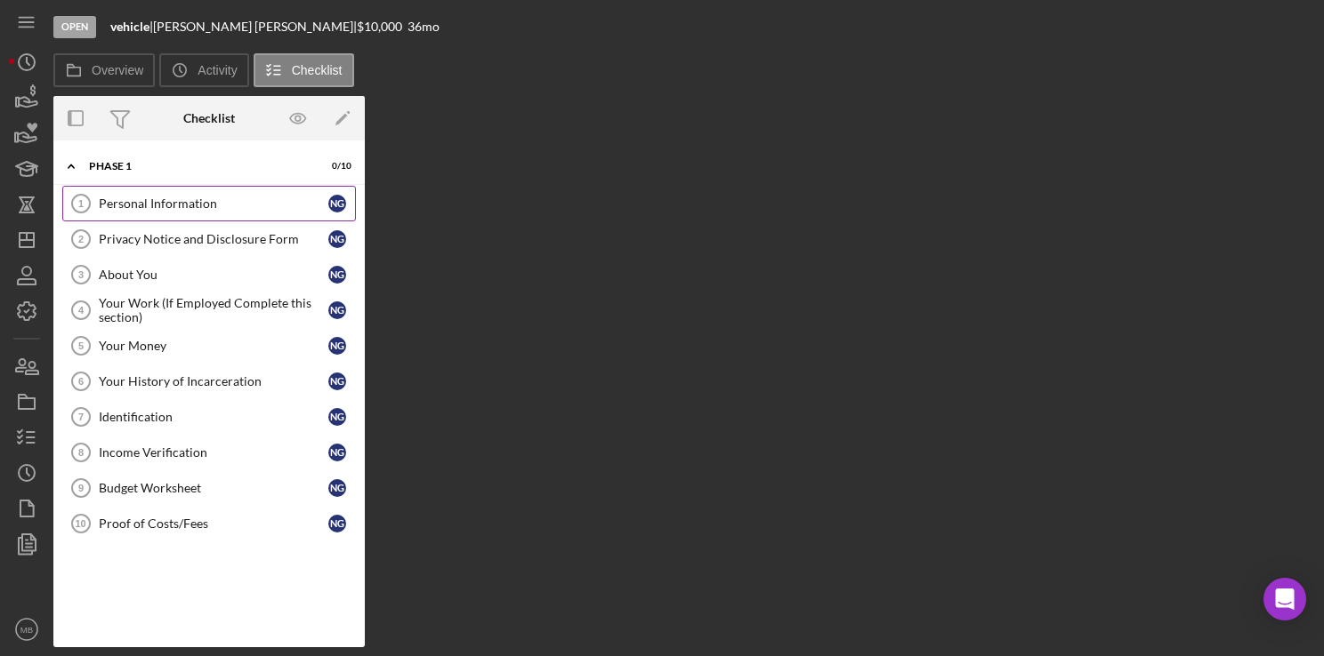
click at [190, 200] on div "Personal Information" at bounding box center [213, 204] width 229 height 14
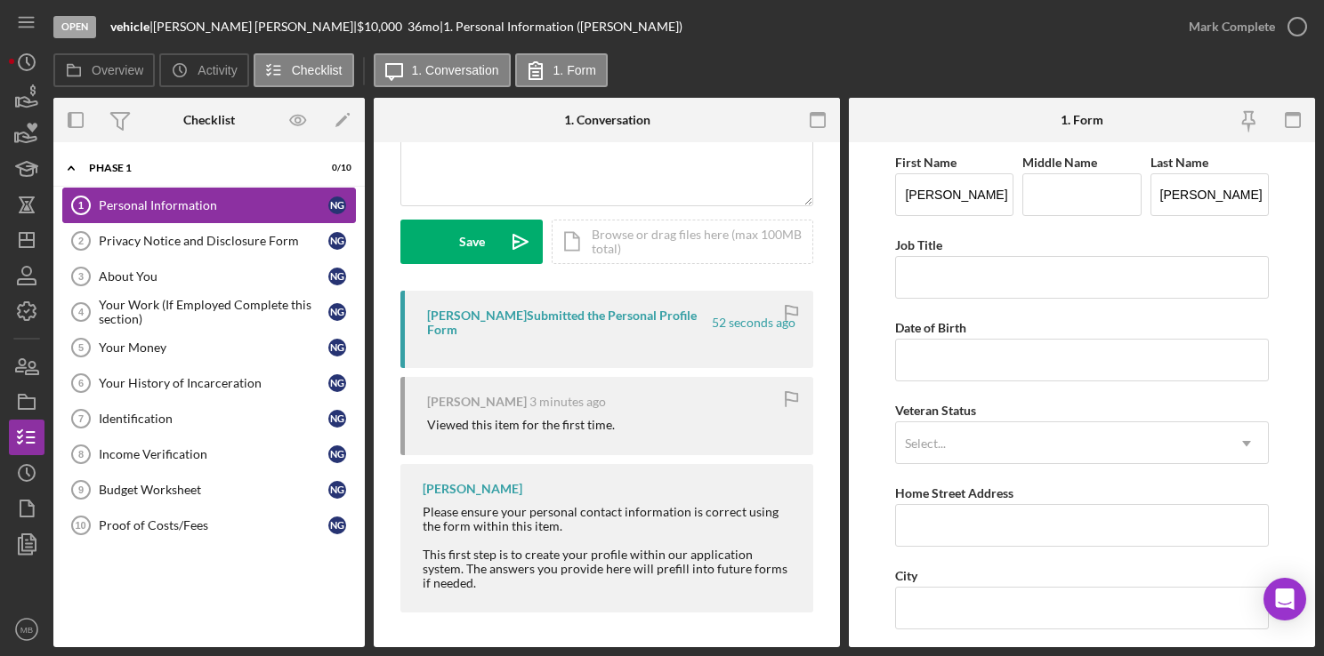
scroll to position [199, 0]
click at [246, 246] on div "Privacy Notice and Disclosure Form" at bounding box center [213, 241] width 229 height 14
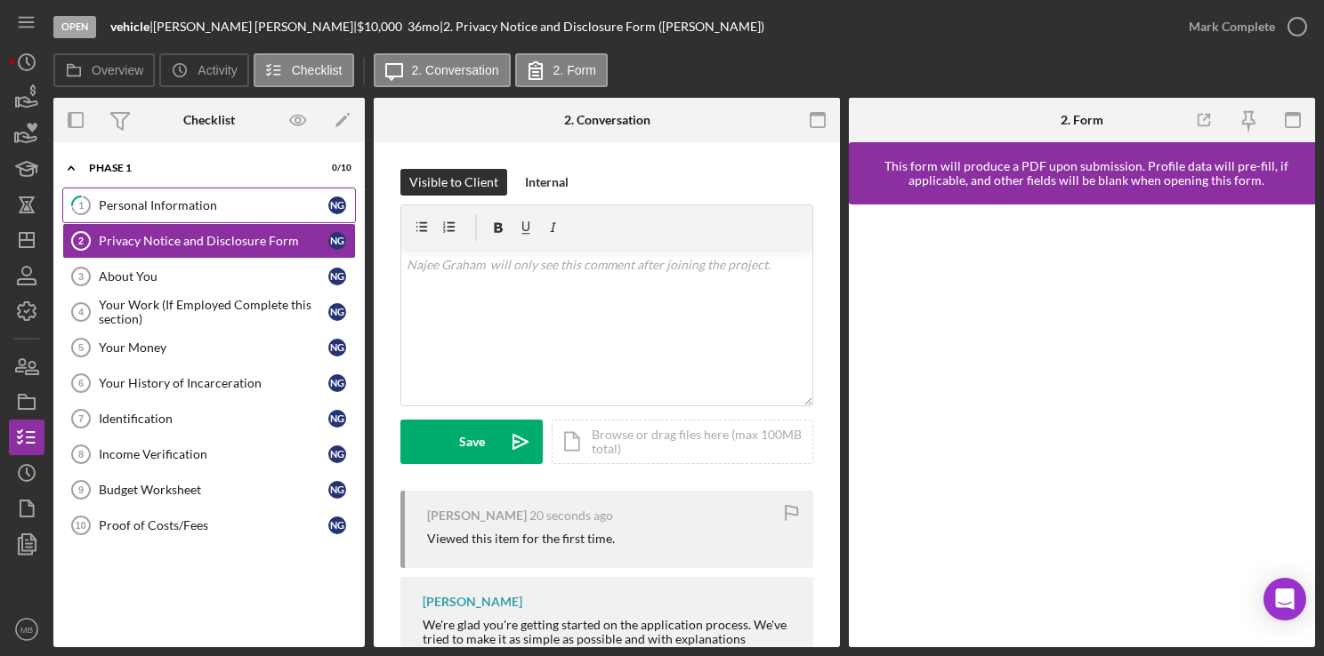
click at [190, 210] on div "Personal Information" at bounding box center [213, 205] width 229 height 14
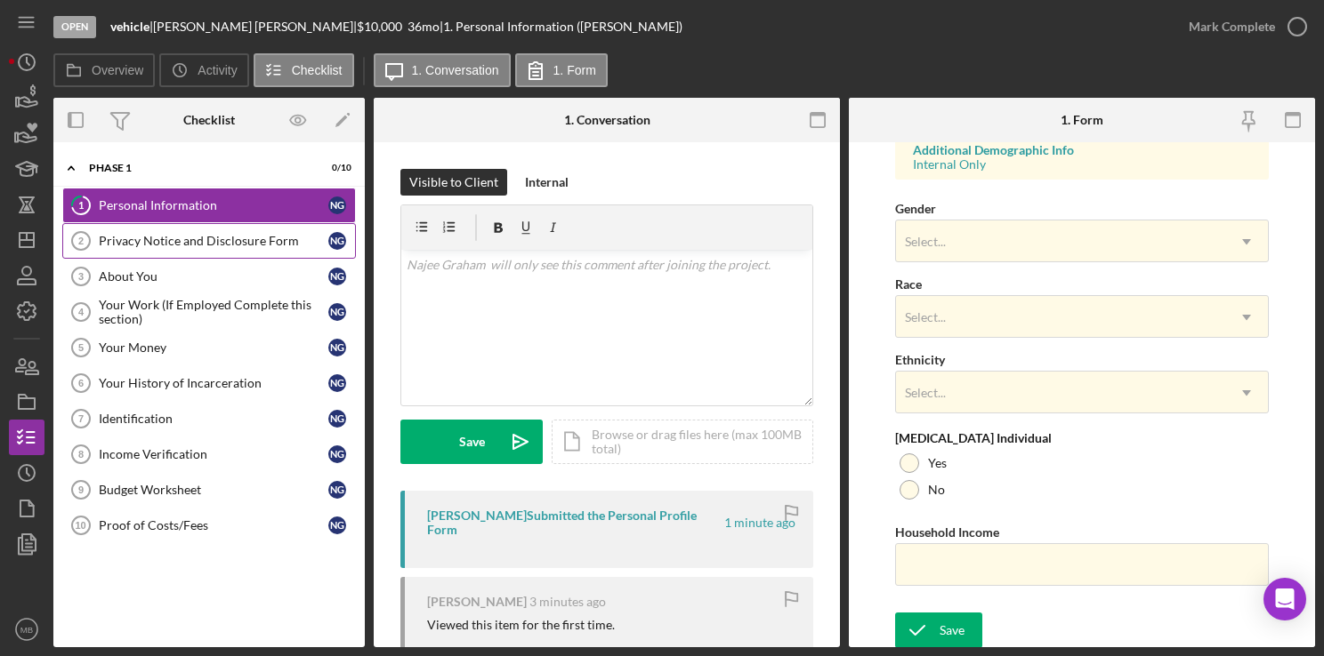
click at [217, 245] on div "Privacy Notice and Disclosure Form" at bounding box center [213, 241] width 229 height 14
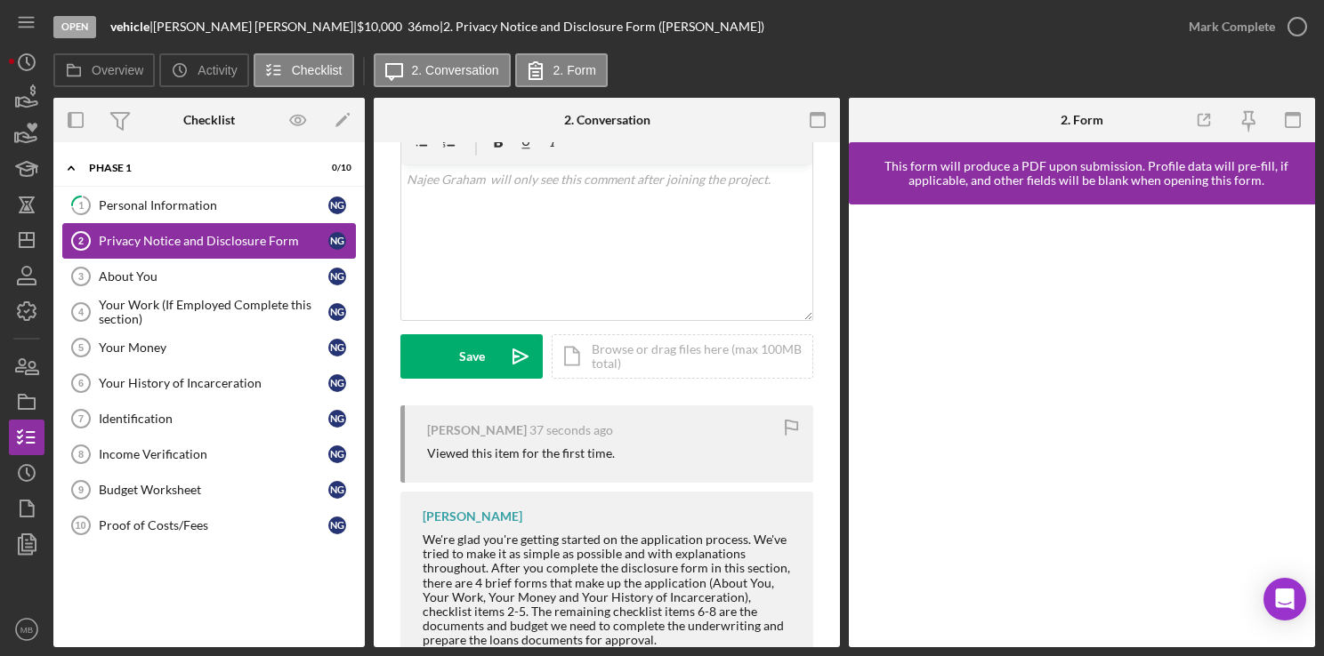
scroll to position [114, 0]
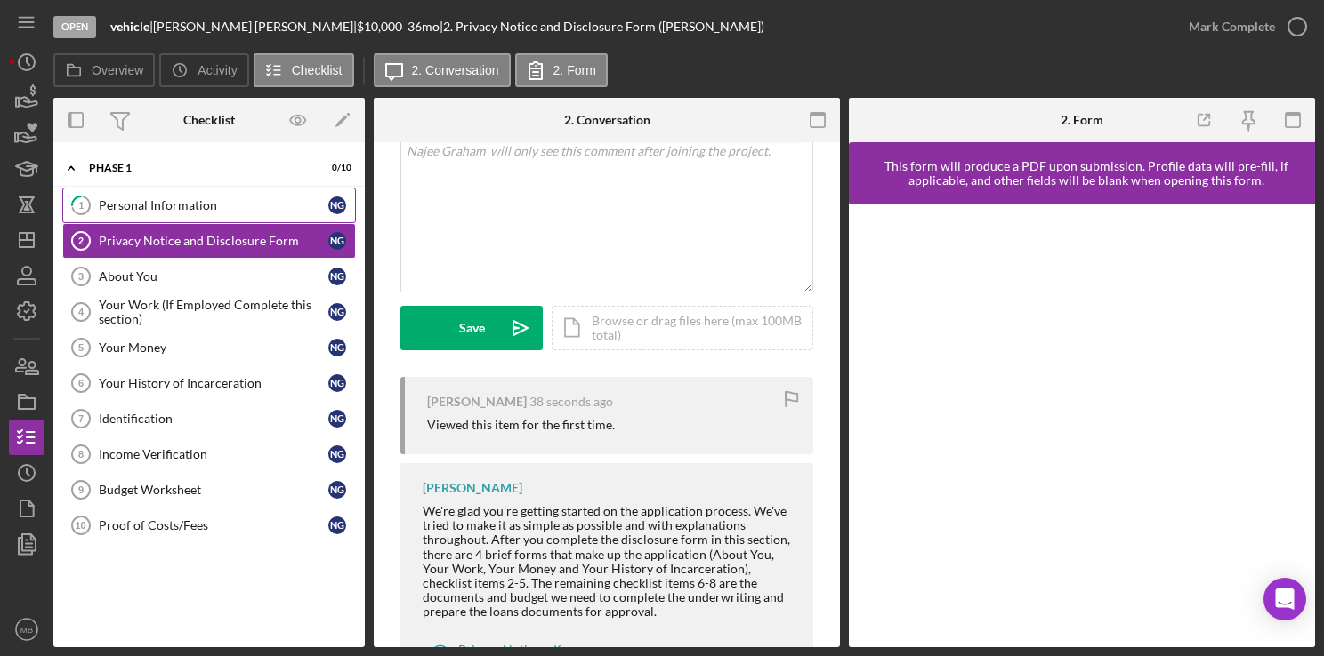
click at [163, 206] on div "Personal Information" at bounding box center [213, 205] width 229 height 14
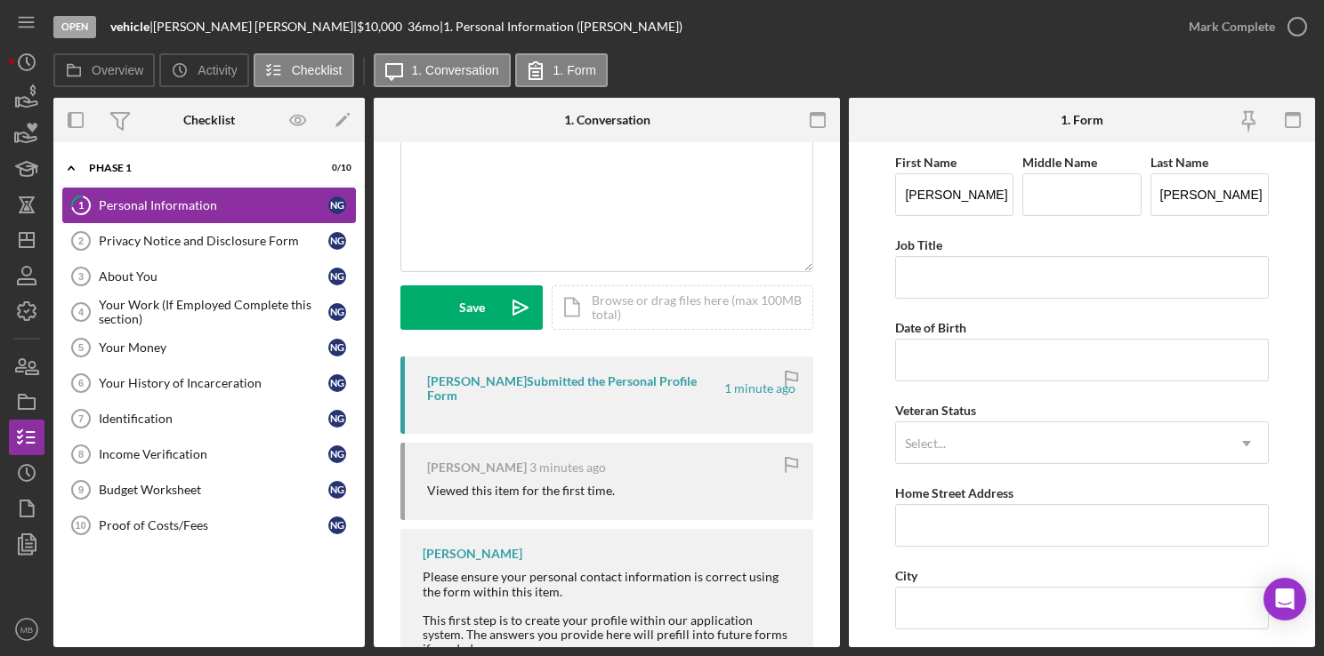
scroll to position [135, 0]
click at [620, 392] on div "[PERSON_NAME] Submitted the Personal Profile Form 1 minute ago" at bounding box center [606, 394] width 413 height 77
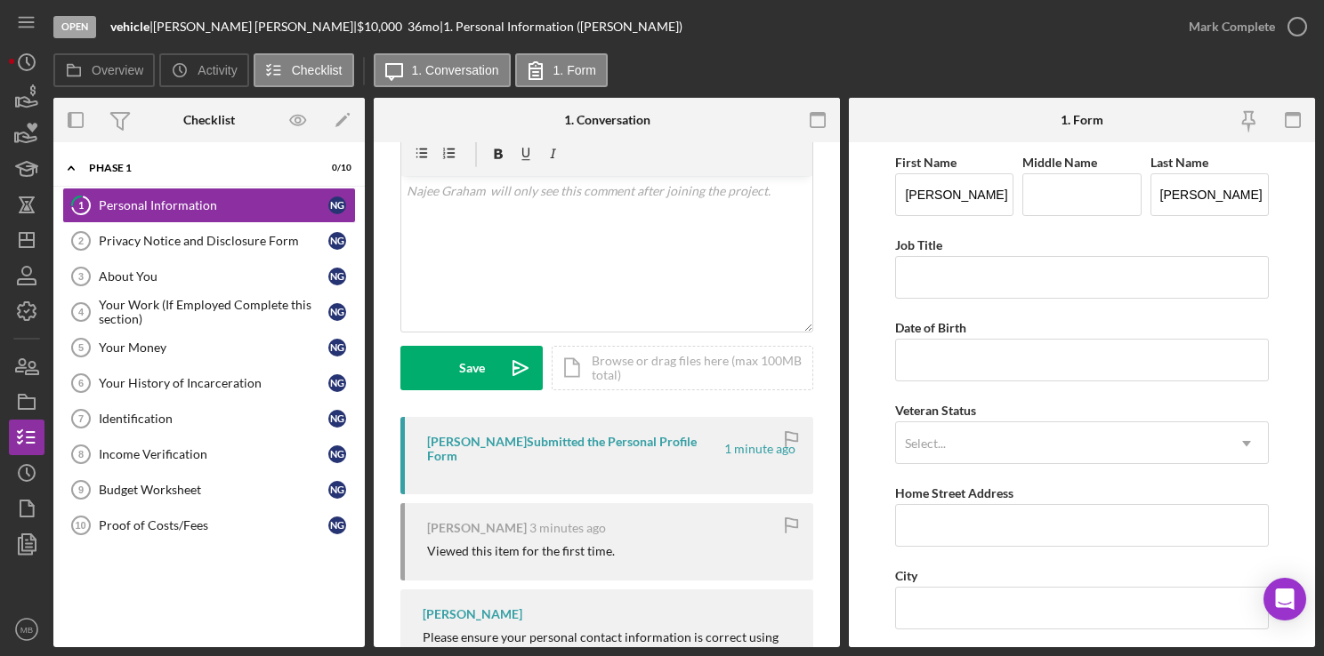
scroll to position [65, 0]
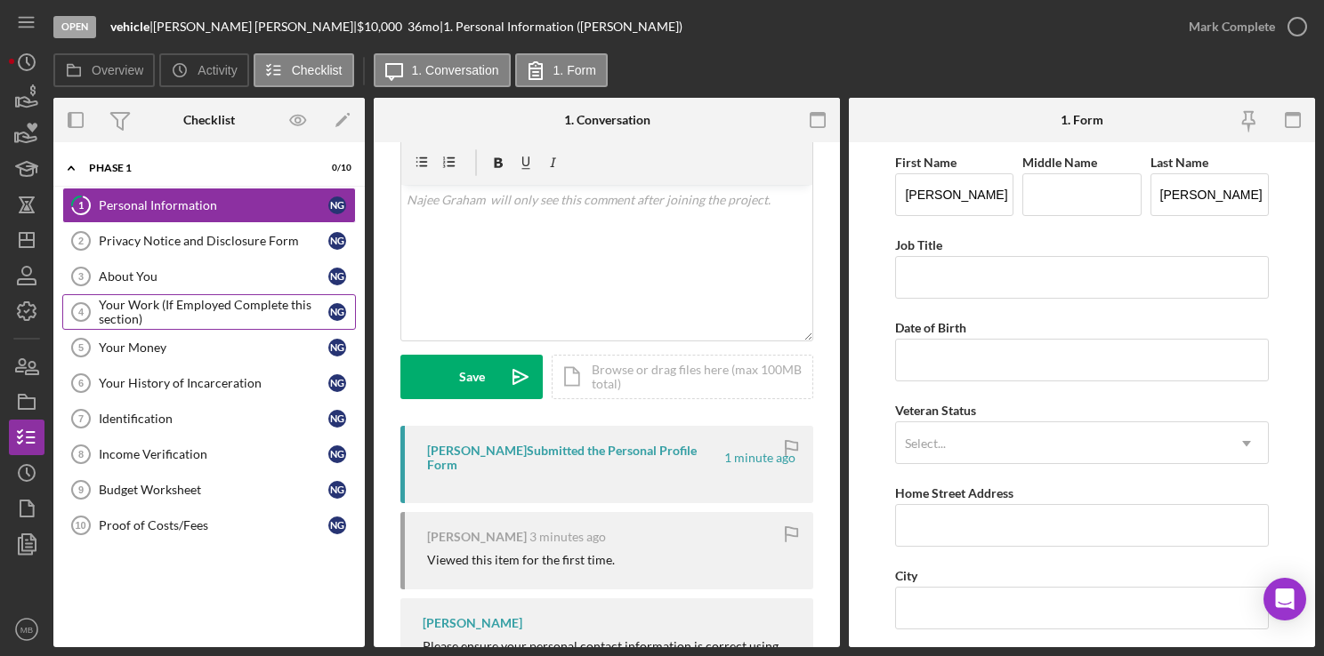
click at [221, 310] on div "Your Work (If Employed Complete this section)" at bounding box center [213, 312] width 229 height 28
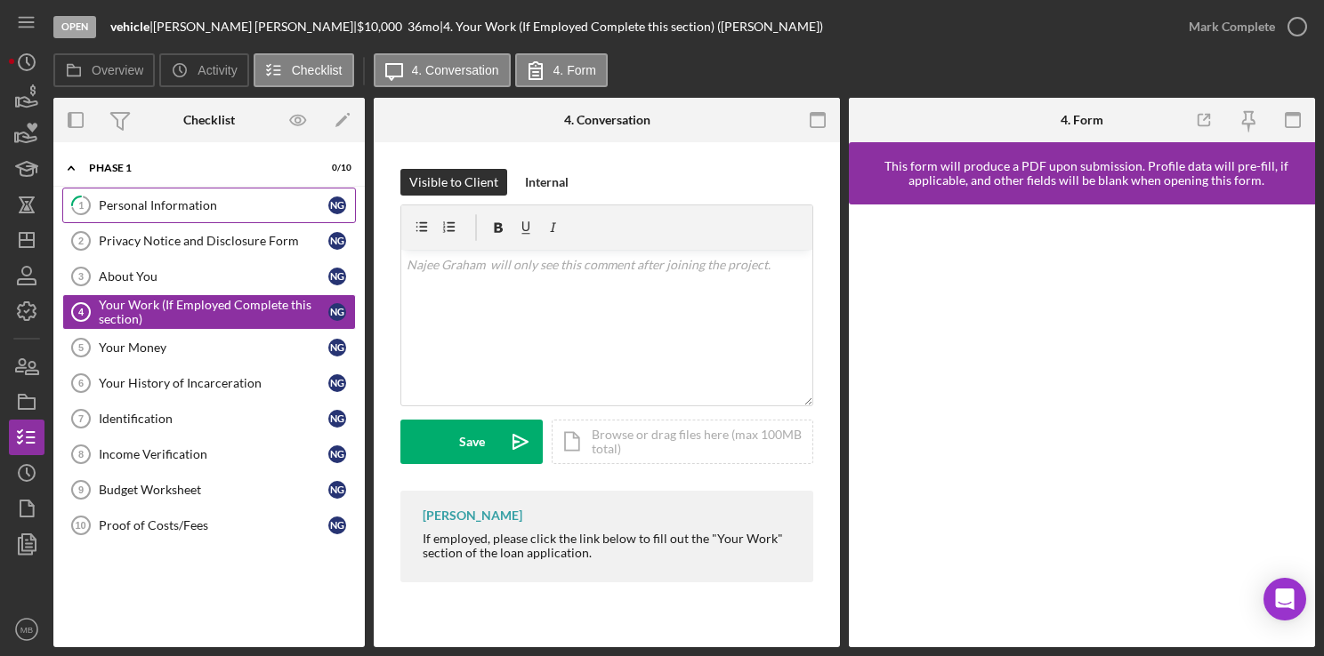
click at [199, 208] on div "Personal Information" at bounding box center [213, 205] width 229 height 14
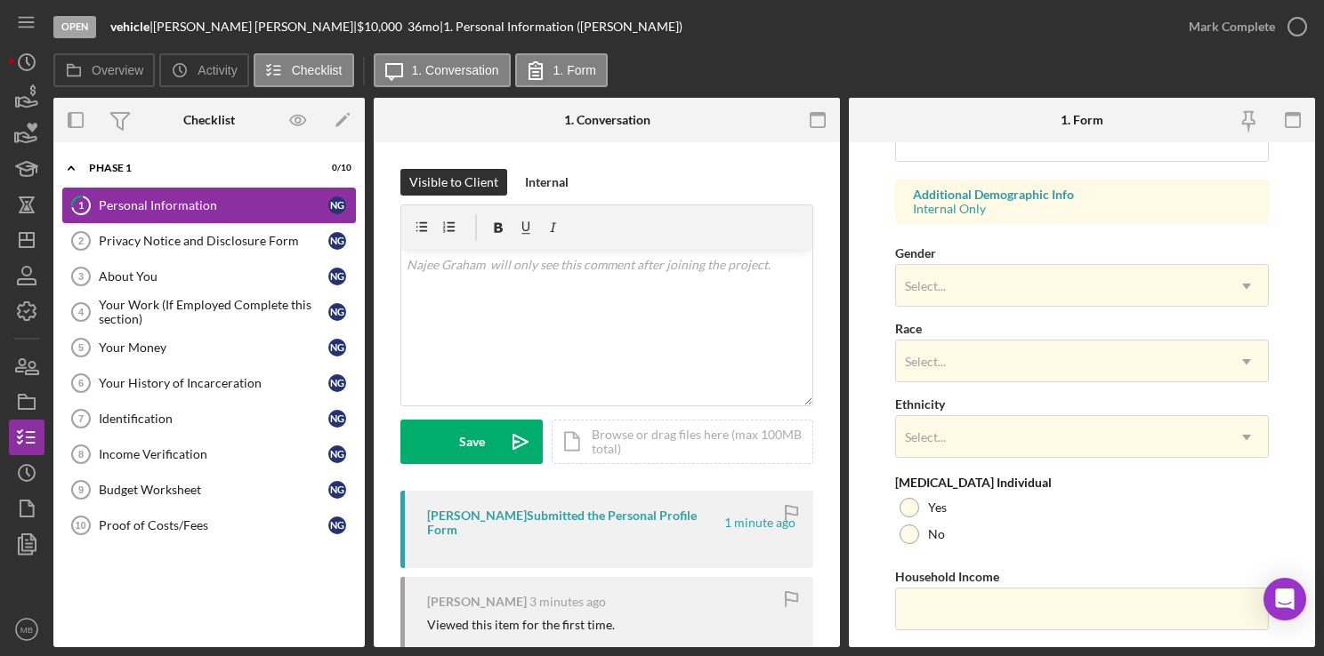
scroll to position [679, 0]
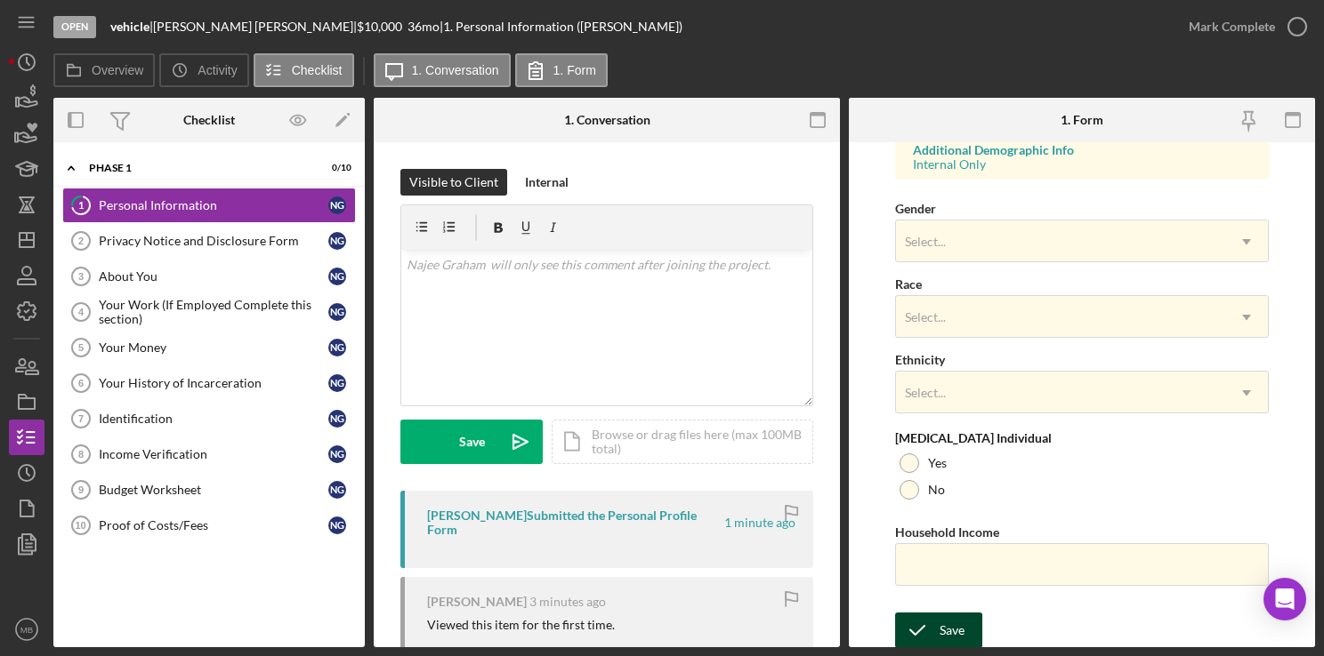
click at [943, 631] on div "Save" at bounding box center [951, 631] width 25 height 36
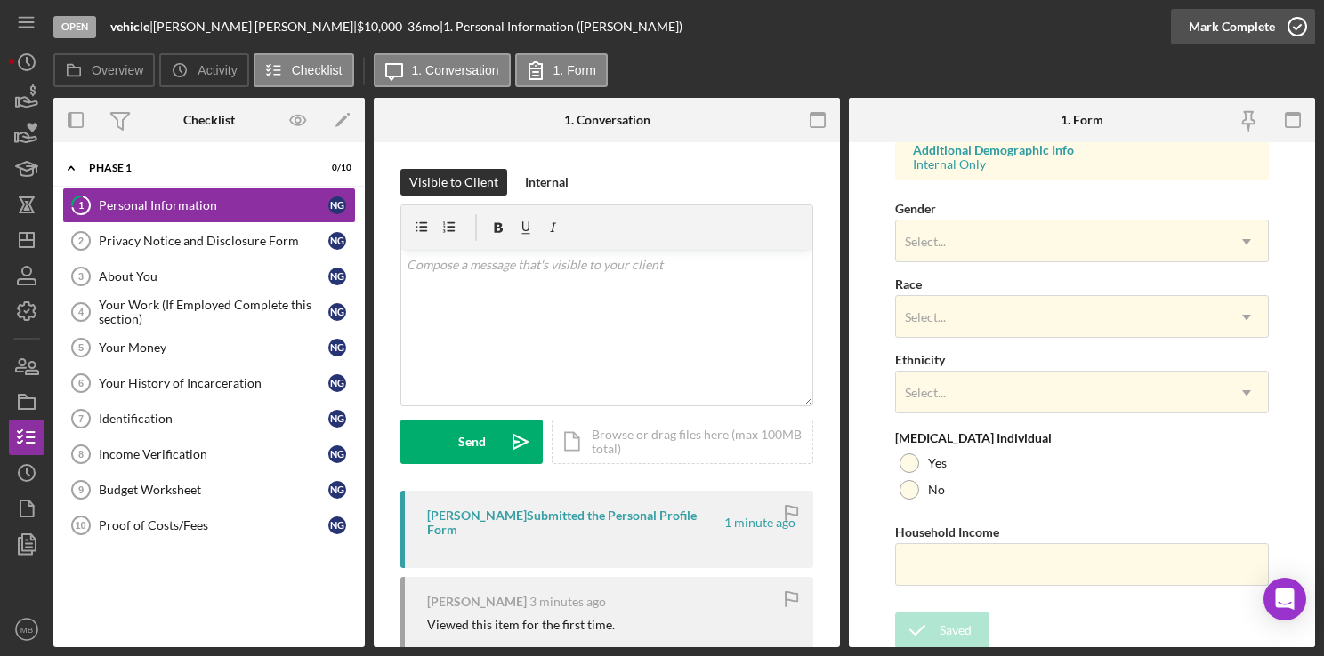
click at [1296, 26] on icon "button" at bounding box center [1297, 26] width 44 height 44
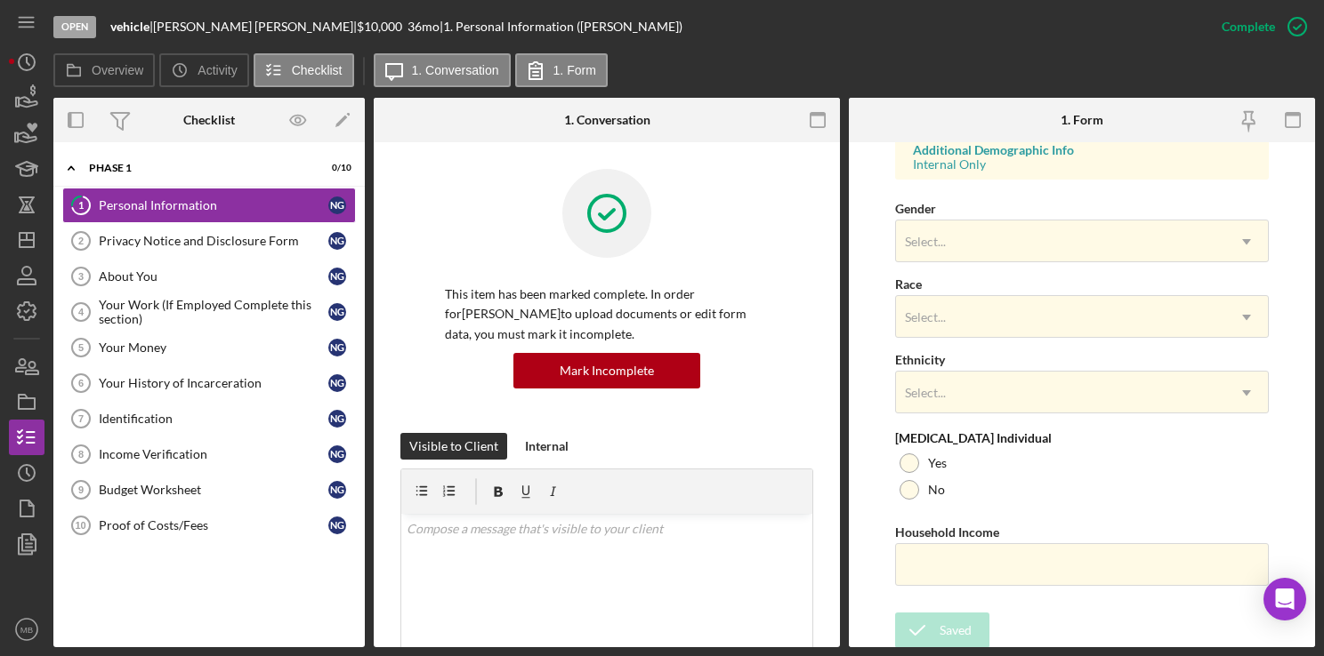
scroll to position [324, 0]
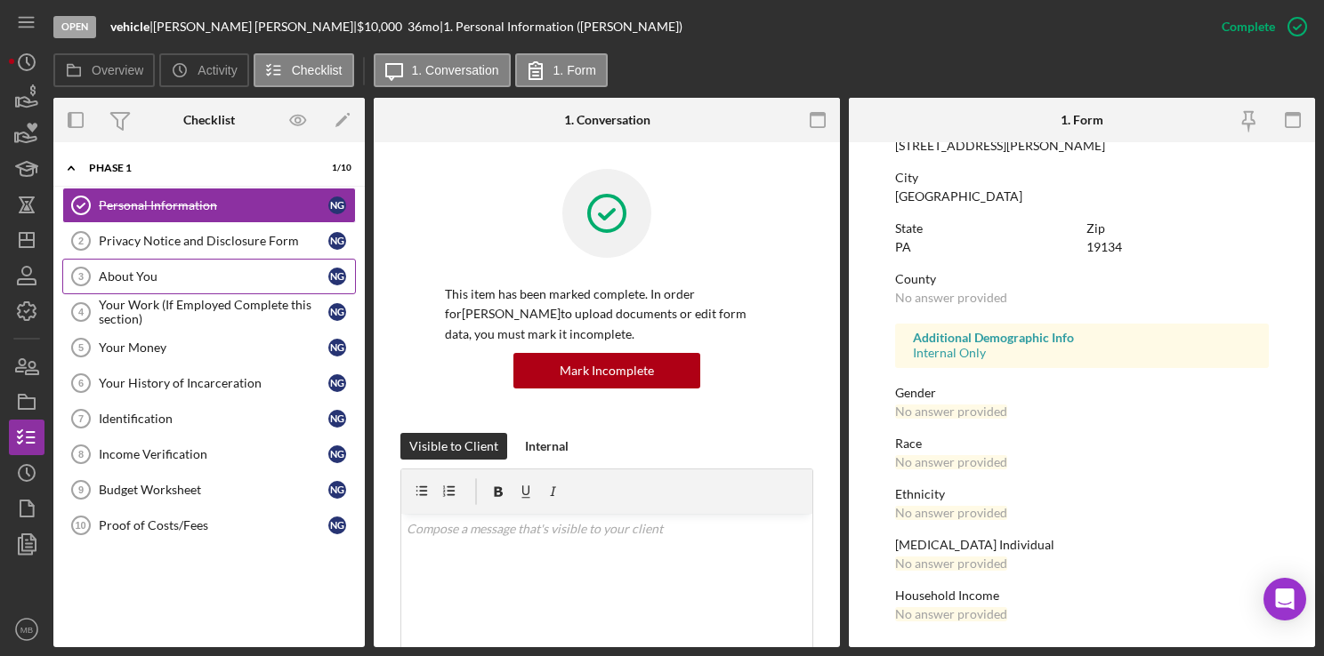
click at [140, 280] on div "About You" at bounding box center [213, 277] width 229 height 14
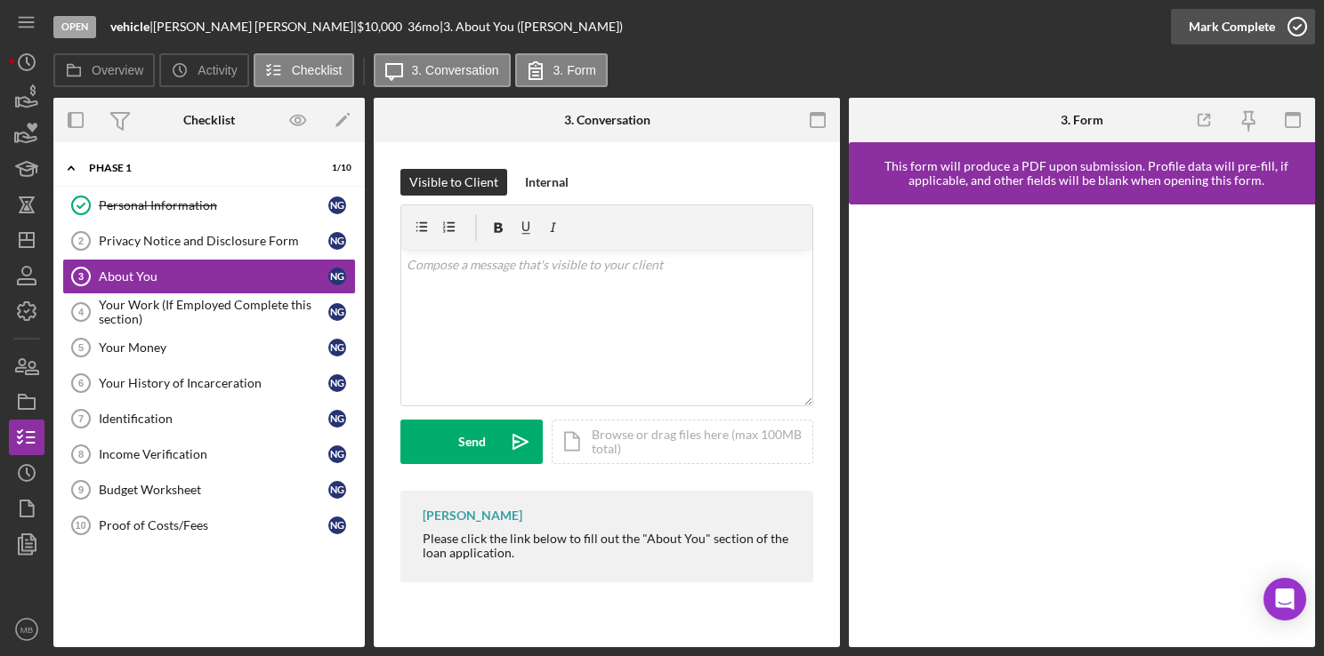
click at [1291, 32] on icon "button" at bounding box center [1297, 26] width 44 height 44
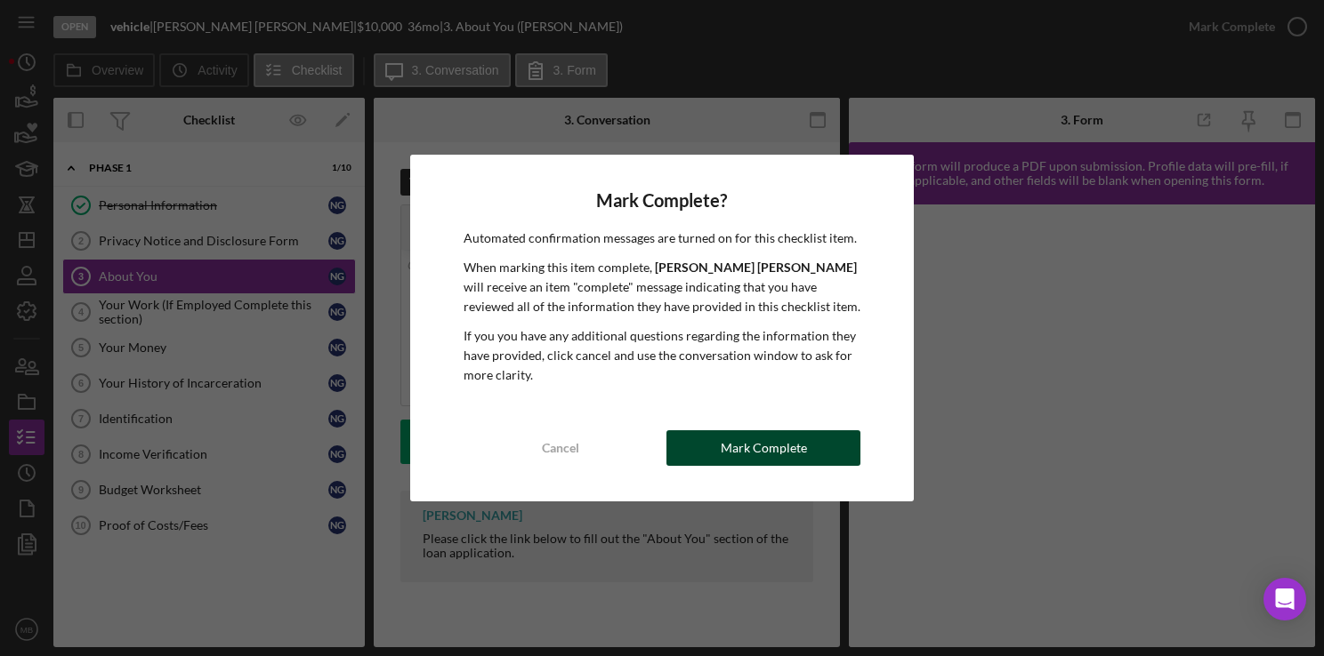
click at [779, 463] on div "Mark Complete" at bounding box center [764, 449] width 86 height 36
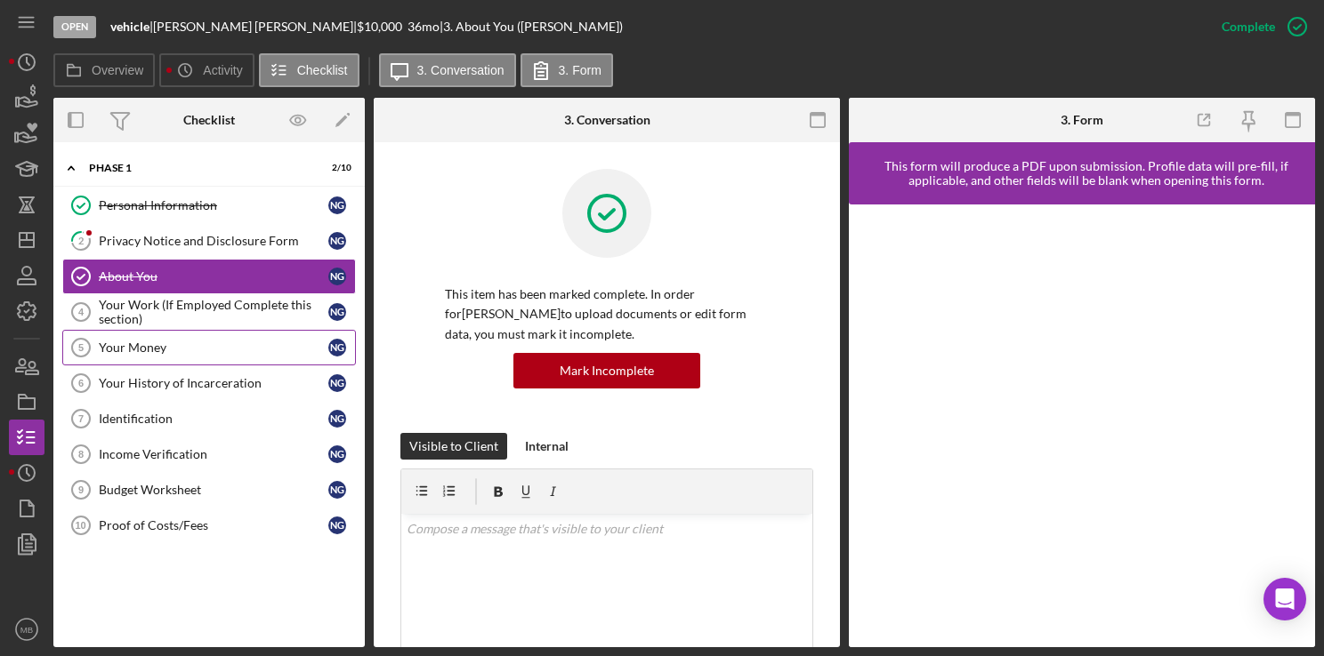
click at [132, 330] on link "Your Money 5 Your Money N G" at bounding box center [209, 348] width 294 height 36
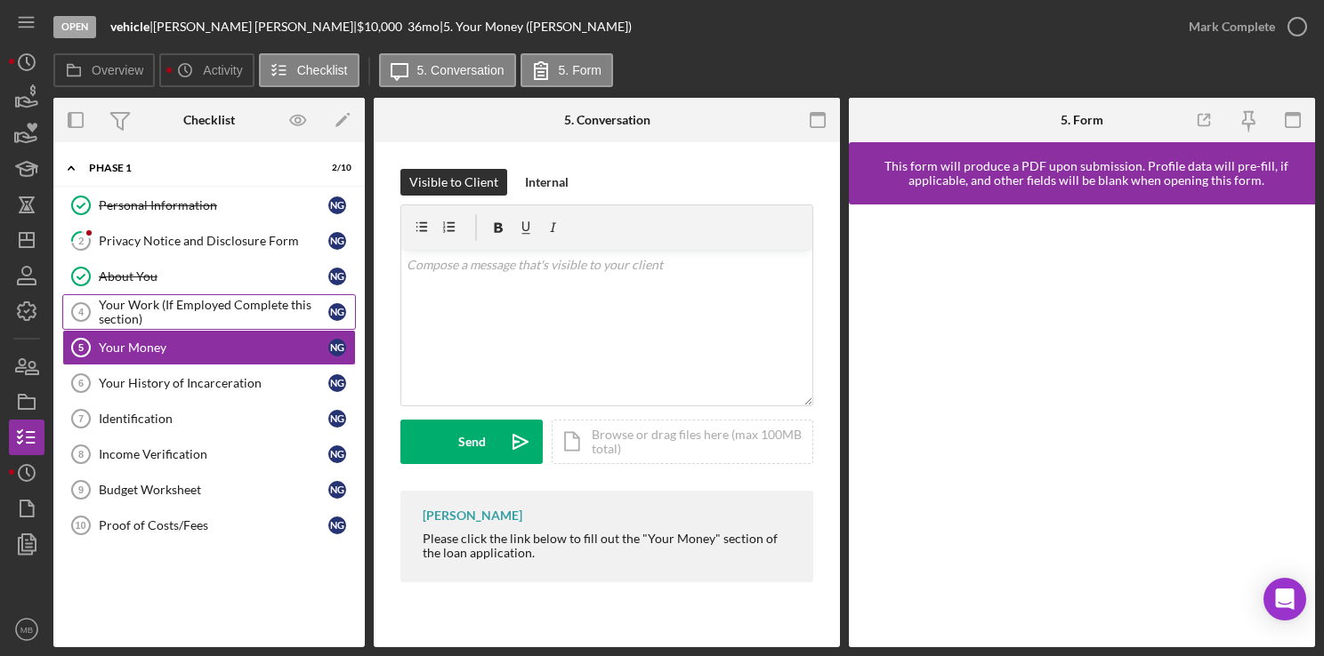
click at [141, 315] on div "Your Work (If Employed Complete this section)" at bounding box center [213, 312] width 229 height 28
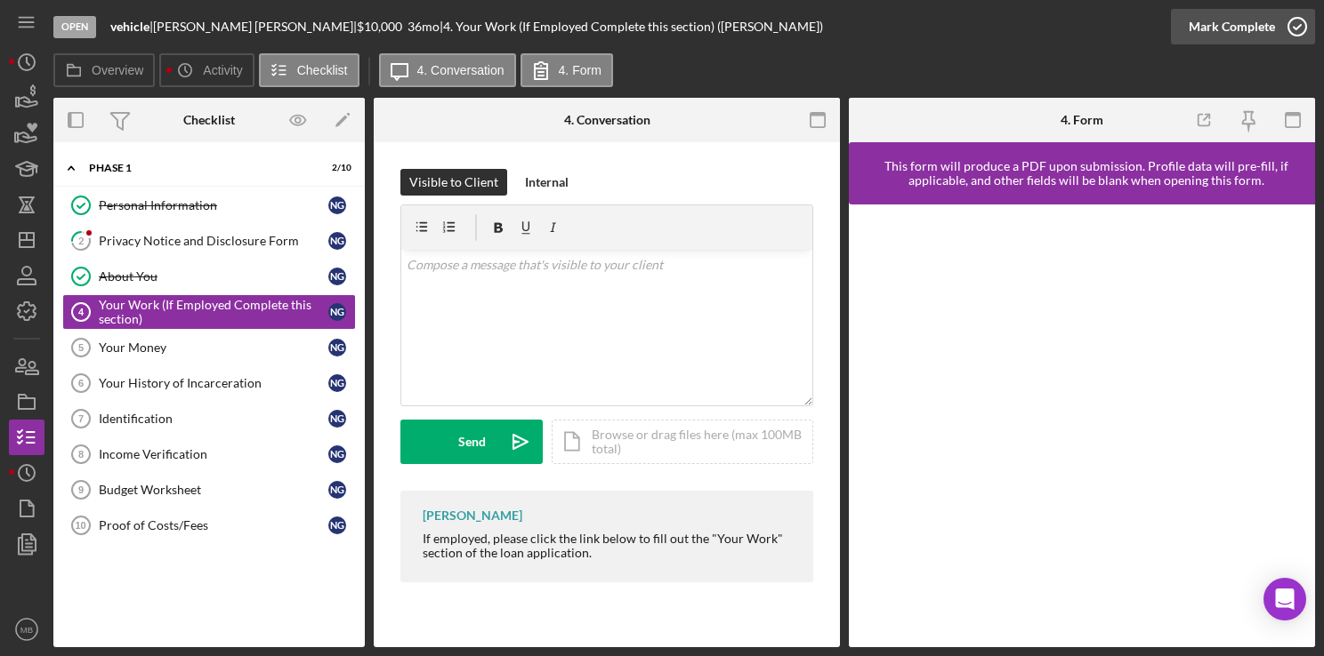
click at [1292, 31] on icon "button" at bounding box center [1297, 26] width 44 height 44
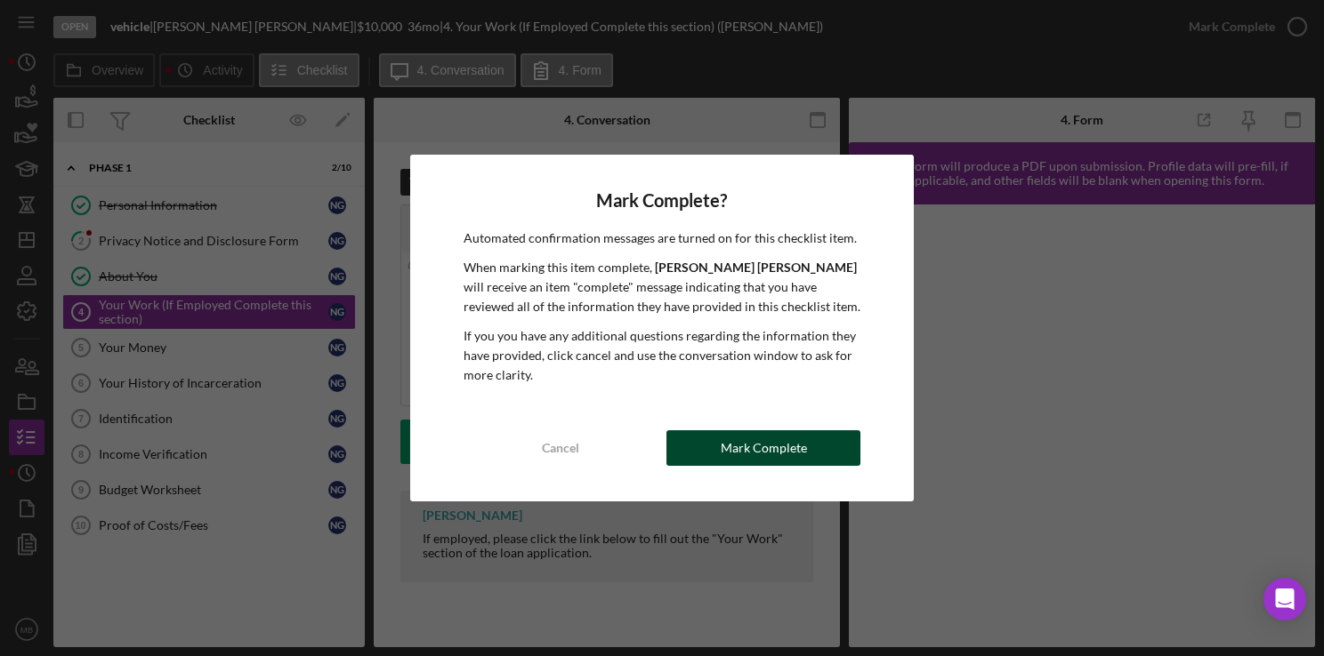
click at [771, 462] on div "Mark Complete" at bounding box center [764, 449] width 86 height 36
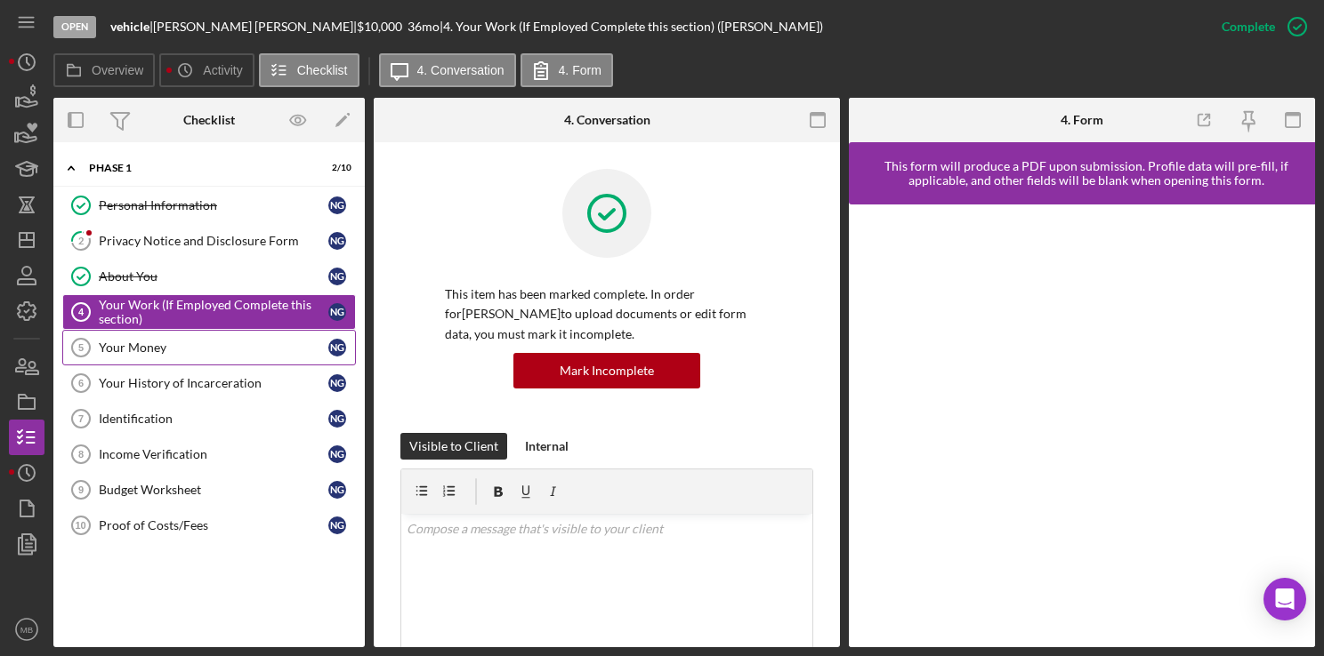
click at [127, 352] on div "Your Money" at bounding box center [213, 348] width 229 height 14
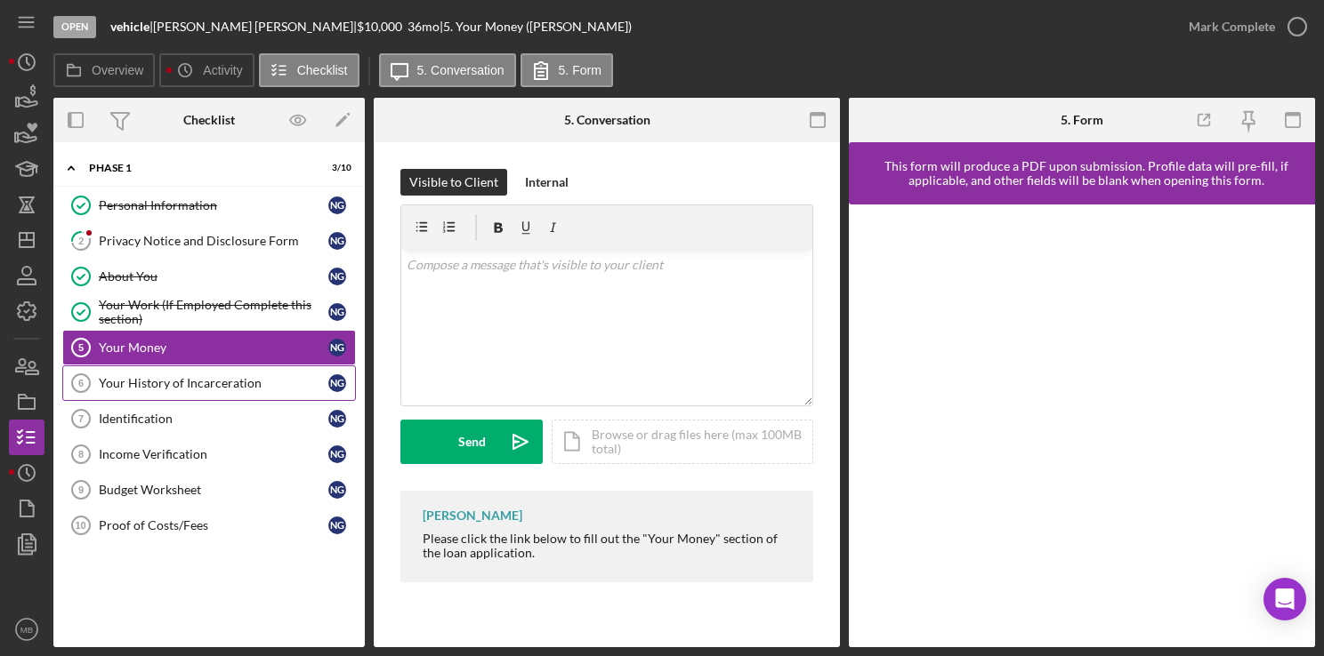
click at [185, 376] on div "Your History of Incarceration" at bounding box center [213, 383] width 229 height 14
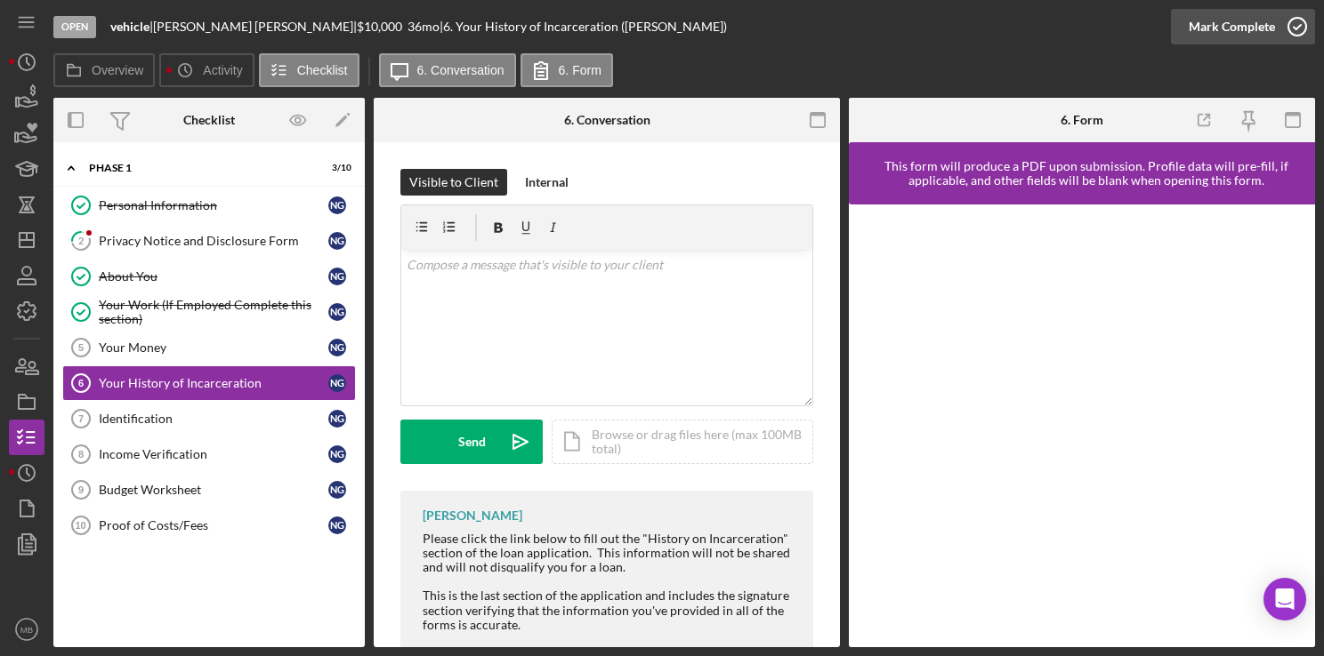
click at [1298, 24] on icon "button" at bounding box center [1297, 26] width 44 height 44
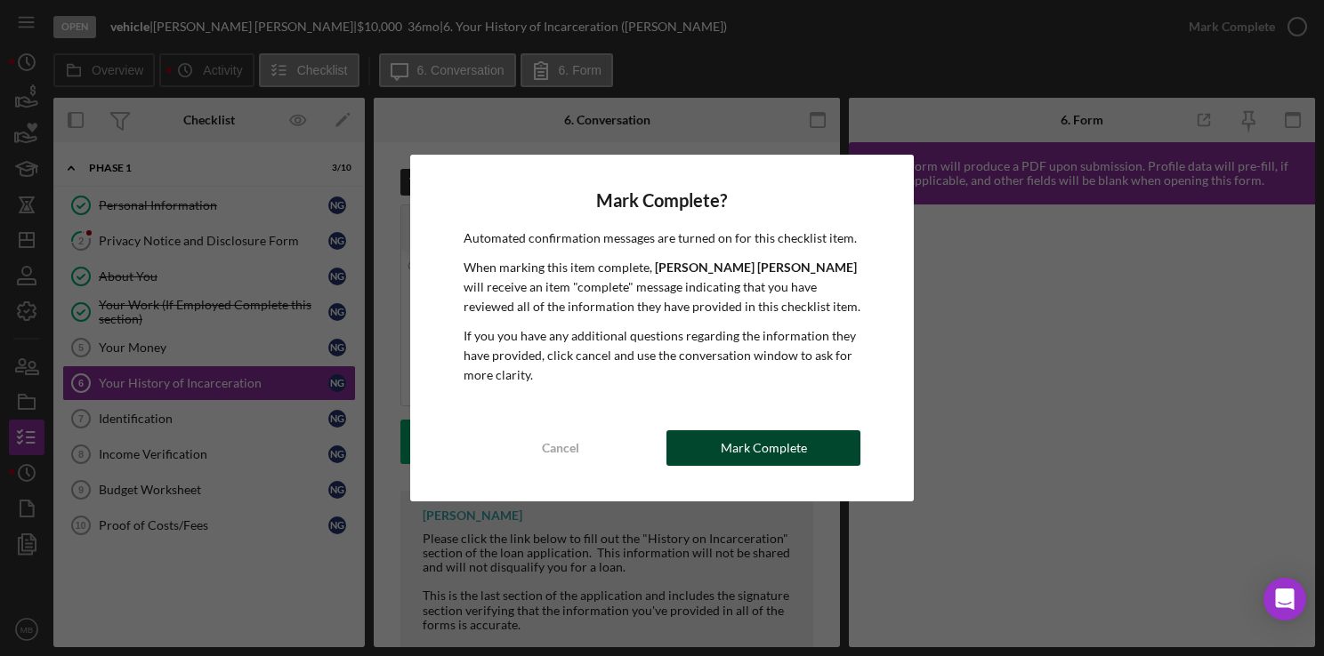
click at [772, 453] on div "Mark Complete" at bounding box center [764, 449] width 86 height 36
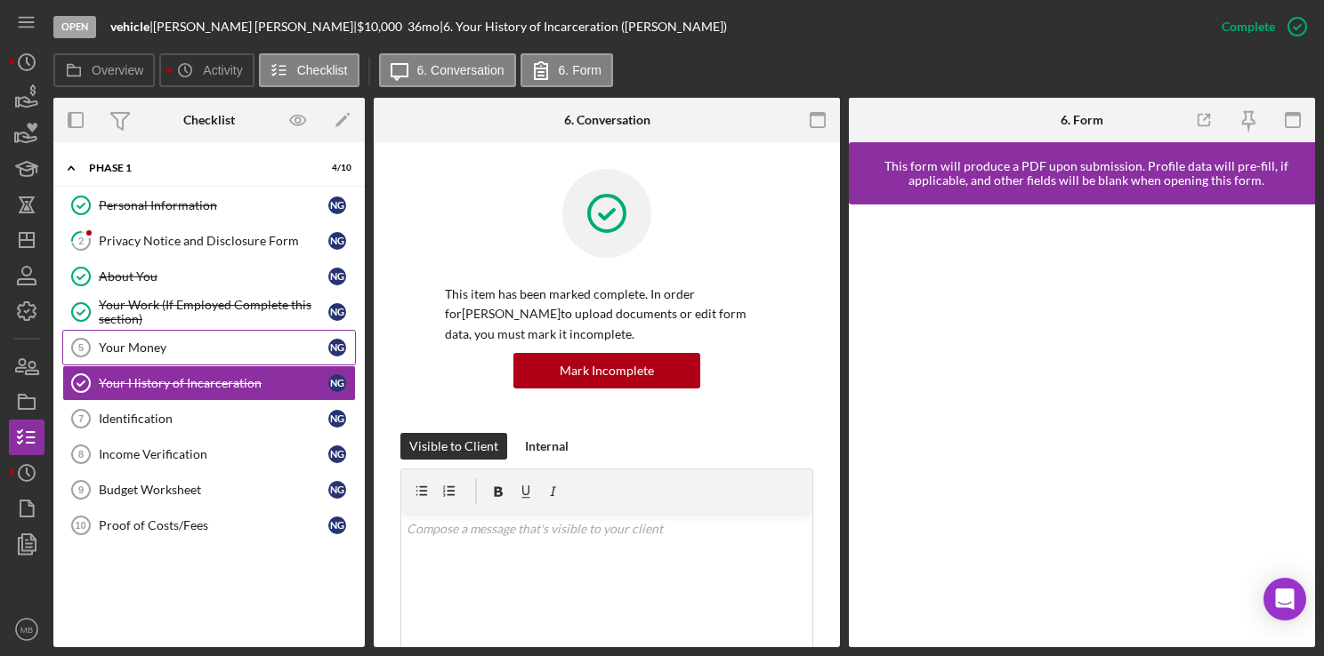
click at [138, 346] on div "Your Money" at bounding box center [213, 348] width 229 height 14
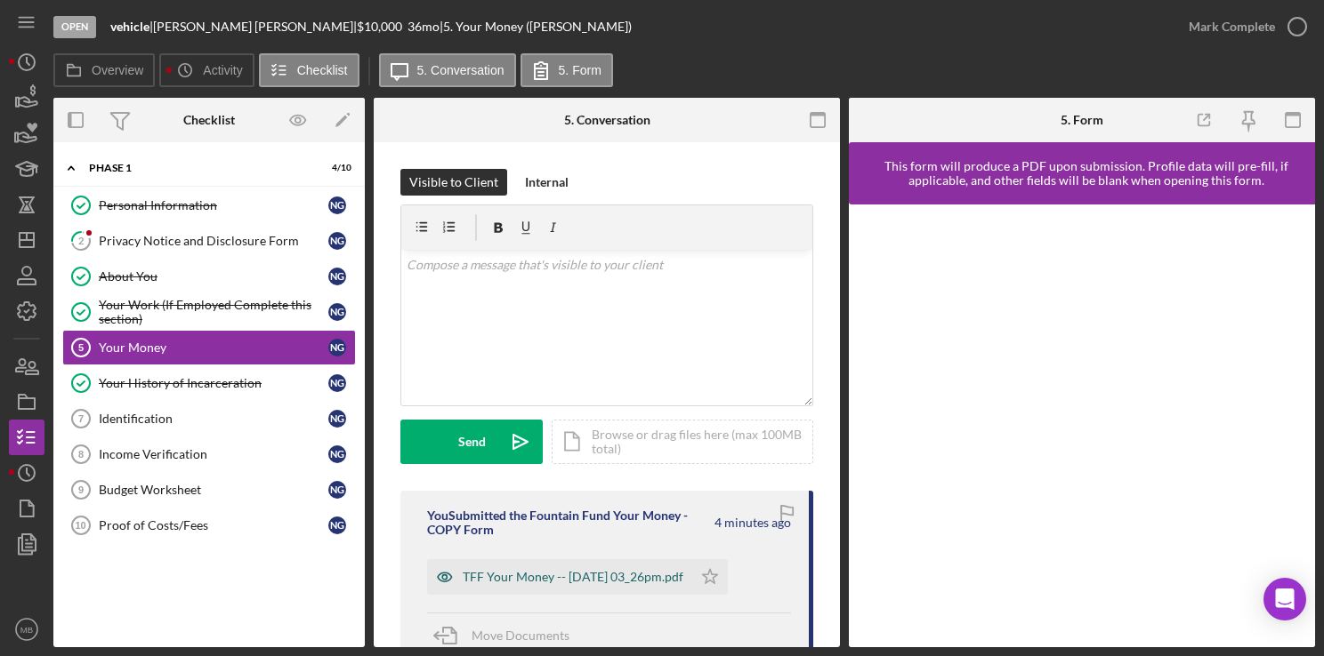
click at [618, 576] on div "TFF Your Money -- [DATE] 03_26pm.pdf" at bounding box center [573, 577] width 221 height 14
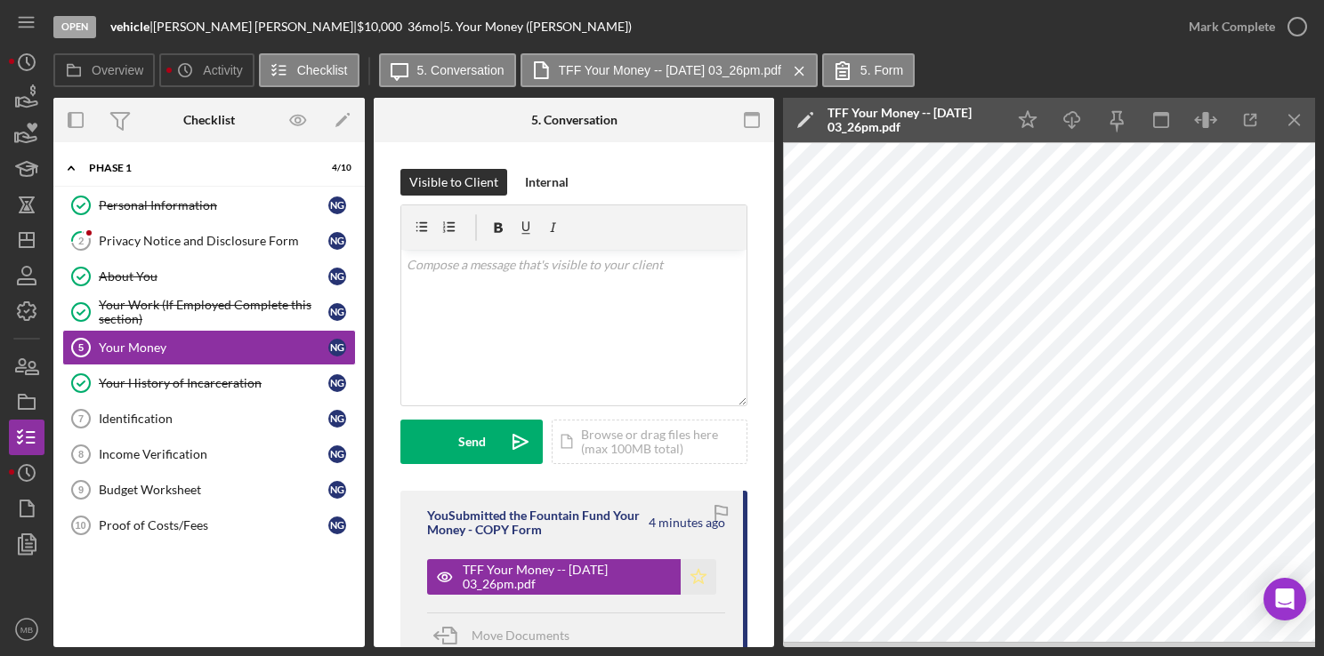
click at [701, 574] on icon "Icon/Star" at bounding box center [698, 578] width 36 height 36
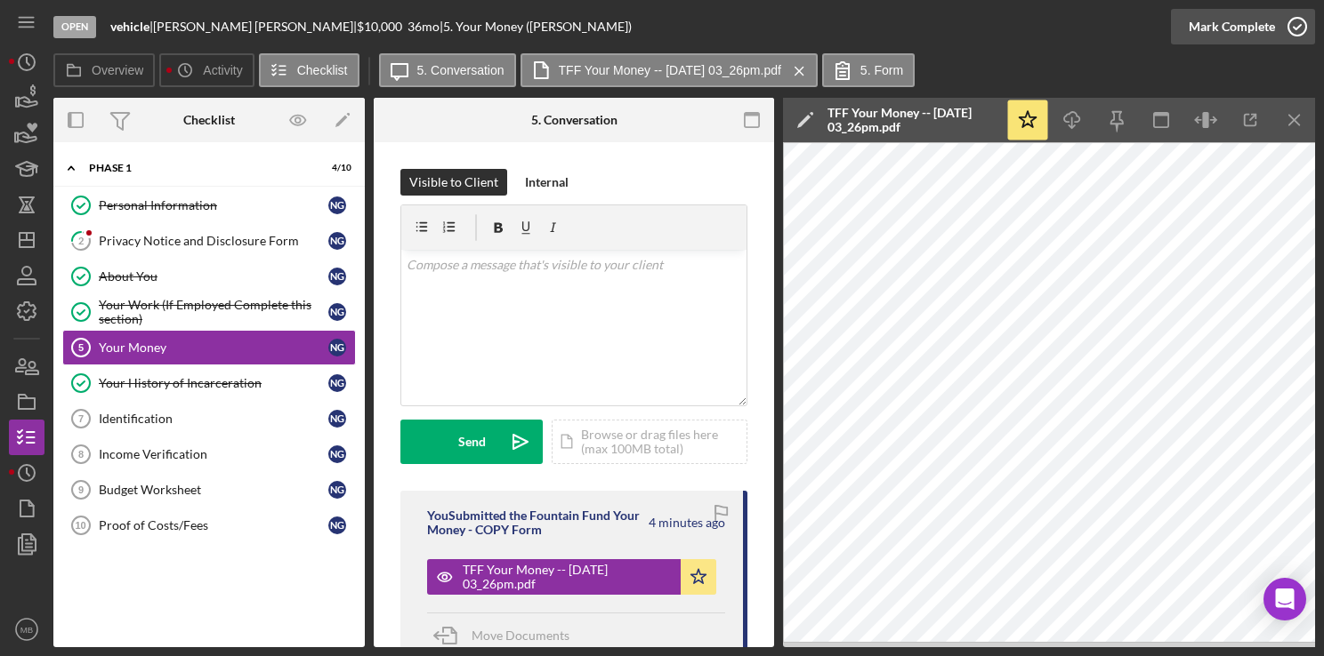
click at [1297, 29] on icon "button" at bounding box center [1297, 26] width 44 height 44
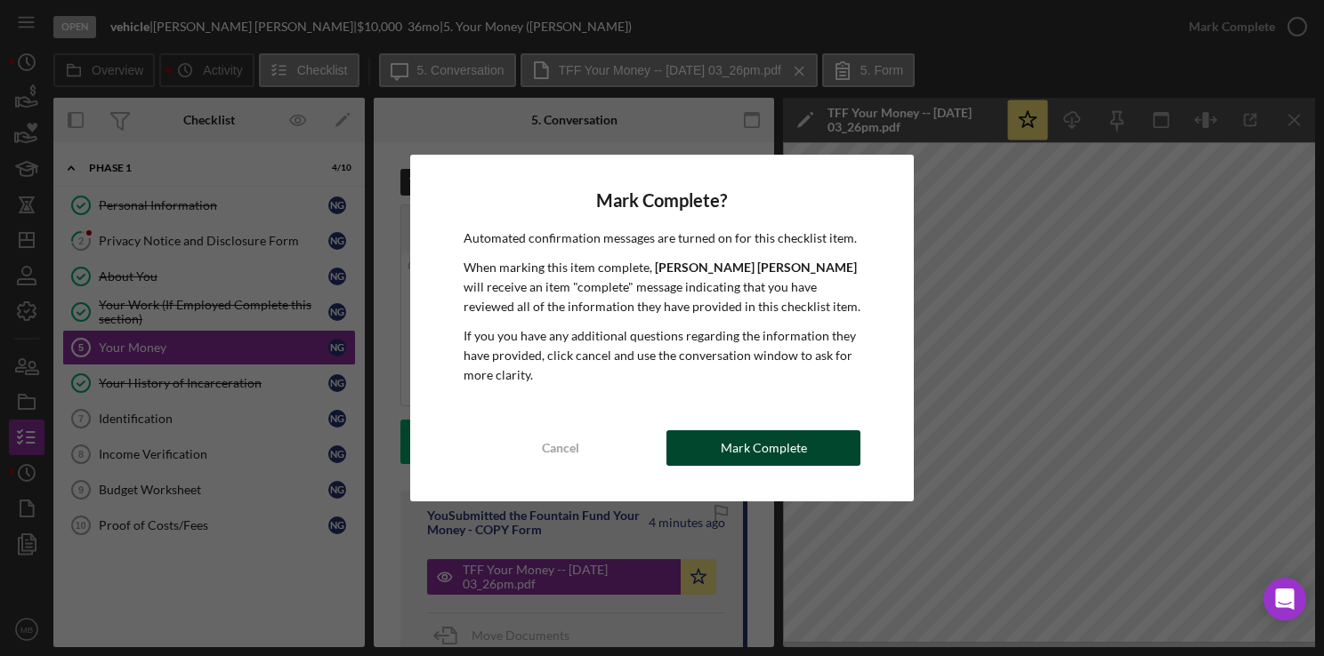
click at [764, 463] on div "Mark Complete" at bounding box center [764, 449] width 86 height 36
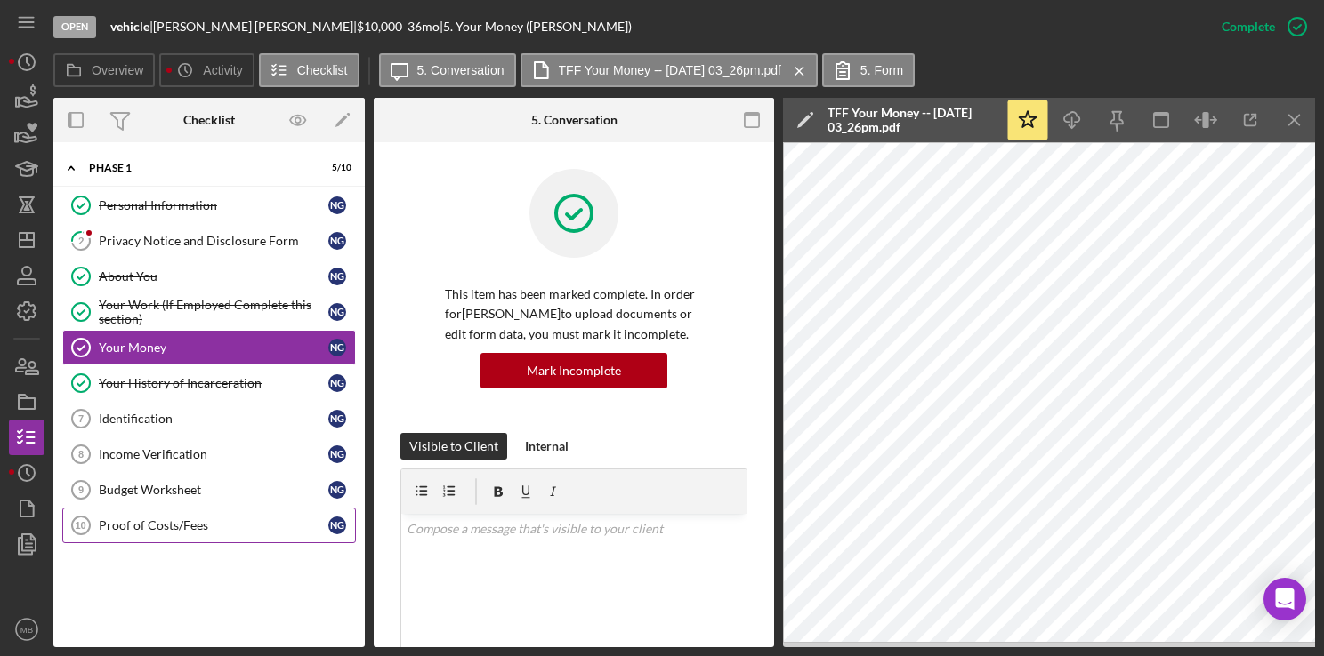
click at [172, 511] on link "Proof of Costs/Fees 10 Proof of Costs/Fees N G" at bounding box center [209, 526] width 294 height 36
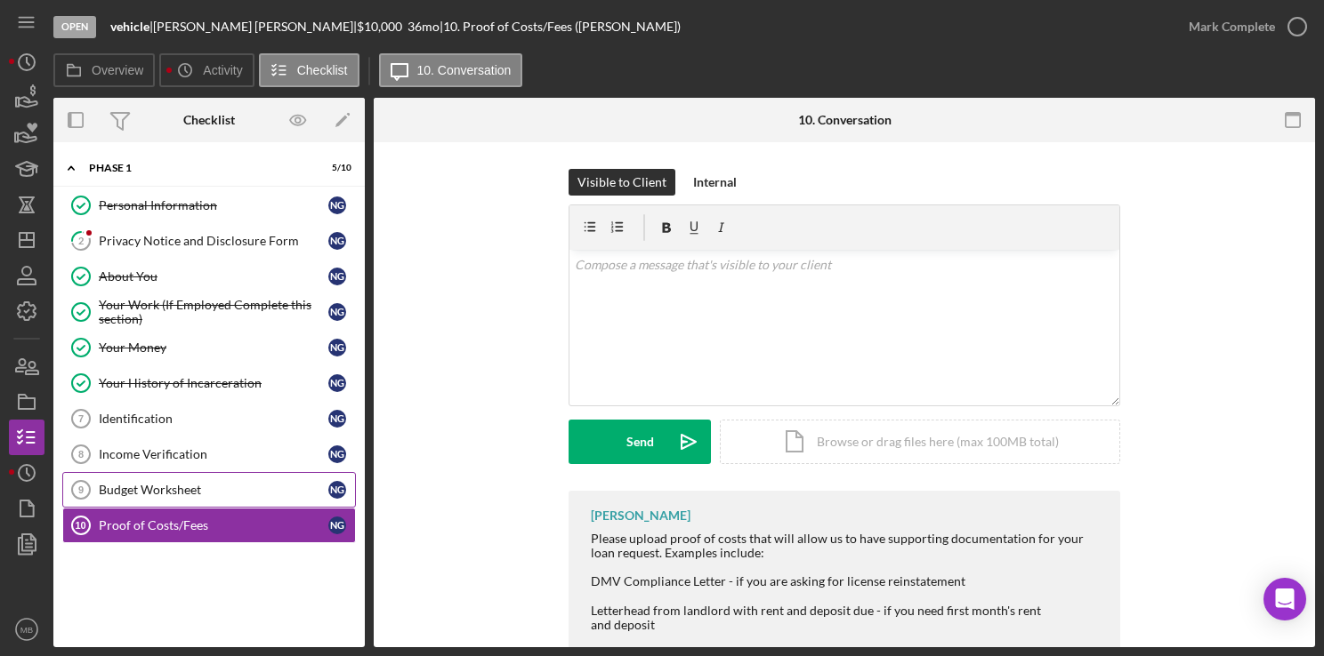
click at [167, 487] on div "Budget Worksheet" at bounding box center [213, 490] width 229 height 14
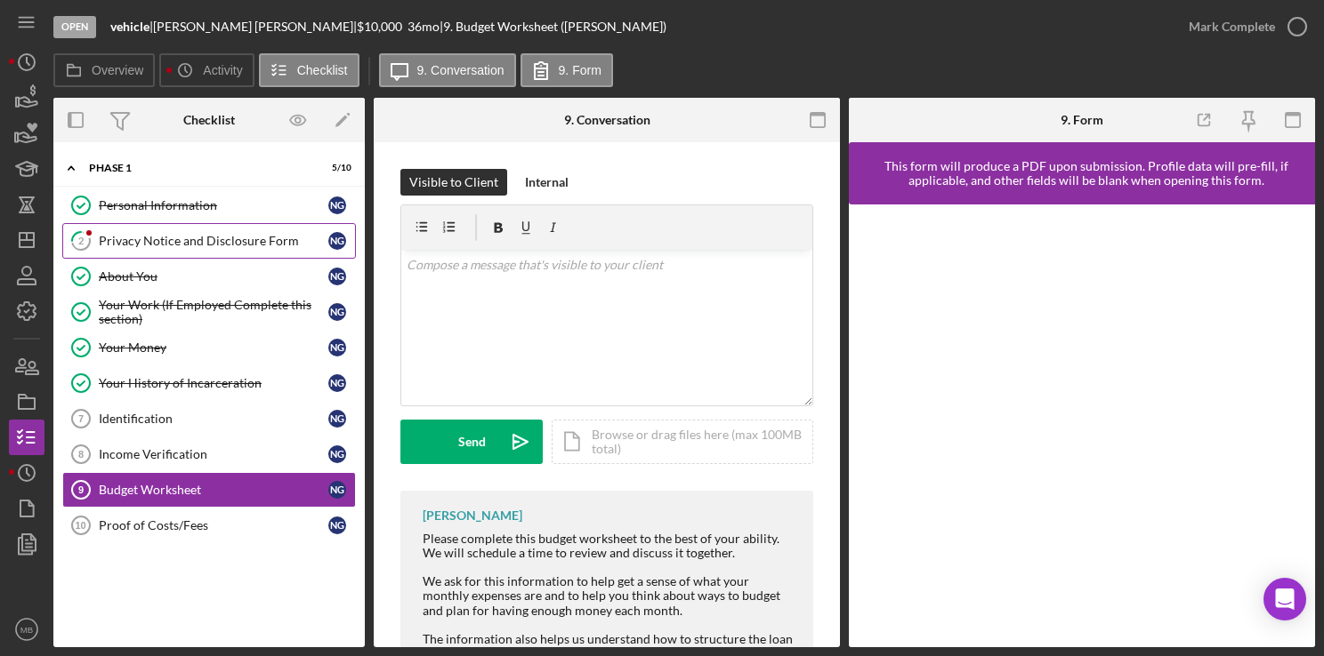
click at [157, 240] on div "Privacy Notice and Disclosure Form" at bounding box center [213, 241] width 229 height 14
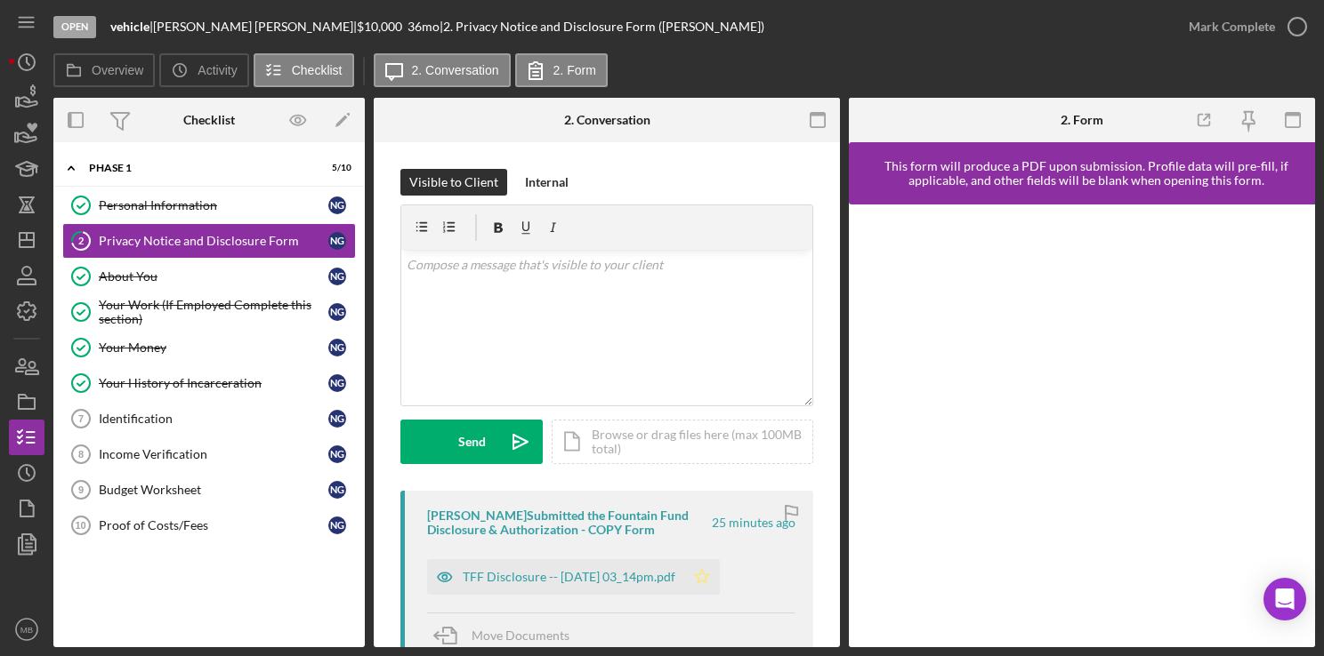
click at [720, 572] on icon "Icon/Star" at bounding box center [702, 578] width 36 height 36
click at [1299, 27] on icon "button" at bounding box center [1297, 26] width 44 height 44
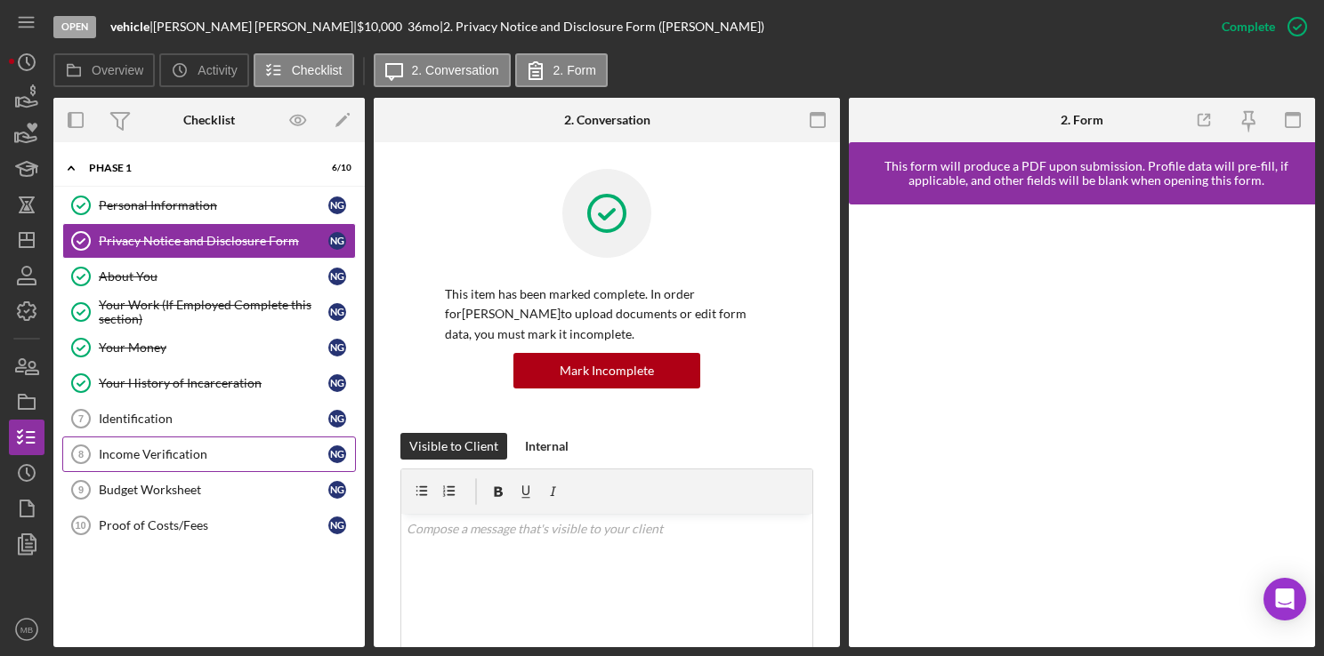
click at [177, 443] on link "Income Verification 8 Income Verification N G" at bounding box center [209, 455] width 294 height 36
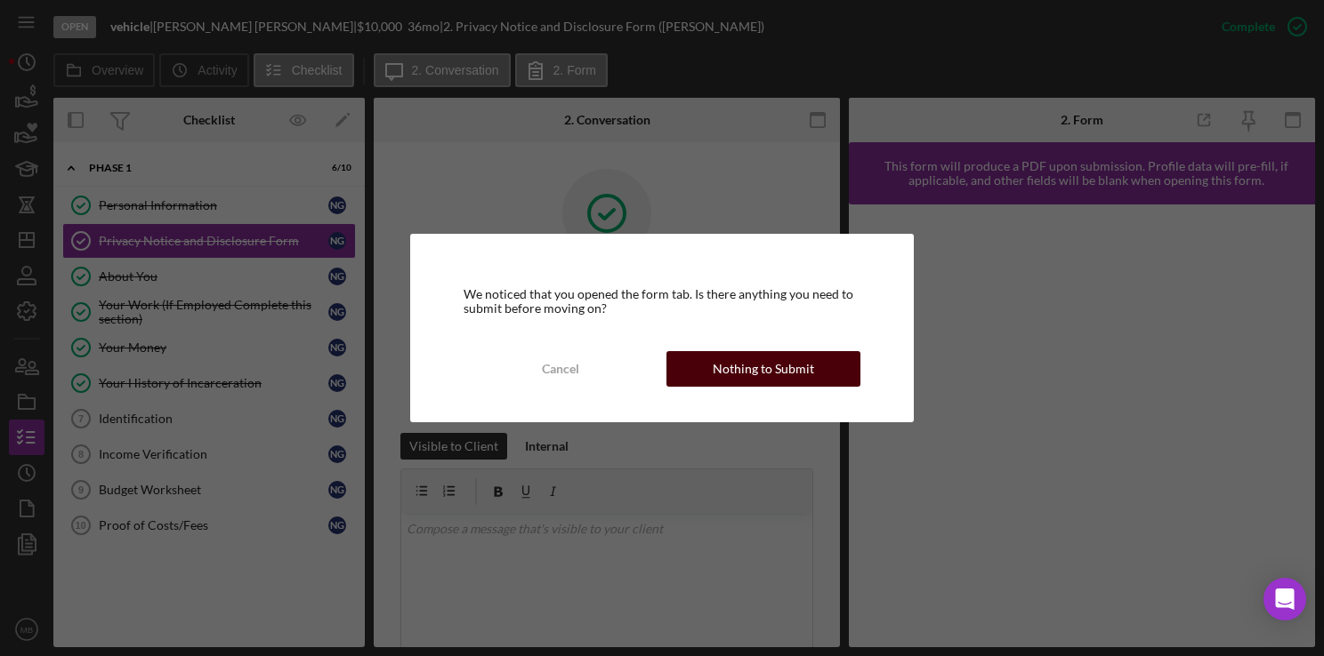
click at [745, 364] on div "Nothing to Submit" at bounding box center [763, 369] width 101 height 36
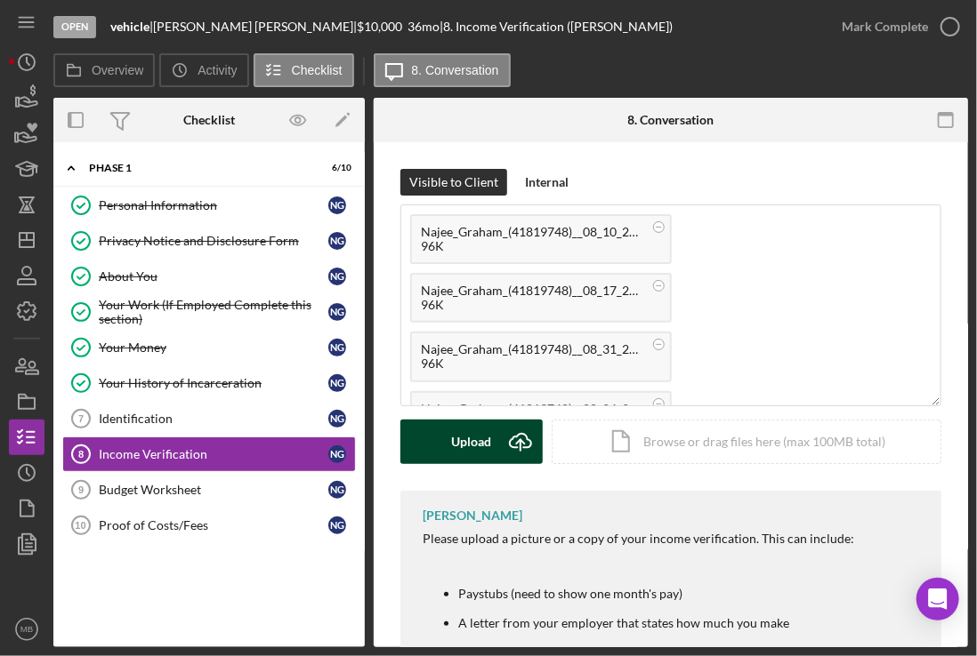
click at [498, 441] on icon "Icon/Upload" at bounding box center [520, 442] width 44 height 44
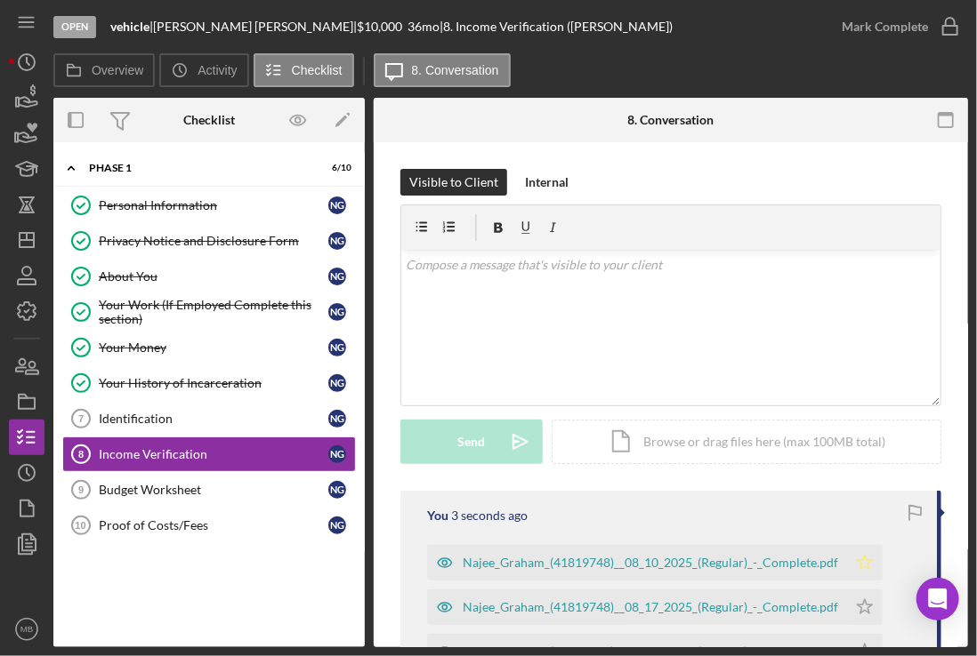
click at [858, 567] on polygon "button" at bounding box center [864, 562] width 15 height 14
click at [181, 403] on link "Identification 7 Identification N G" at bounding box center [209, 419] width 294 height 36
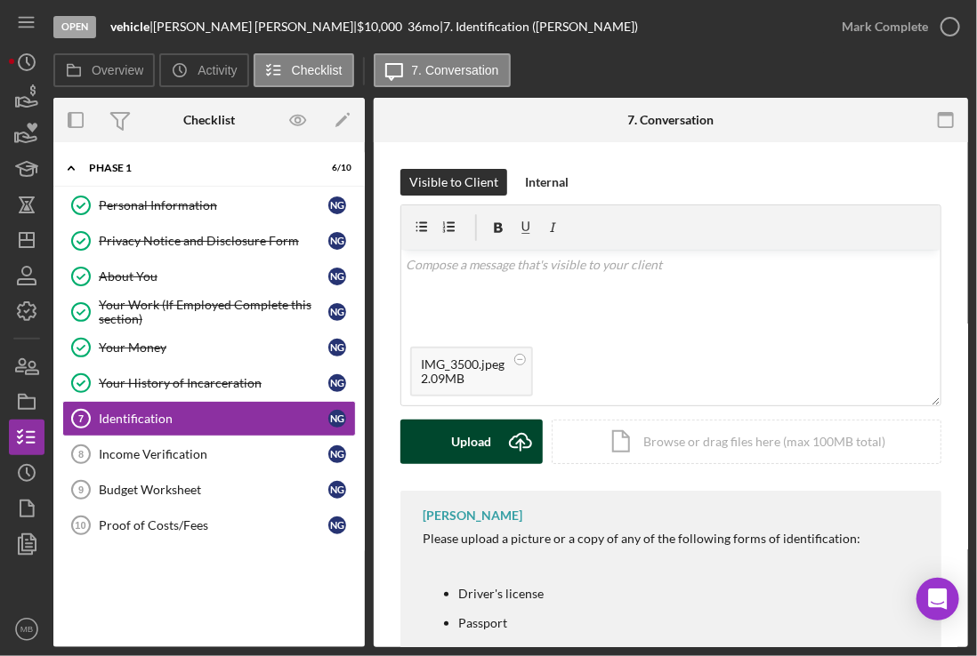
click at [511, 439] on icon "submit" at bounding box center [520, 440] width 21 height 13
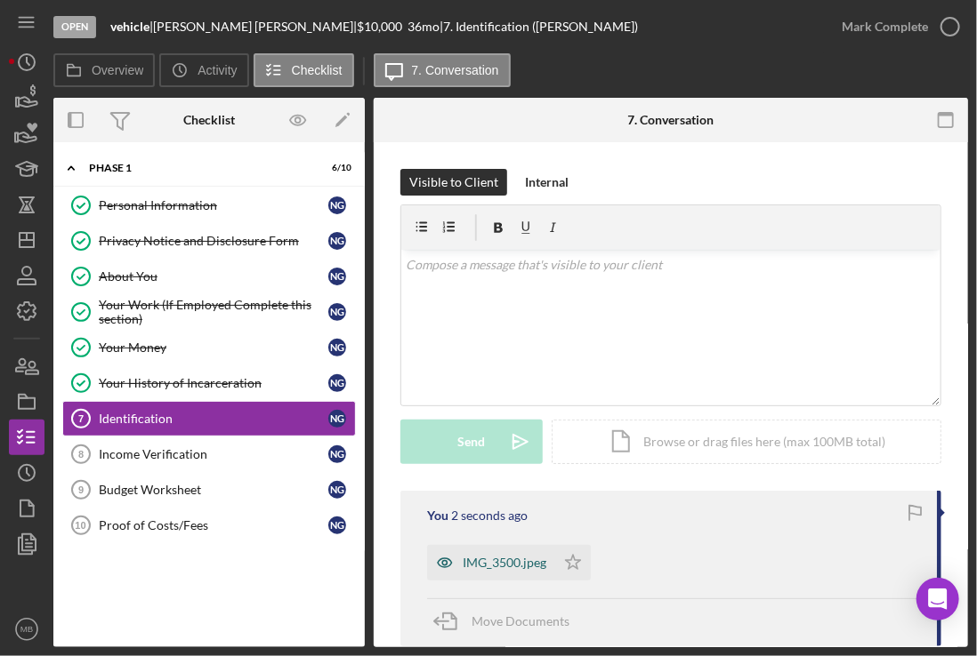
click at [491, 558] on div "IMG_3500.jpeg" at bounding box center [505, 563] width 84 height 14
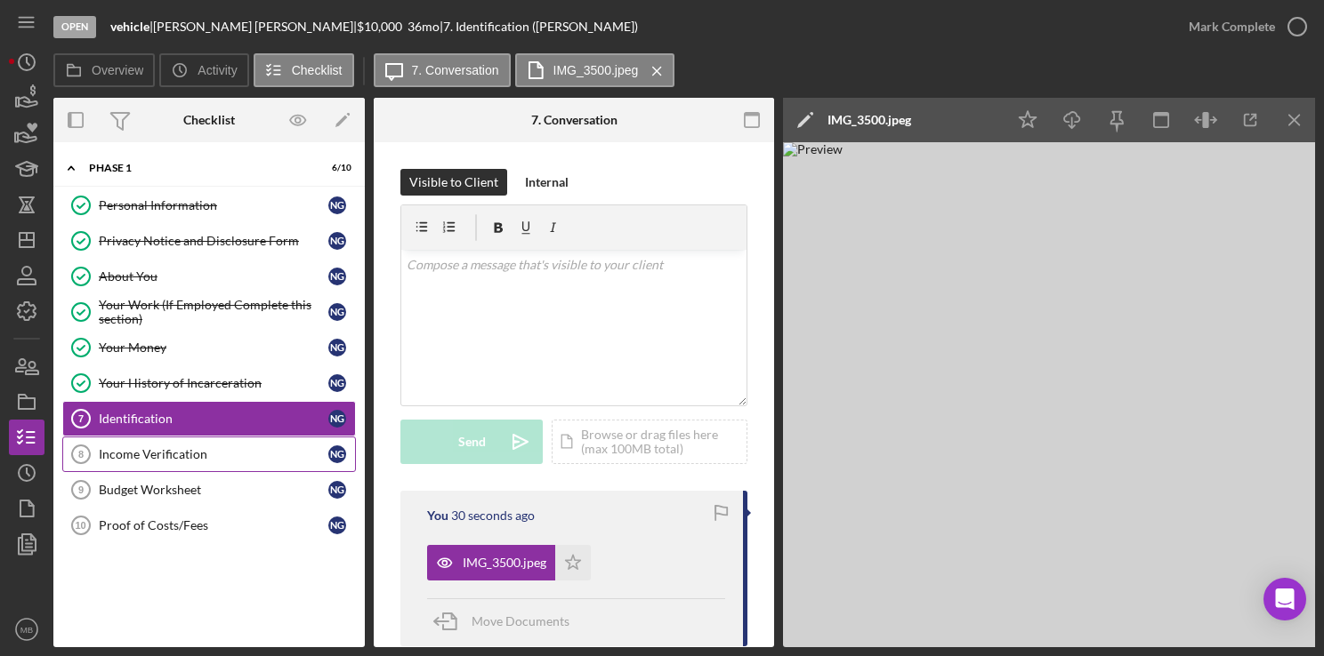
click at [167, 455] on div "Income Verification" at bounding box center [213, 454] width 229 height 14
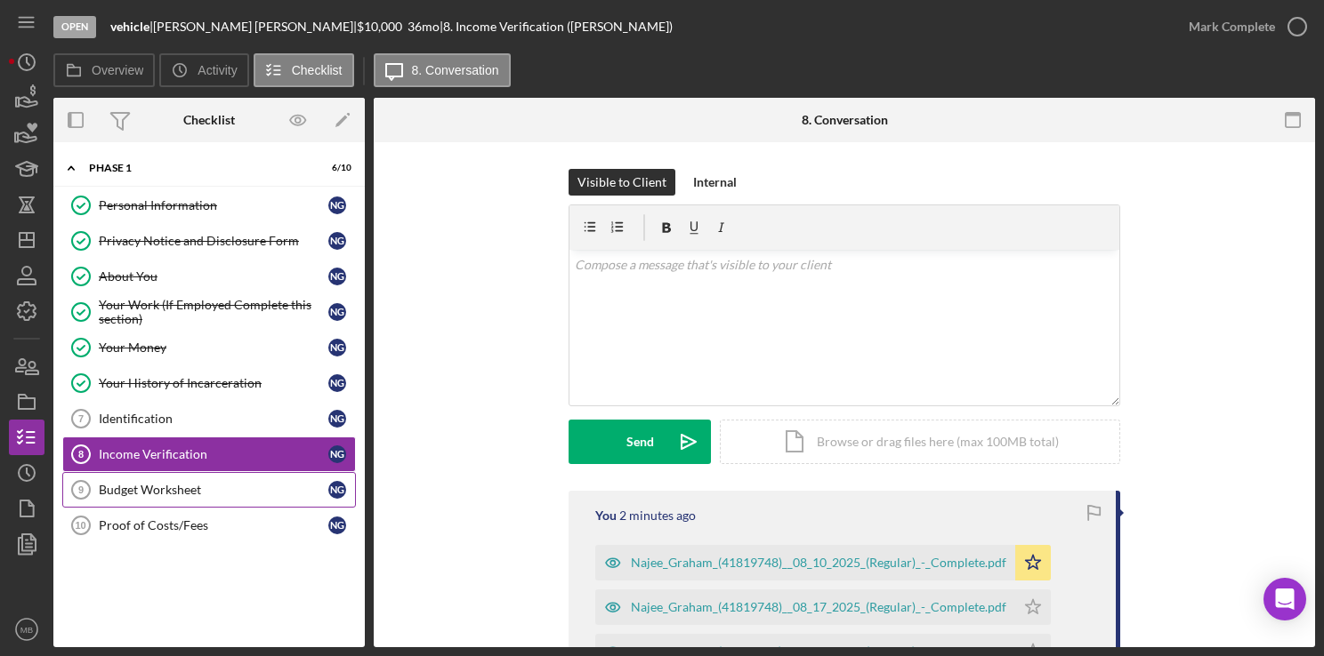
click at [167, 485] on div "Budget Worksheet" at bounding box center [213, 490] width 229 height 14
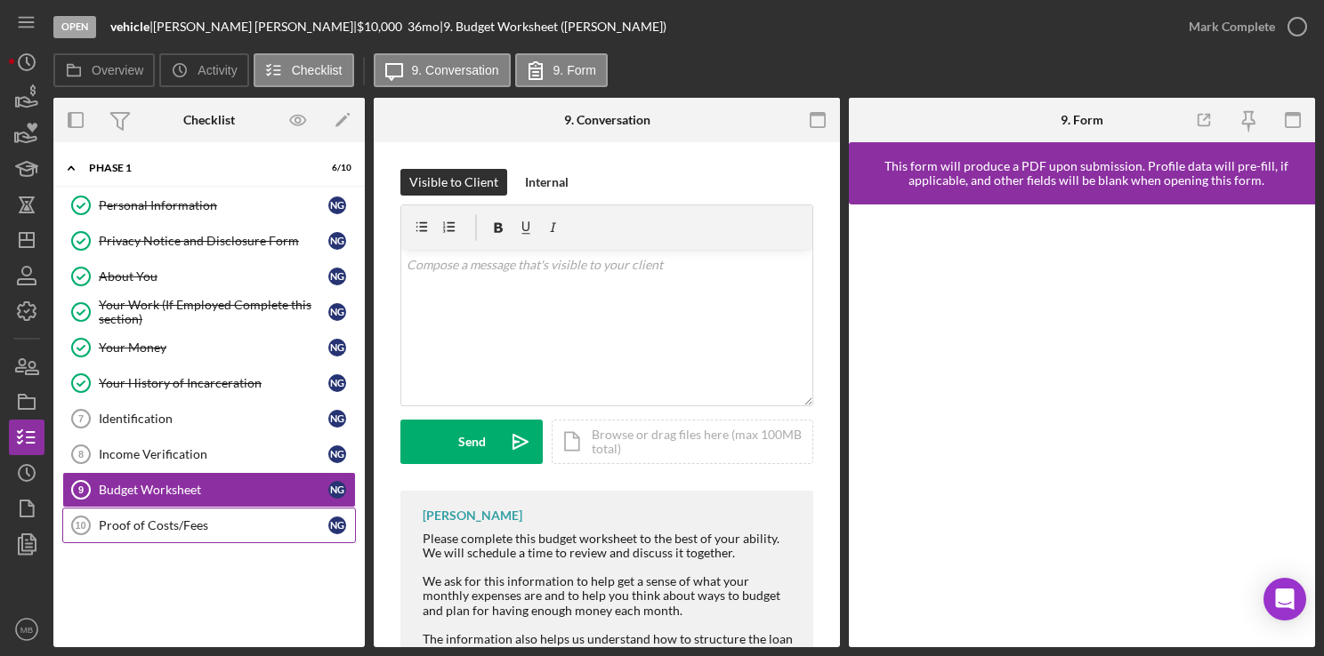
scroll to position [99, 0]
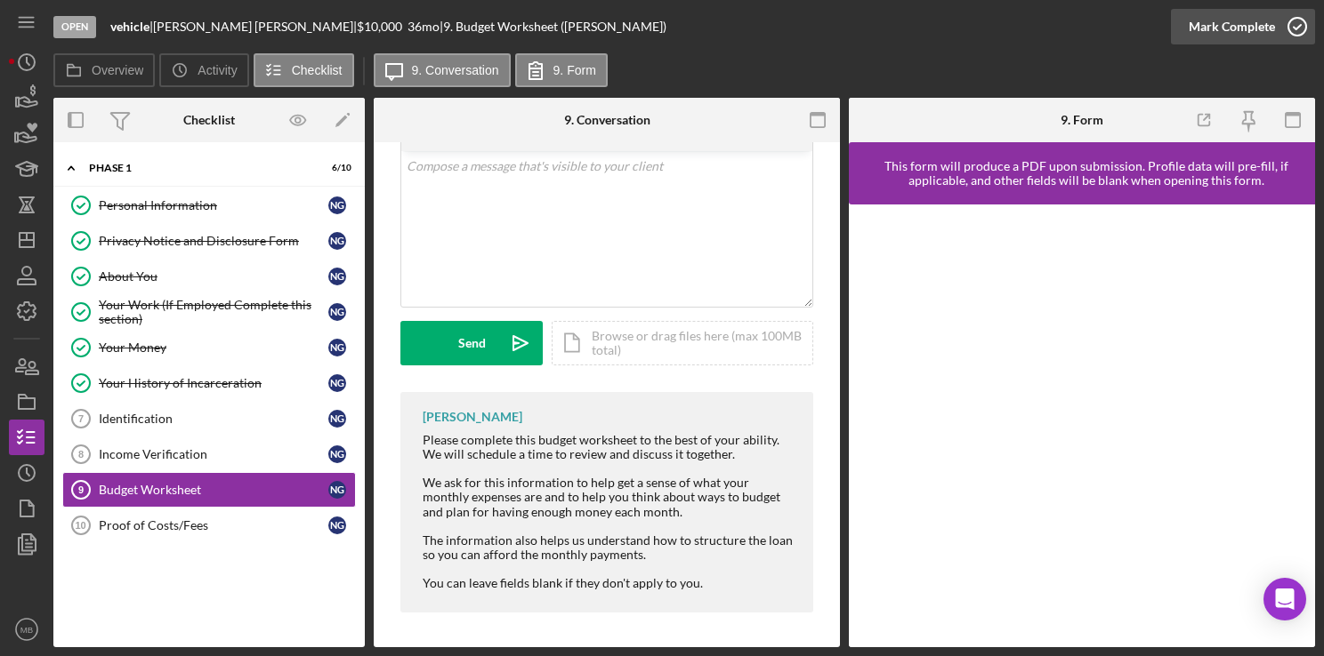
click at [1292, 23] on icon "button" at bounding box center [1297, 26] width 44 height 44
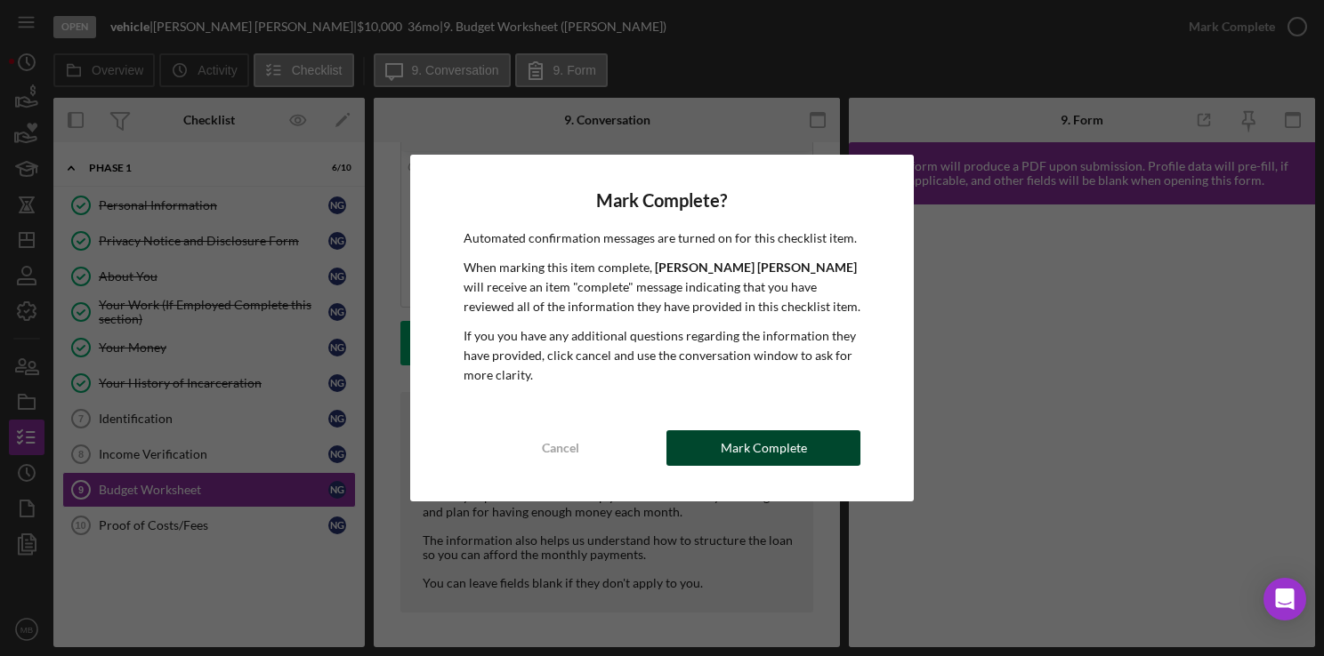
click at [731, 447] on div "Mark Complete" at bounding box center [764, 449] width 86 height 36
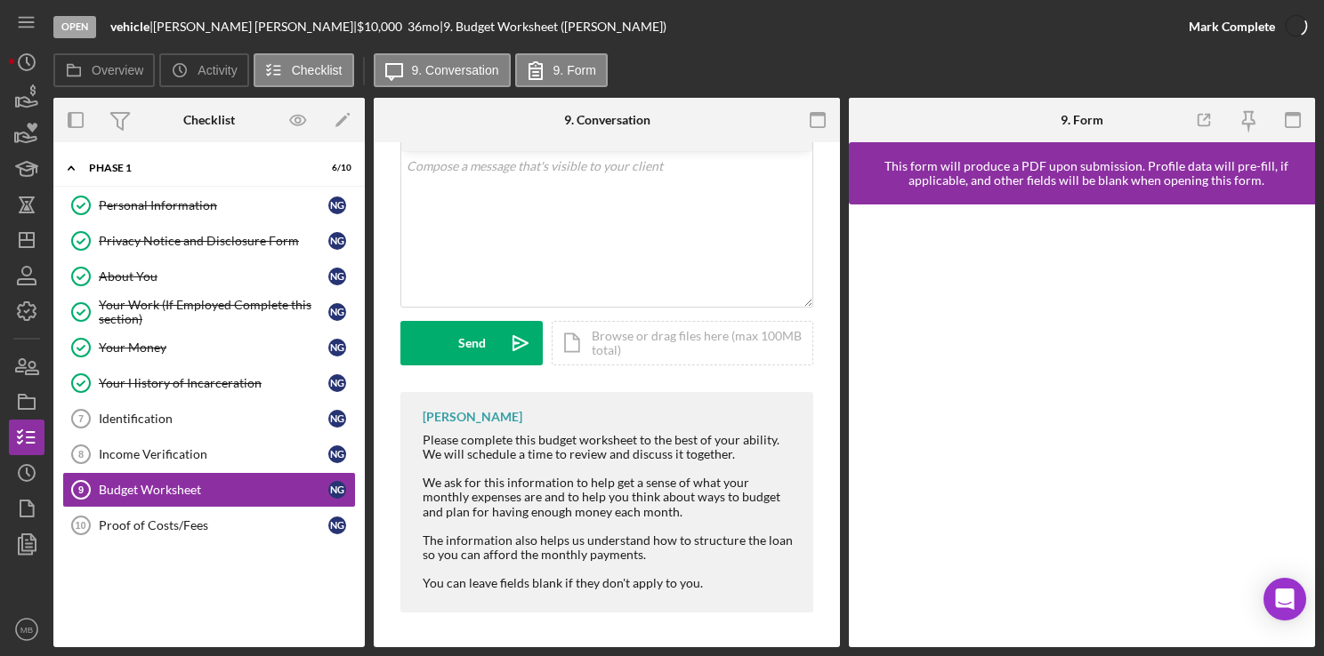
scroll to position [363, 0]
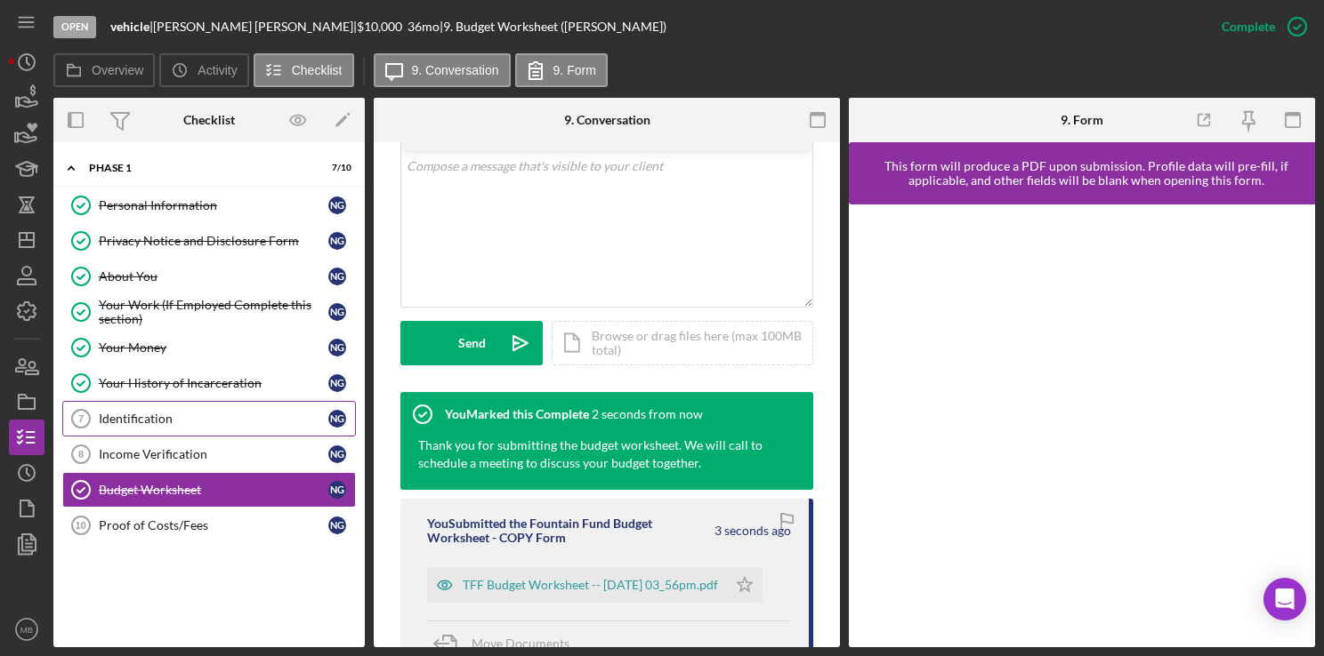
click at [189, 412] on div "Identification" at bounding box center [213, 419] width 229 height 14
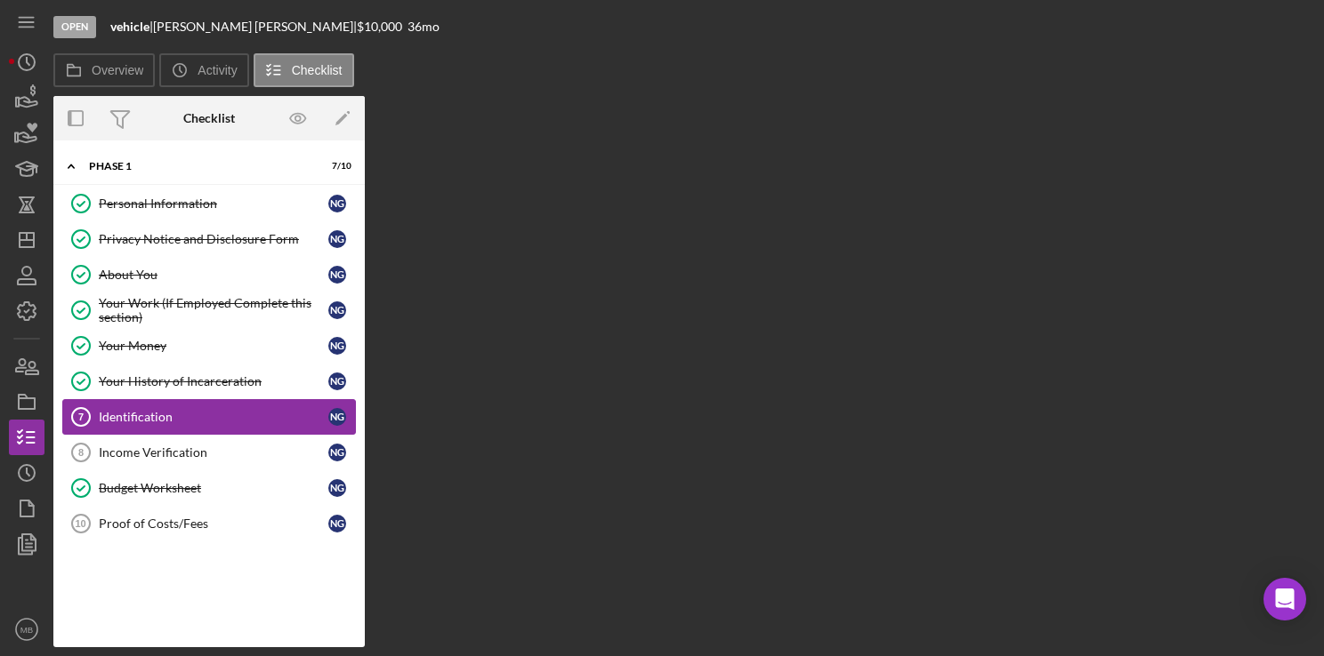
click at [189, 410] on div "Identification" at bounding box center [213, 417] width 229 height 14
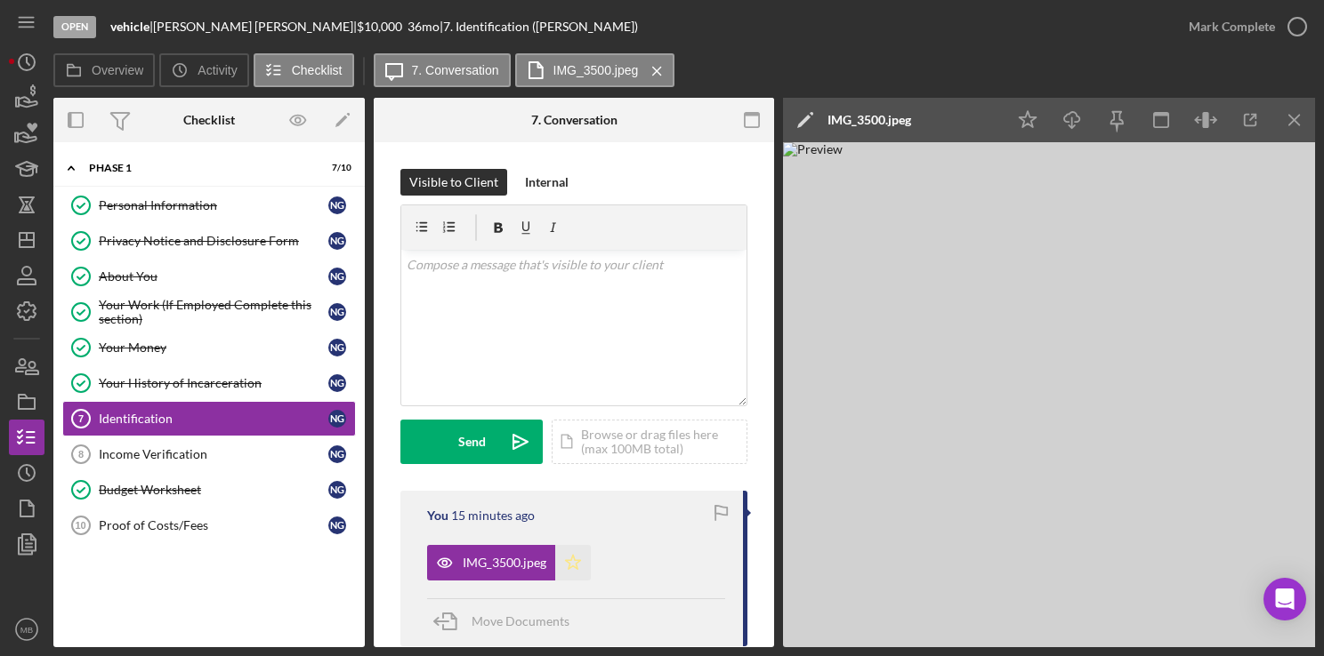
click at [568, 561] on polygon "button" at bounding box center [573, 562] width 15 height 14
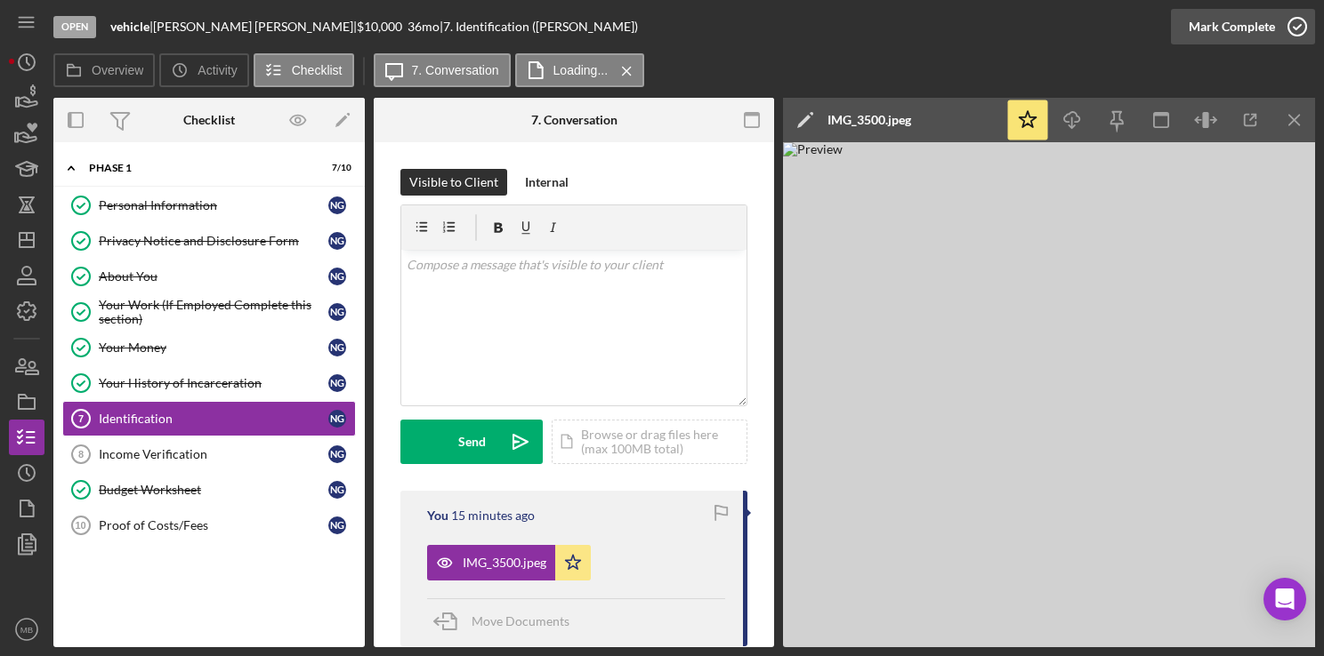
click at [1299, 23] on icon "button" at bounding box center [1297, 26] width 44 height 44
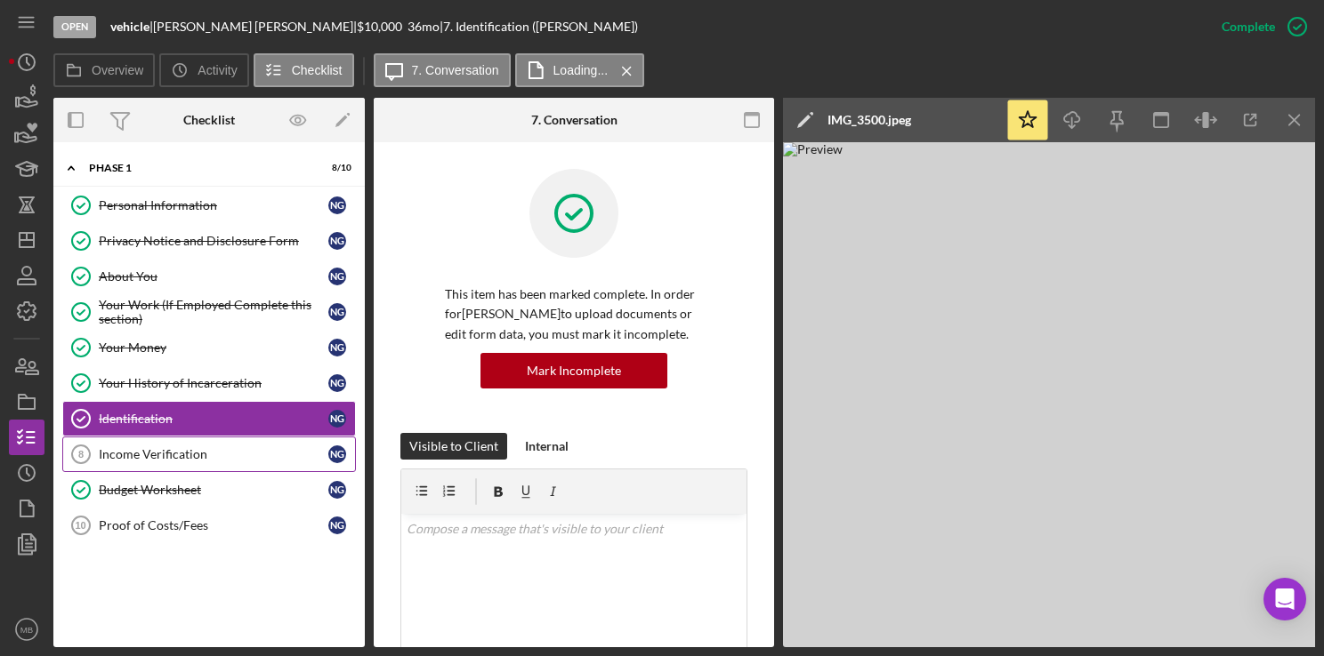
click at [223, 447] on div "Income Verification" at bounding box center [213, 454] width 229 height 14
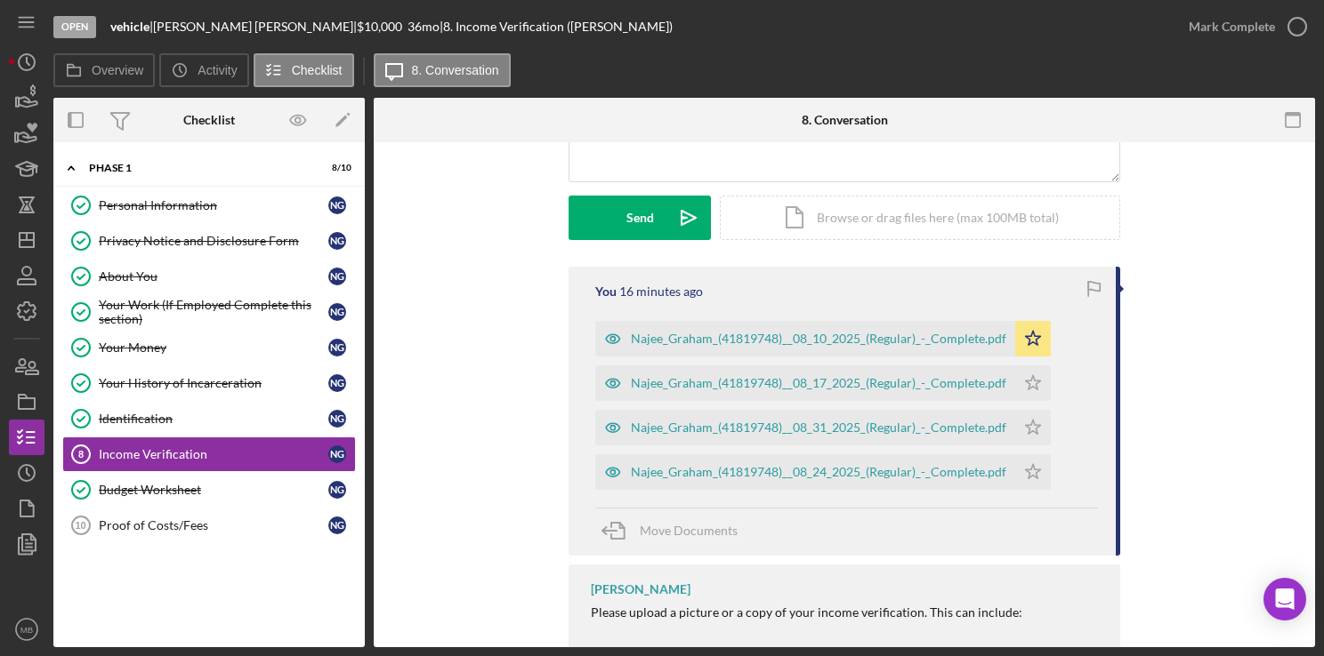
scroll to position [238, 0]
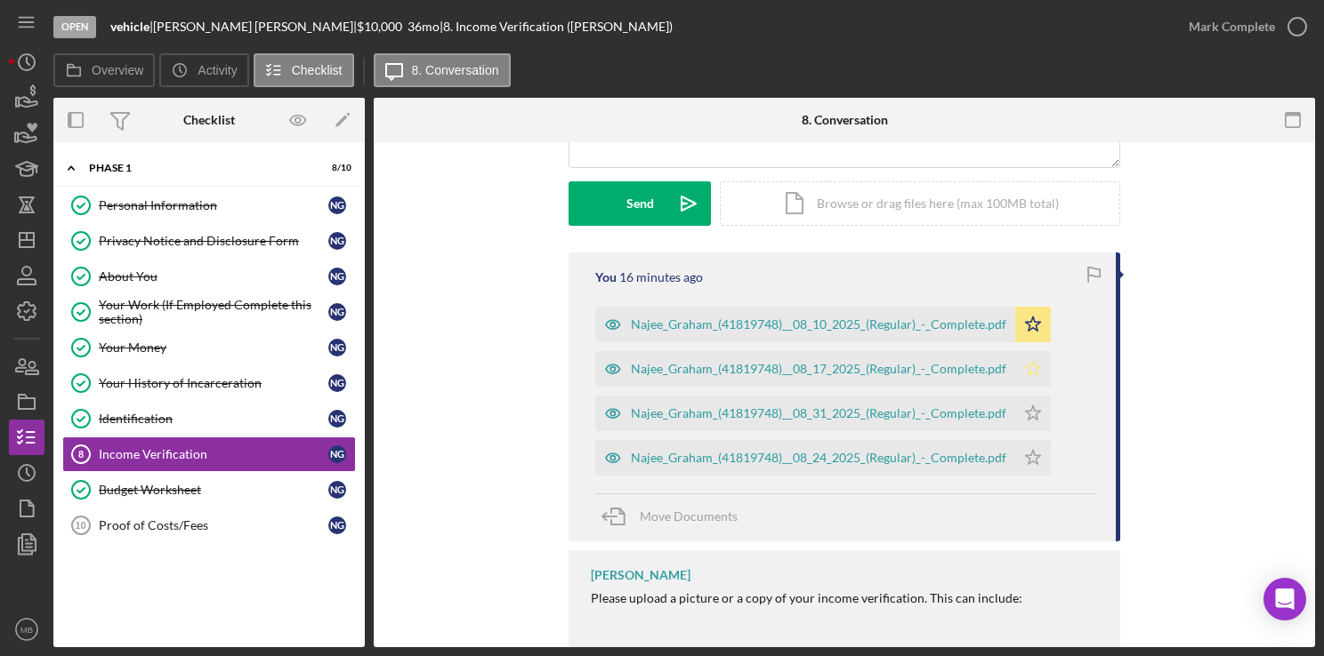
click at [1022, 363] on icon "Icon/Star" at bounding box center [1033, 369] width 36 height 36
click at [1025, 405] on icon "Icon/Star" at bounding box center [1033, 414] width 36 height 36
click at [1026, 455] on polygon "button" at bounding box center [1033, 457] width 15 height 14
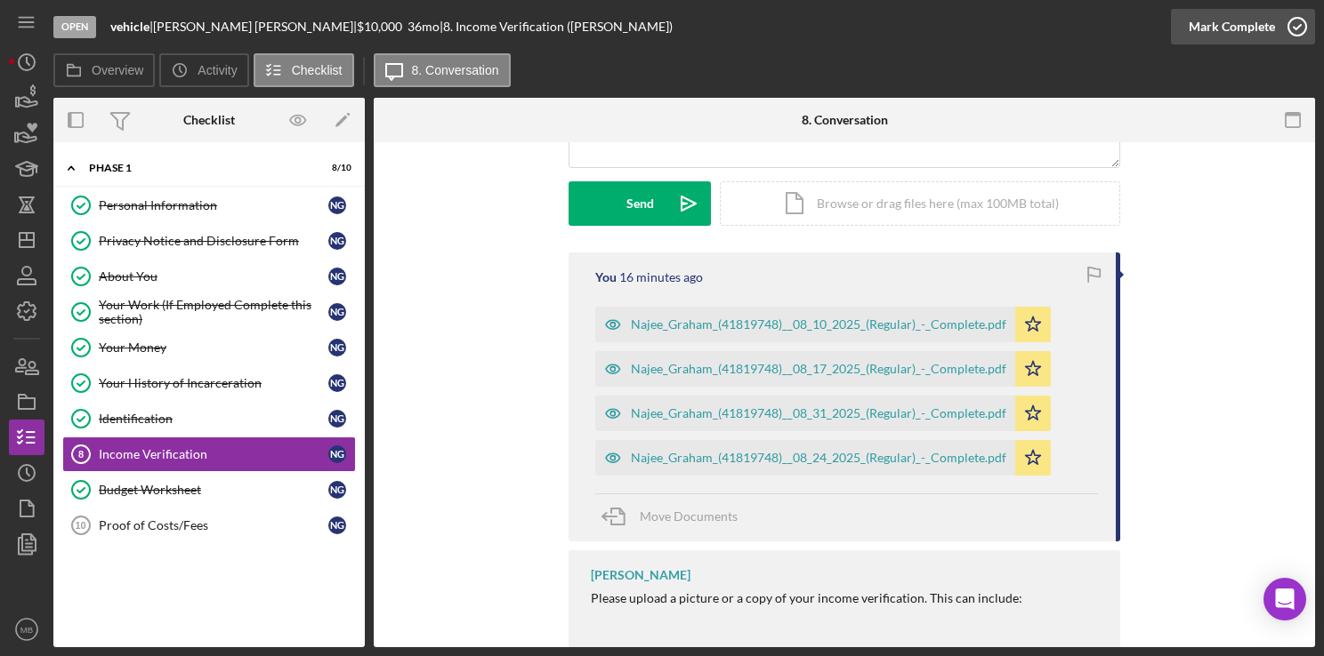
click at [1297, 23] on icon "button" at bounding box center [1297, 26] width 44 height 44
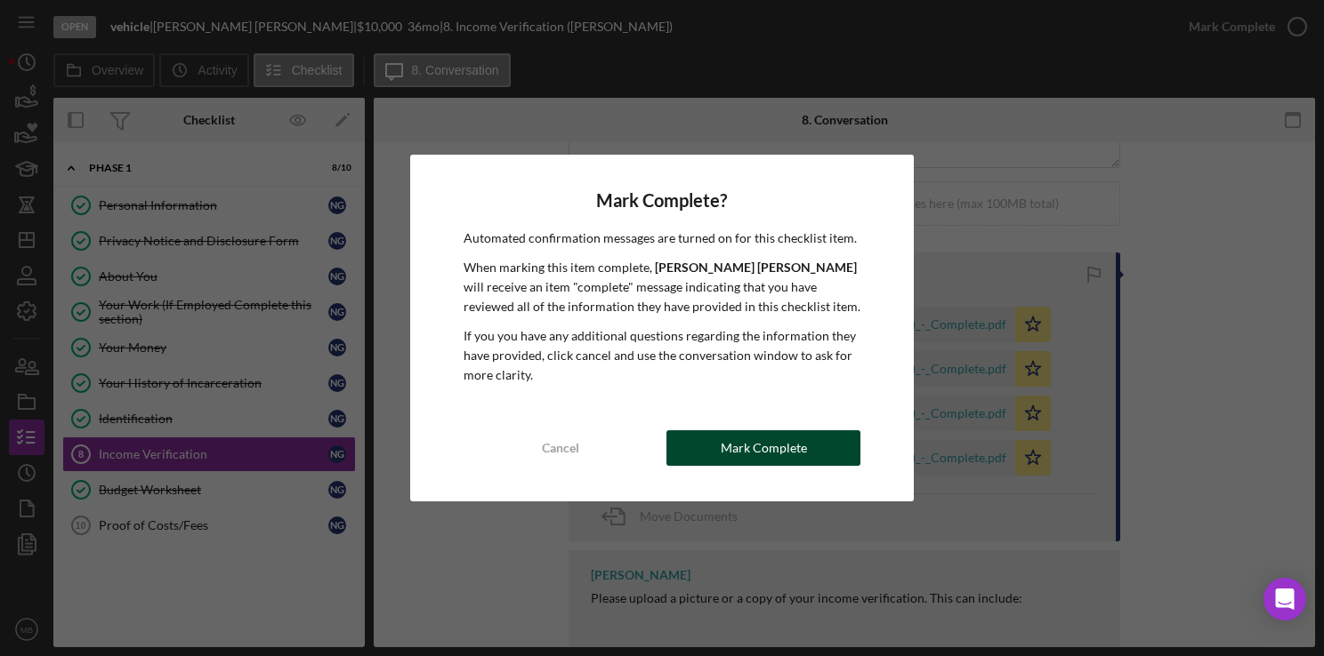
click at [787, 446] on div "Mark Complete" at bounding box center [764, 449] width 86 height 36
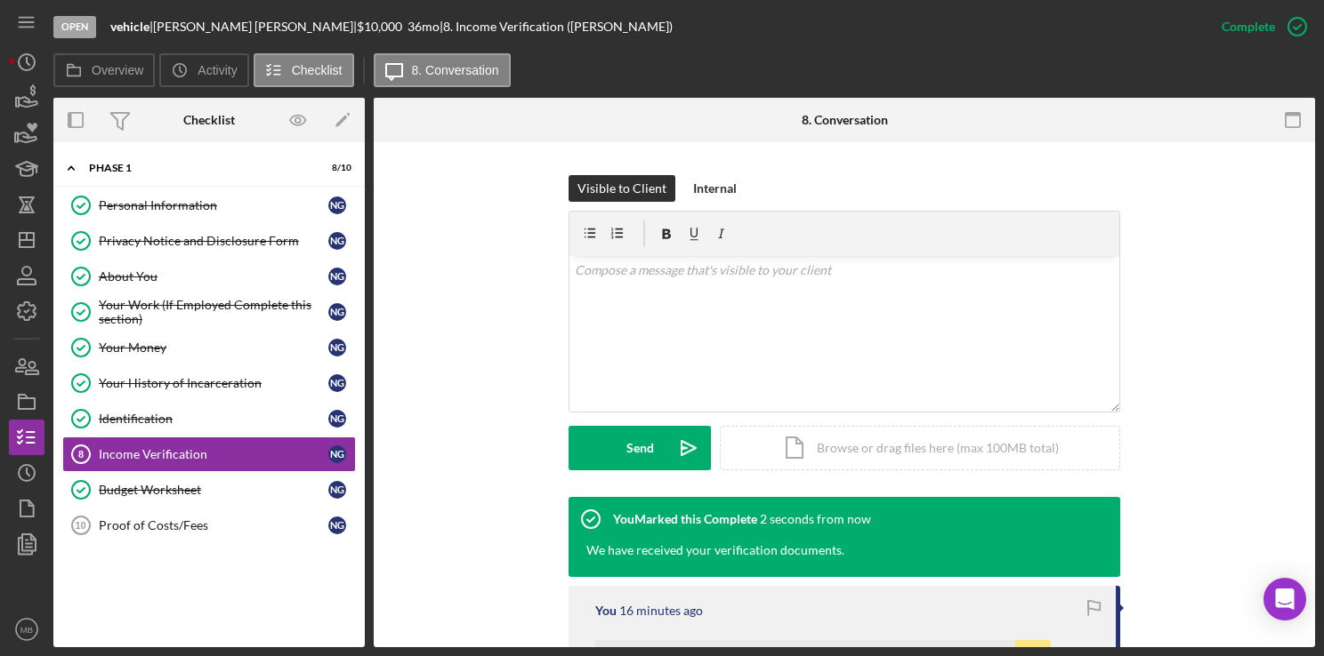
scroll to position [484, 0]
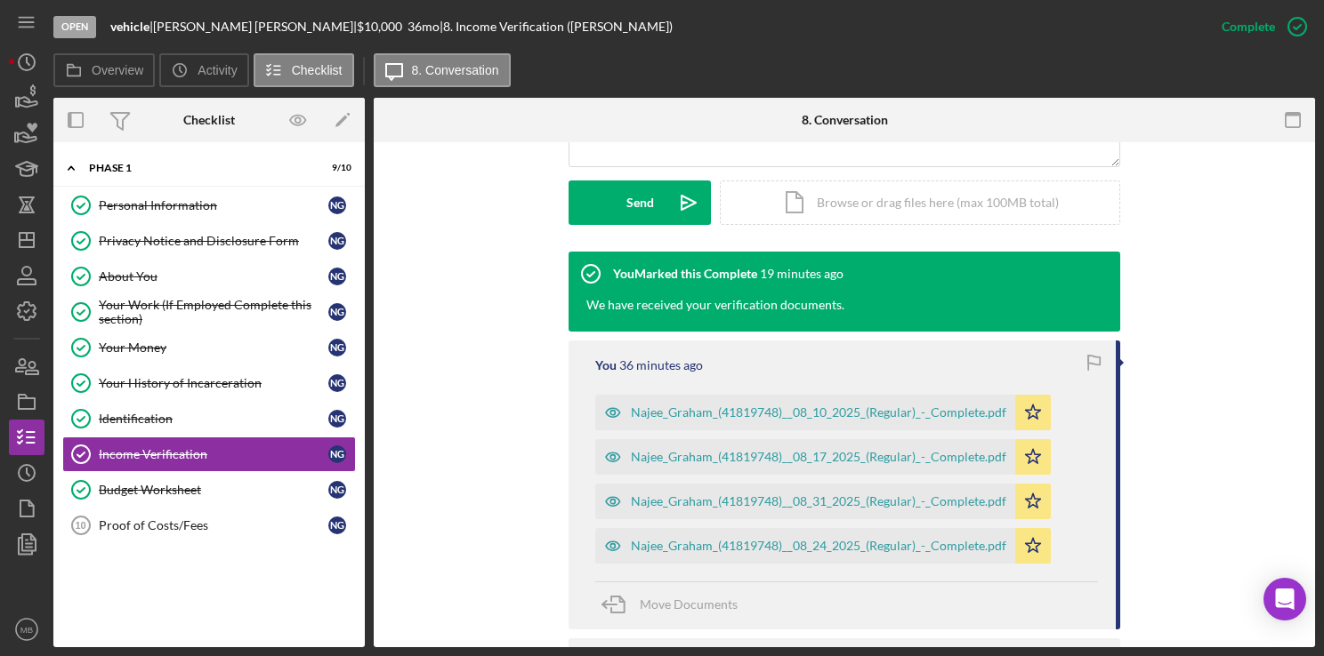
click at [490, 180] on div "Visible to Client Internal v Color teal Color pink Remove color Add row above A…" at bounding box center [844, 91] width 888 height 322
click at [132, 271] on div "About You" at bounding box center [213, 277] width 229 height 14
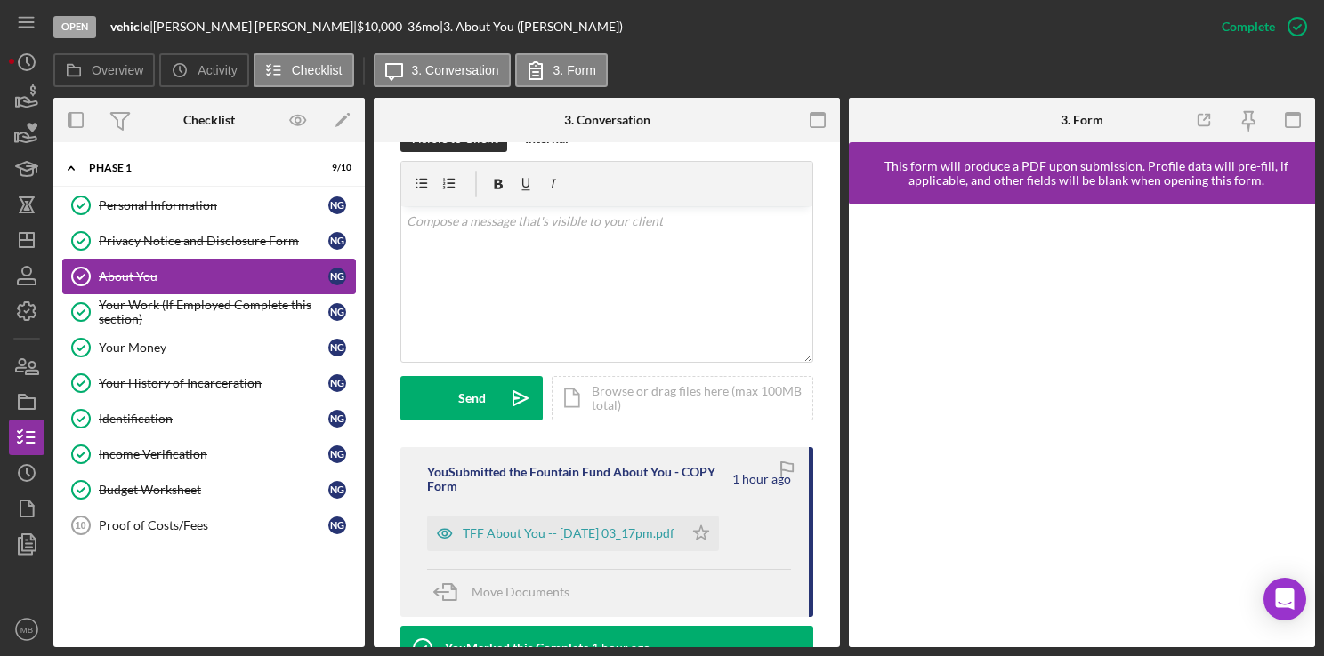
scroll to position [310, 0]
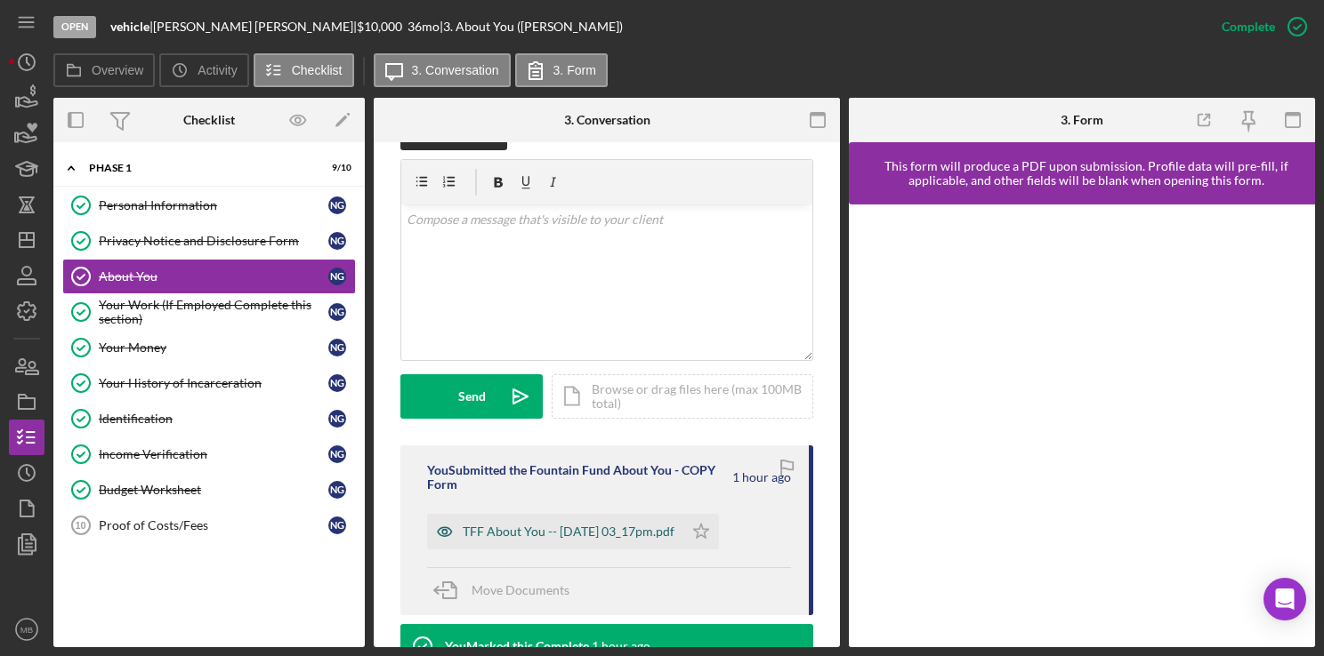
click at [617, 531] on div "TFF About You -- [DATE] 03_17pm.pdf" at bounding box center [569, 532] width 212 height 14
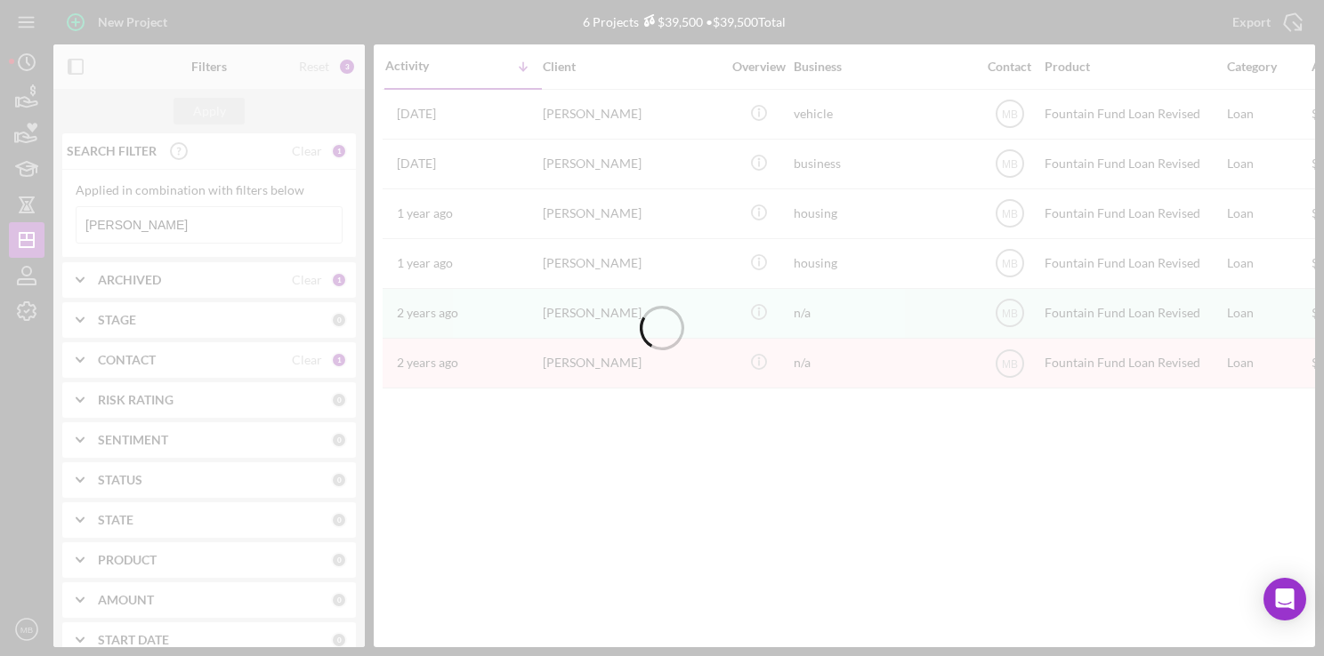
click at [288, 227] on div at bounding box center [662, 328] width 1324 height 656
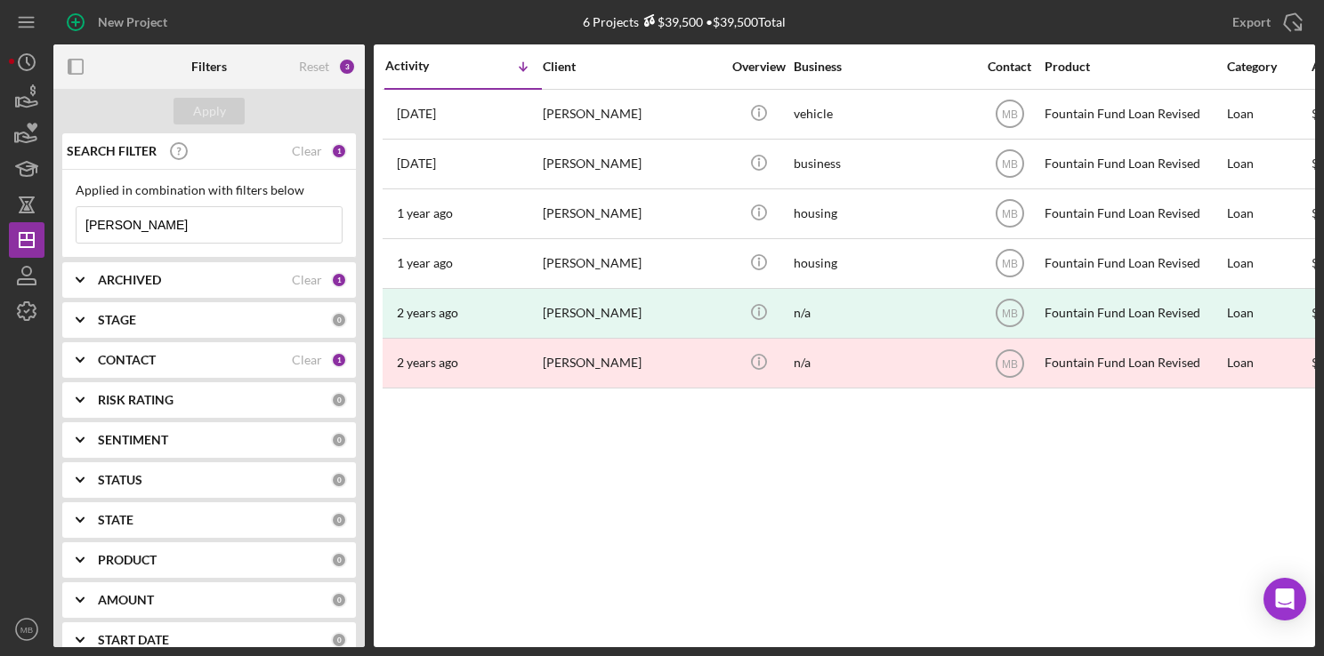
click at [288, 227] on input "[PERSON_NAME]" at bounding box center [208, 225] width 265 height 36
type input "m"
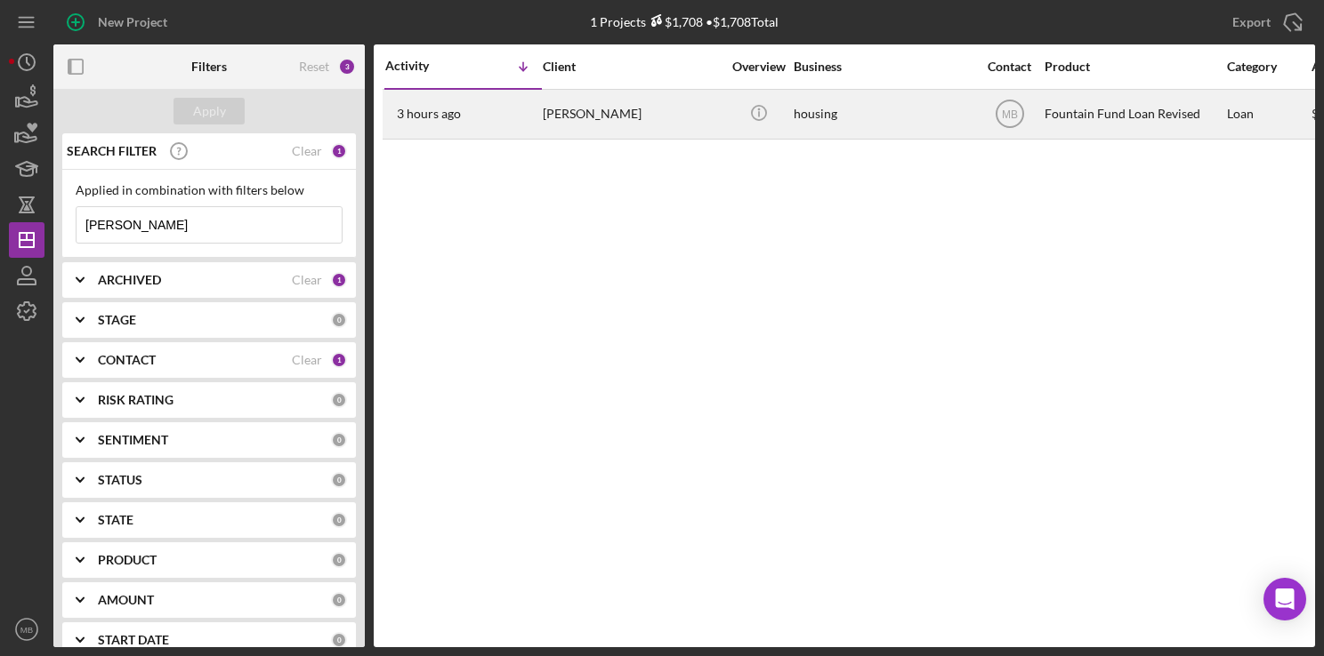
type input "mckoy"
click at [524, 110] on div "3 hours ago Chnevolyn Mckoy" at bounding box center [463, 114] width 156 height 47
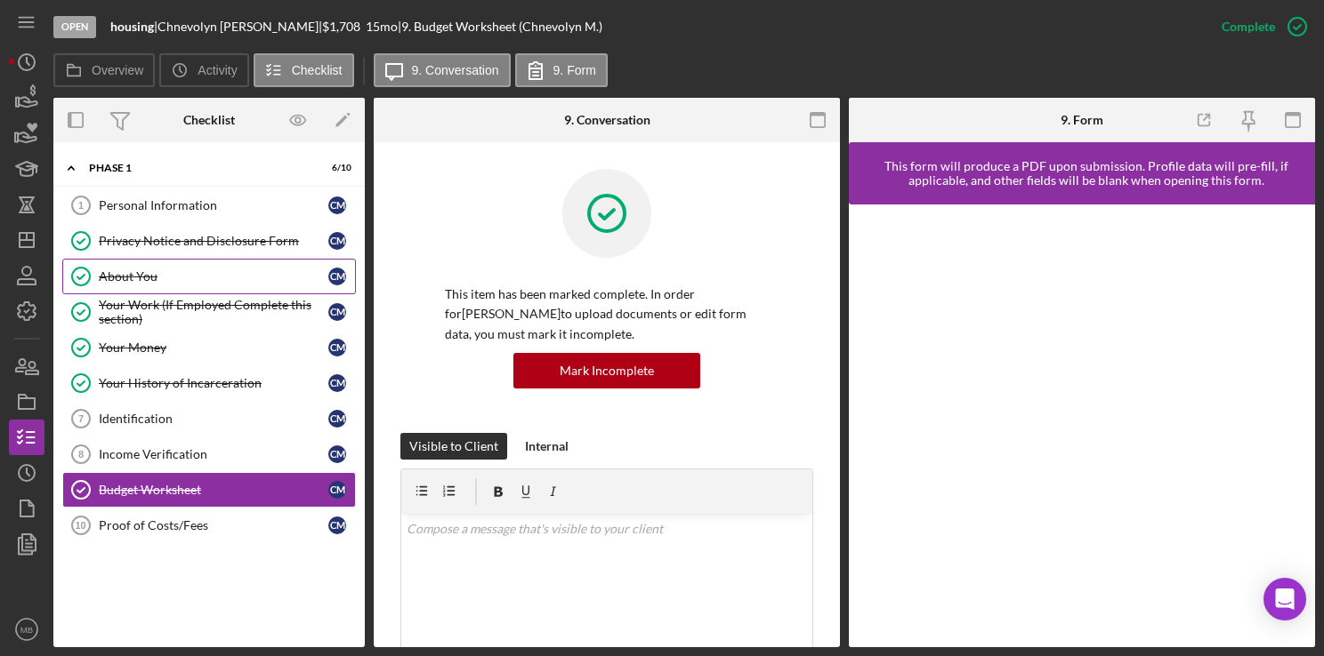
click at [181, 266] on link "About You About You C M" at bounding box center [209, 277] width 294 height 36
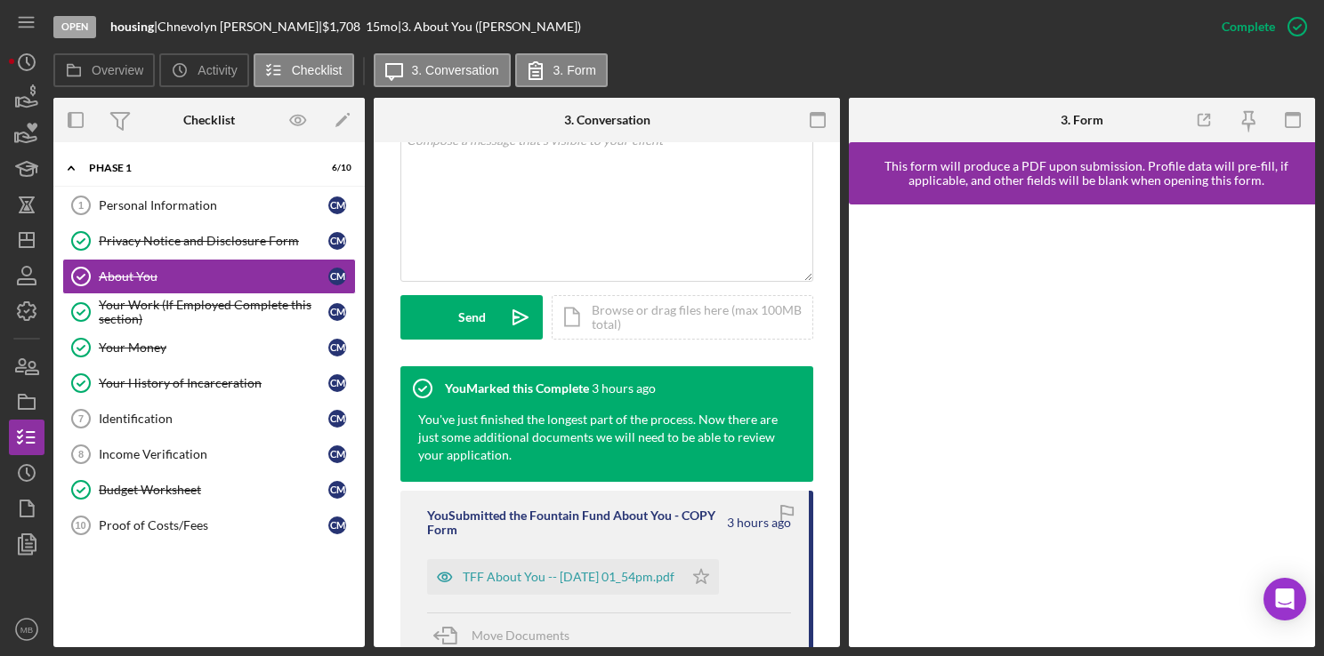
scroll to position [423, 0]
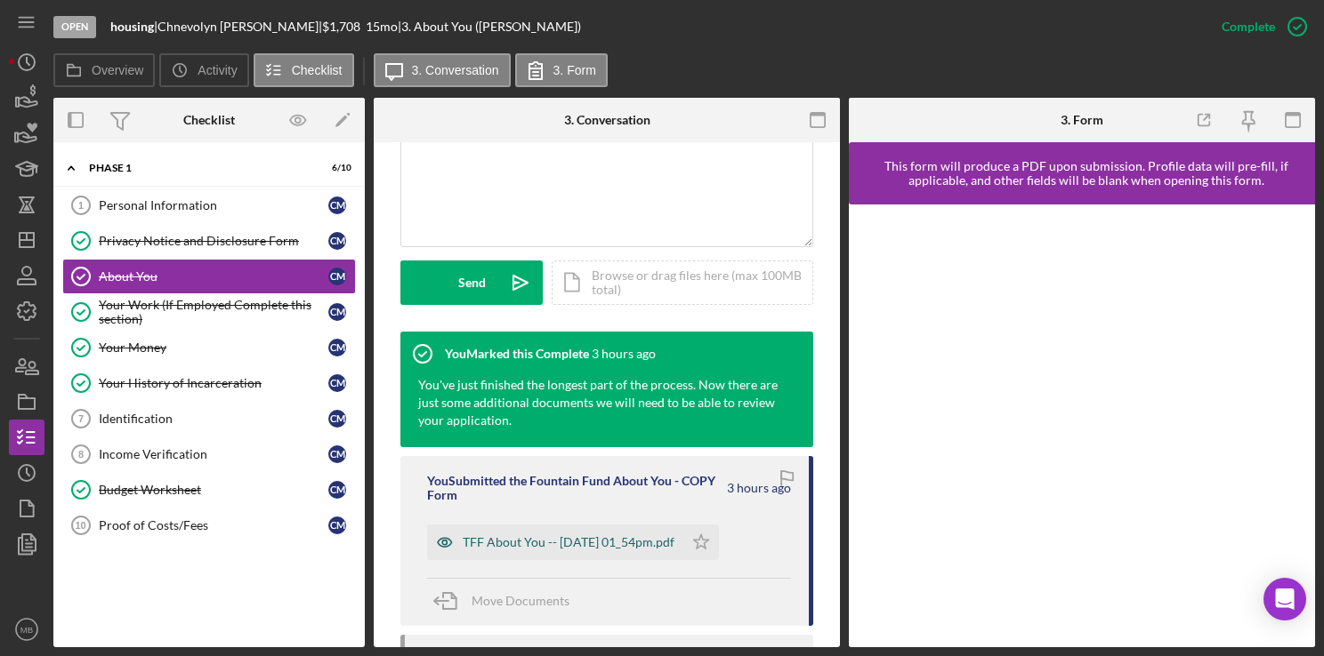
click at [521, 538] on div "TFF About You -- 2025-09-08 01_54pm.pdf" at bounding box center [569, 542] width 212 height 14
